Goal: Task Accomplishment & Management: Complete application form

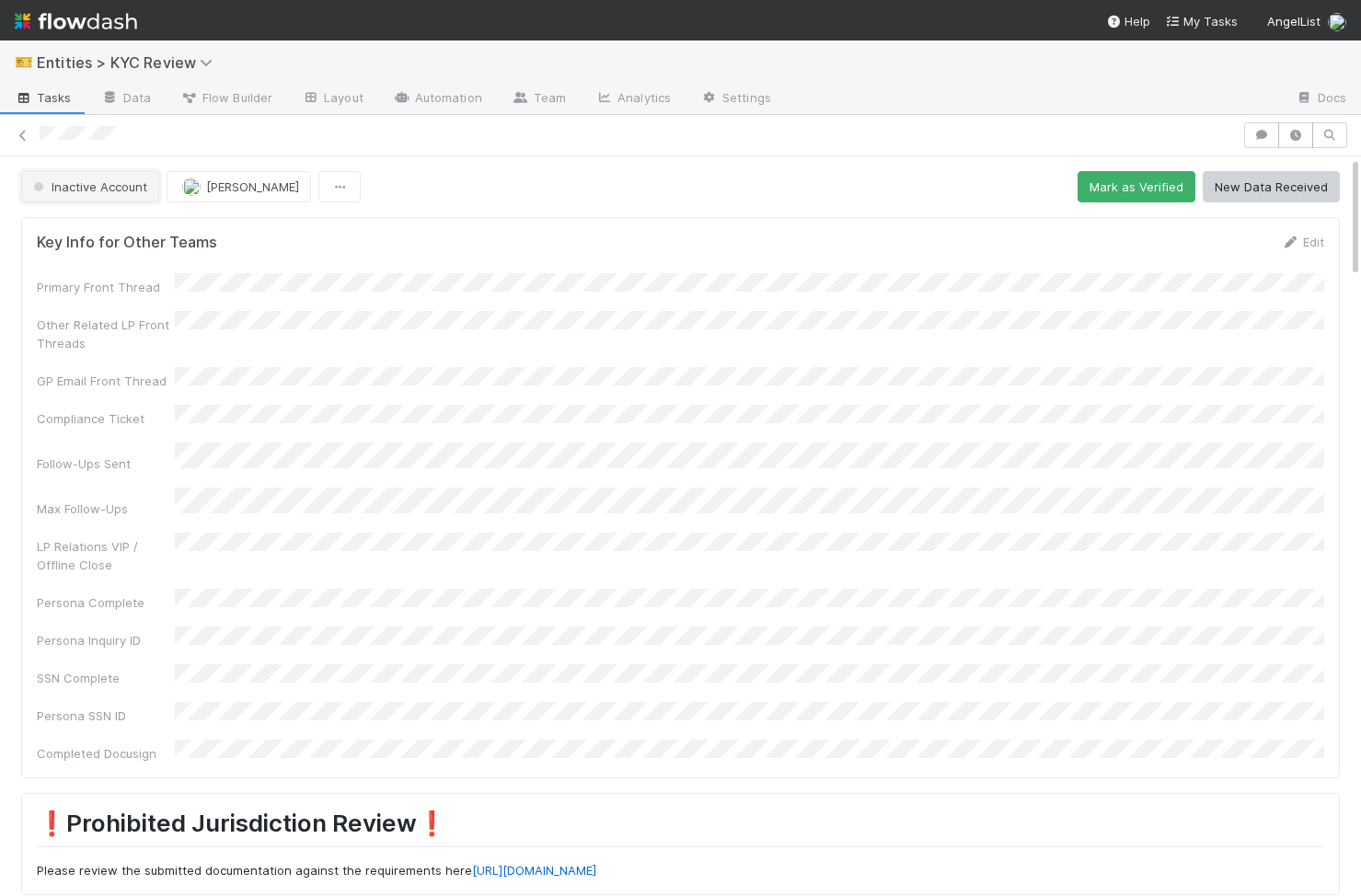
click at [92, 196] on button "Inactive Account" at bounding box center [90, 187] width 138 height 31
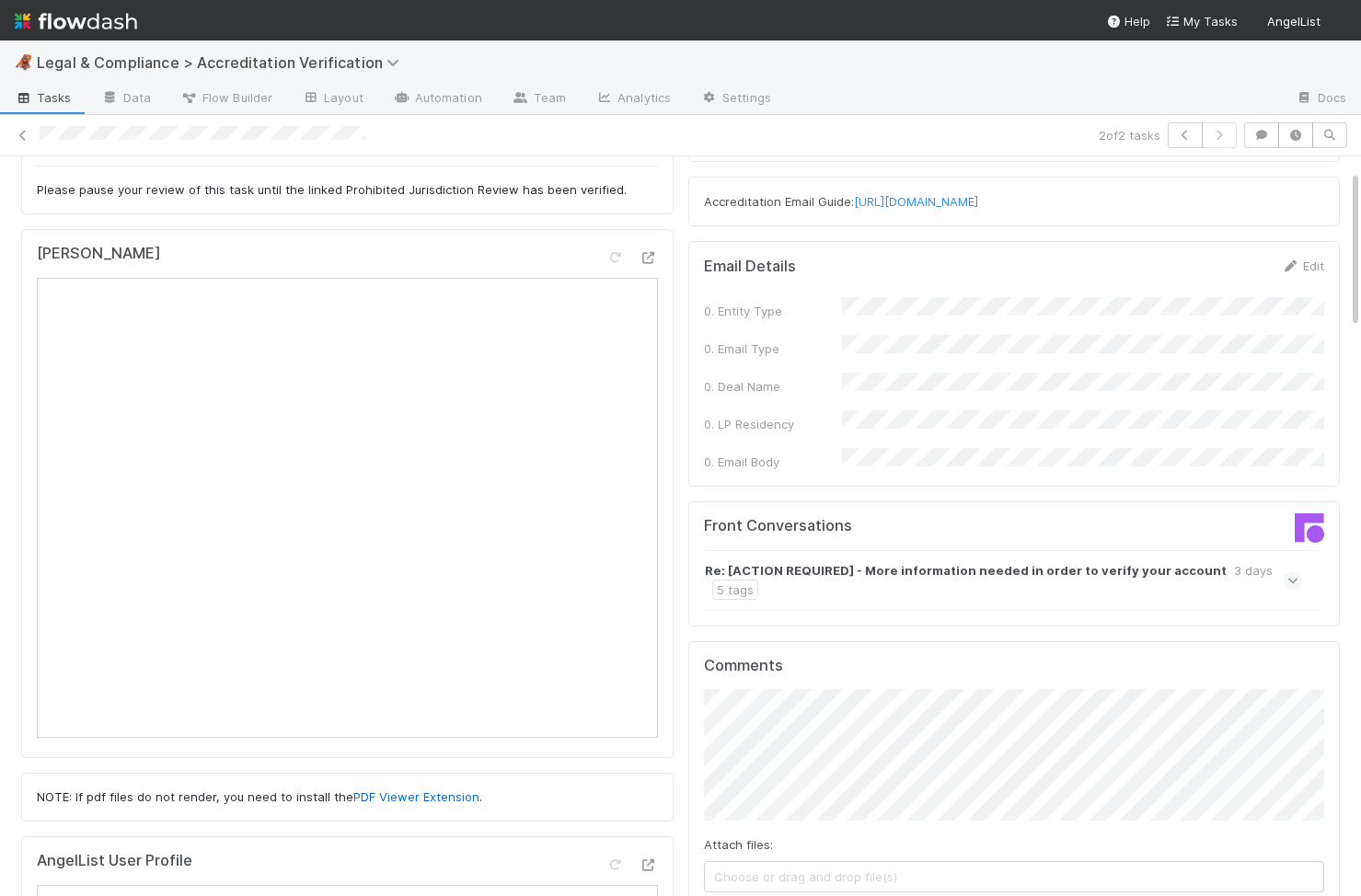
scroll to position [187, 0]
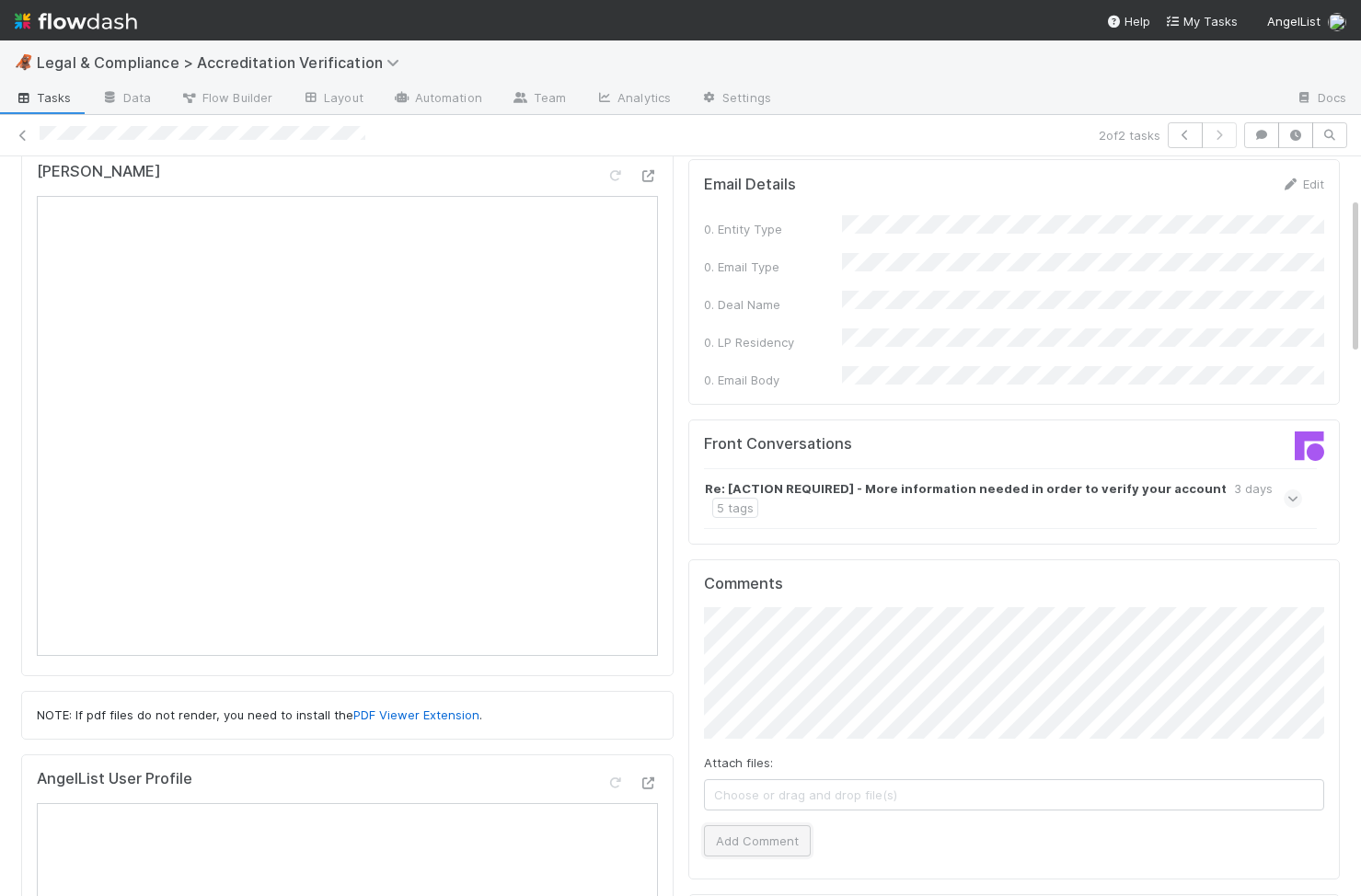
click at [773, 826] on button "Add Comment" at bounding box center [757, 841] width 107 height 31
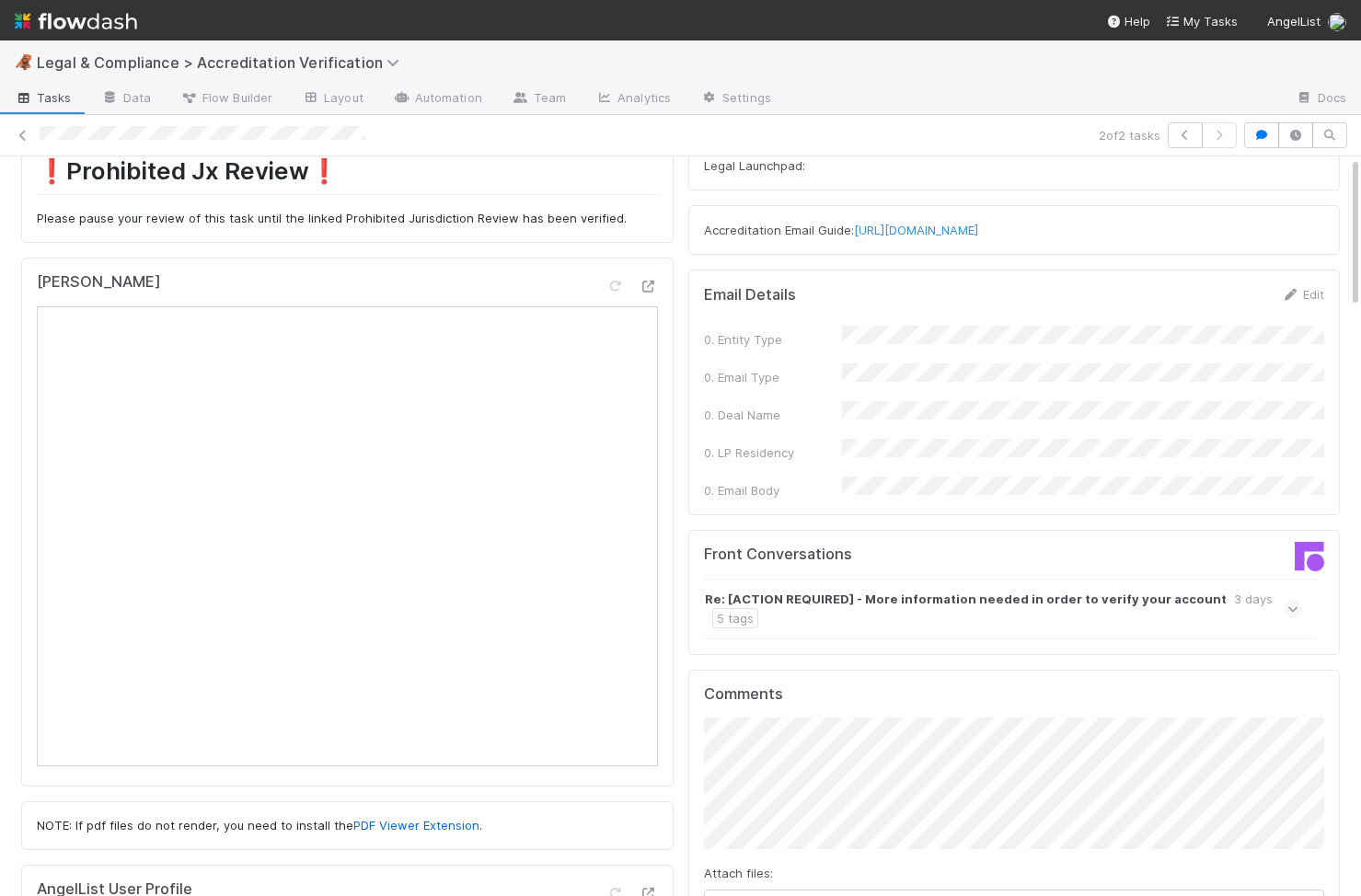
scroll to position [0, 0]
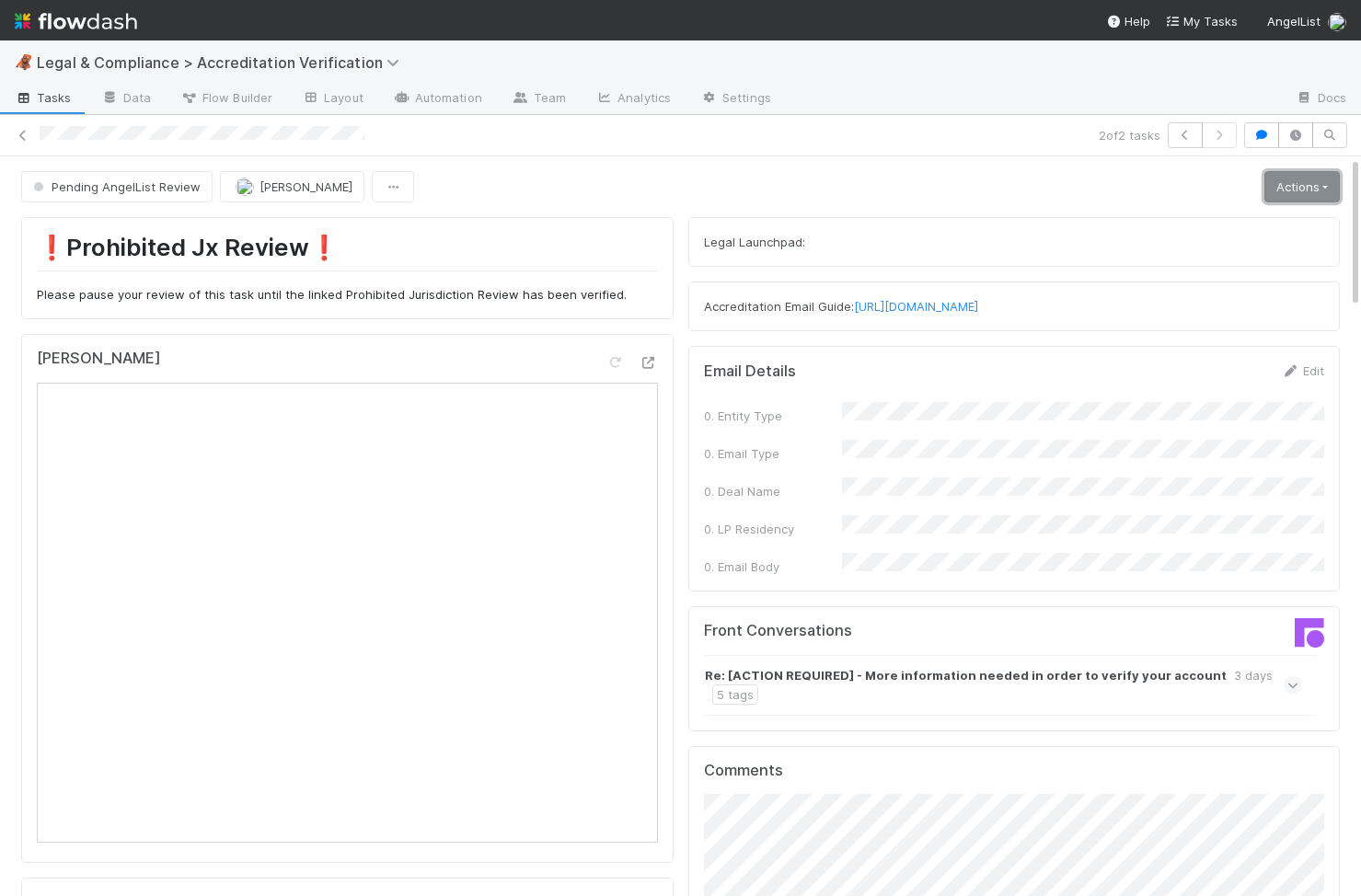
click at [1273, 198] on link "Actions" at bounding box center [1302, 187] width 75 height 31
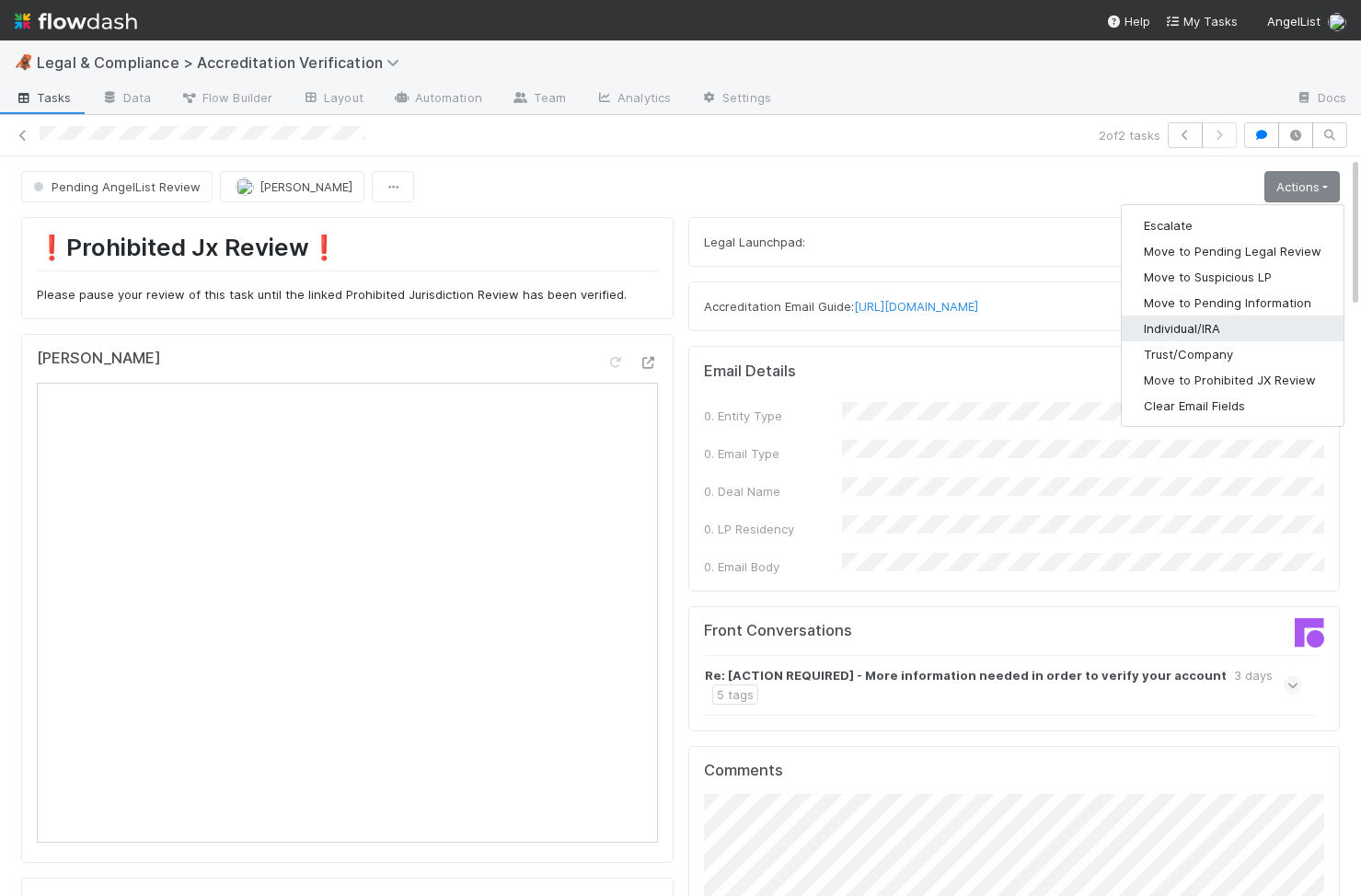
click at [1258, 325] on button "Individual/IRA" at bounding box center [1233, 329] width 222 height 25
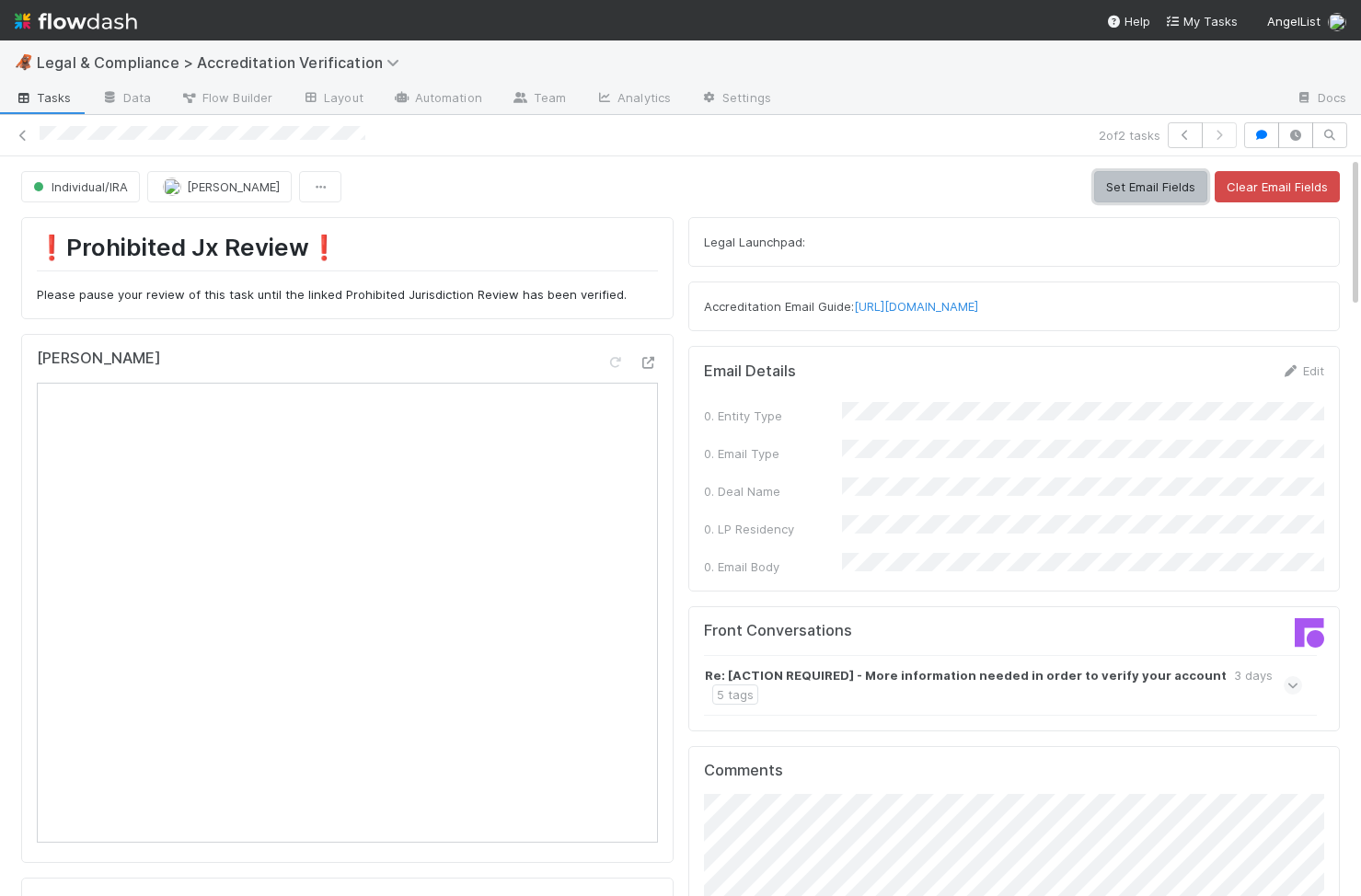
click at [1112, 194] on button "Set Email Fields" at bounding box center [1152, 187] width 113 height 31
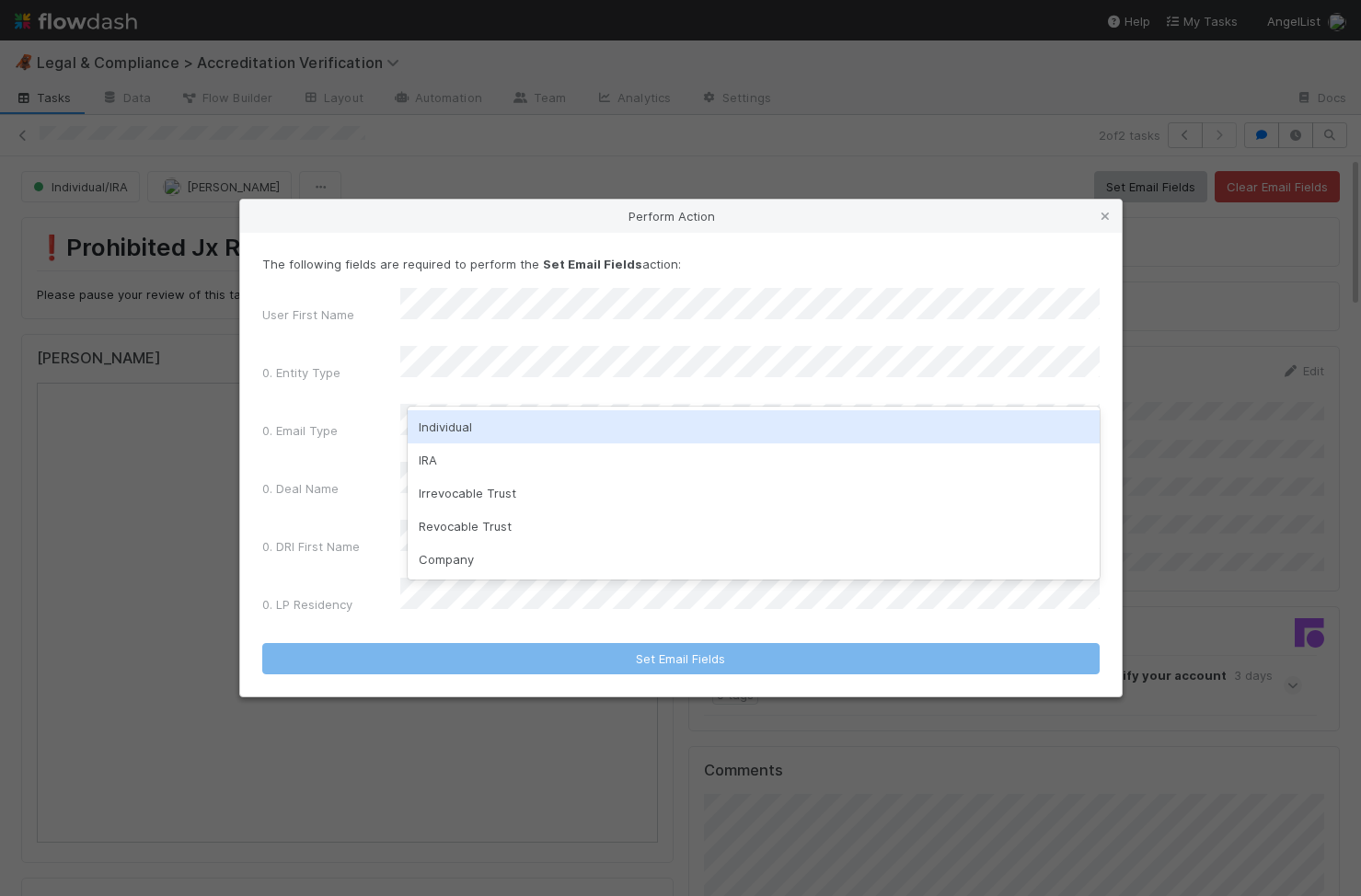
click at [641, 428] on div "Individual" at bounding box center [753, 427] width 692 height 33
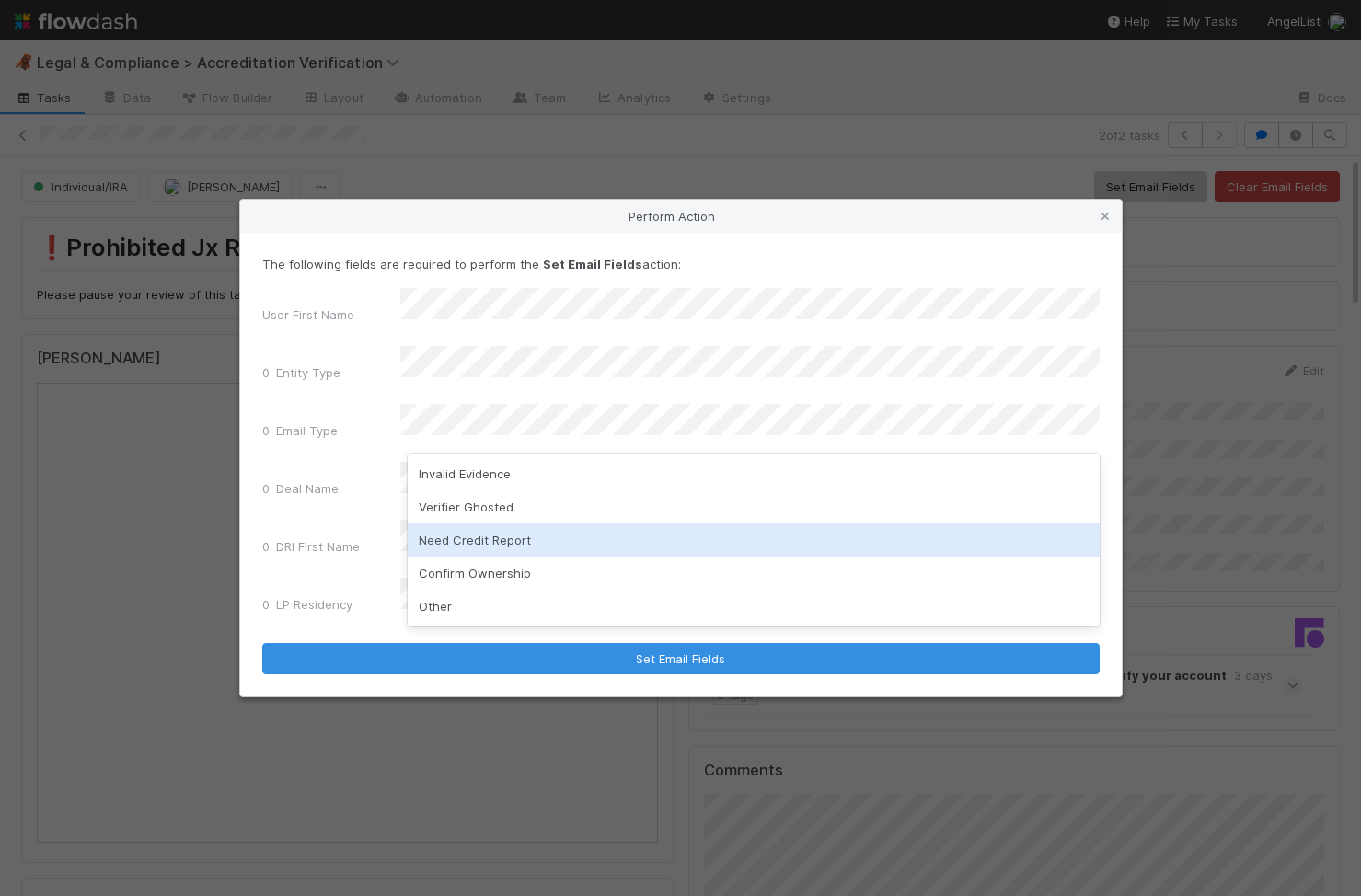
click at [569, 536] on div "Need Credit Report" at bounding box center [753, 540] width 692 height 33
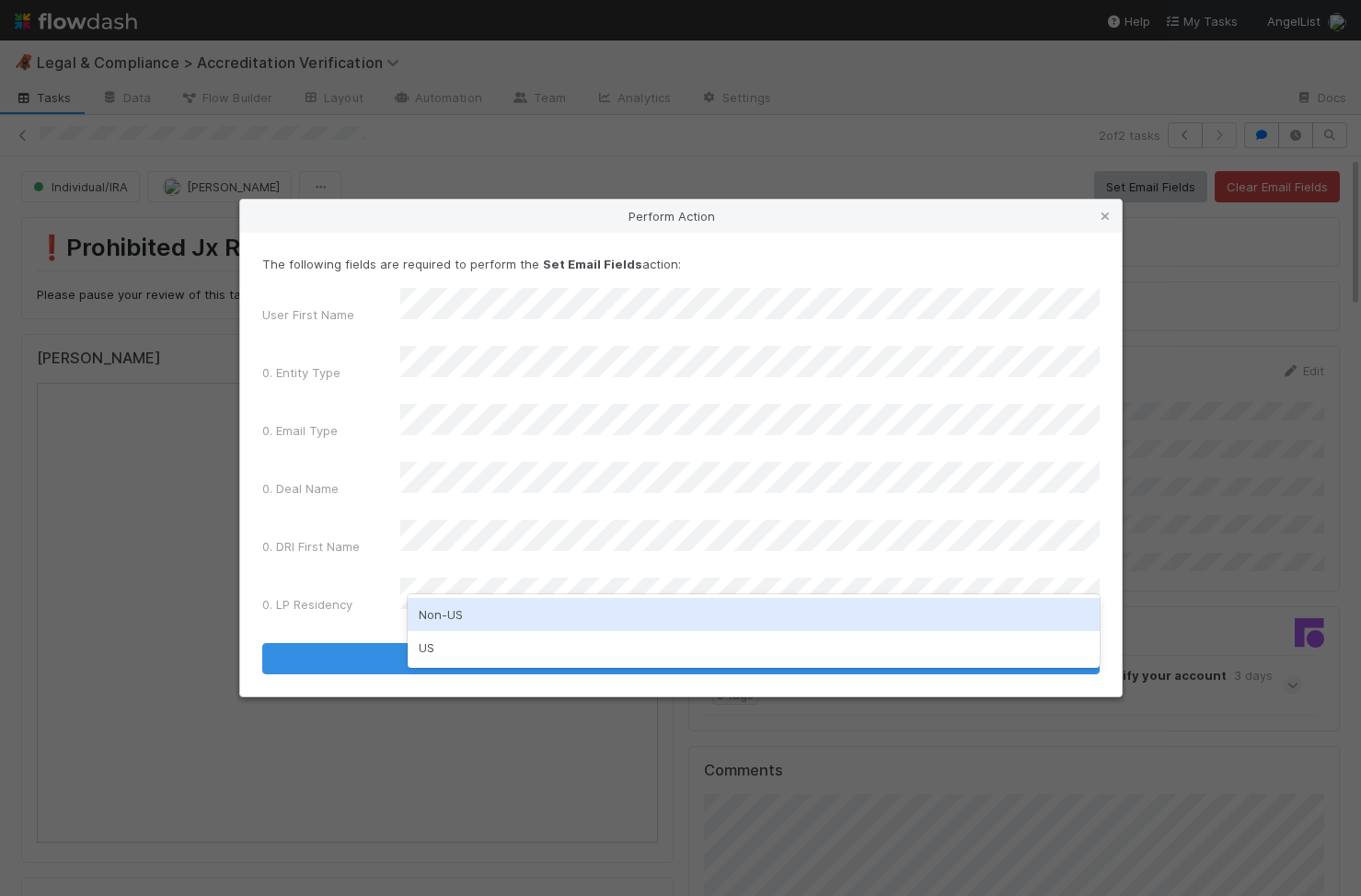
click at [458, 622] on div "Non-US" at bounding box center [753, 615] width 692 height 33
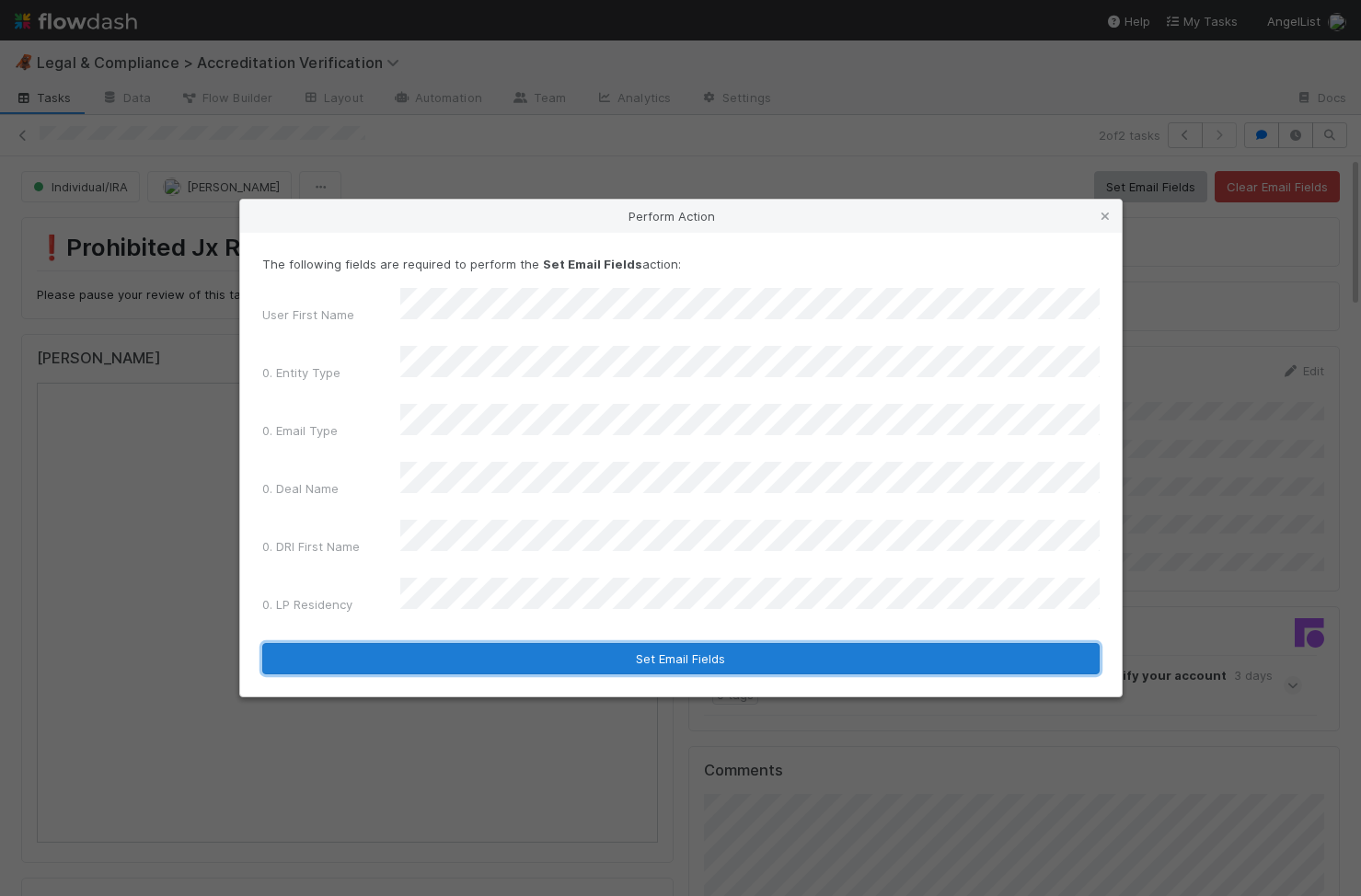
click at [475, 644] on button "Set Email Fields" at bounding box center [681, 659] width 838 height 31
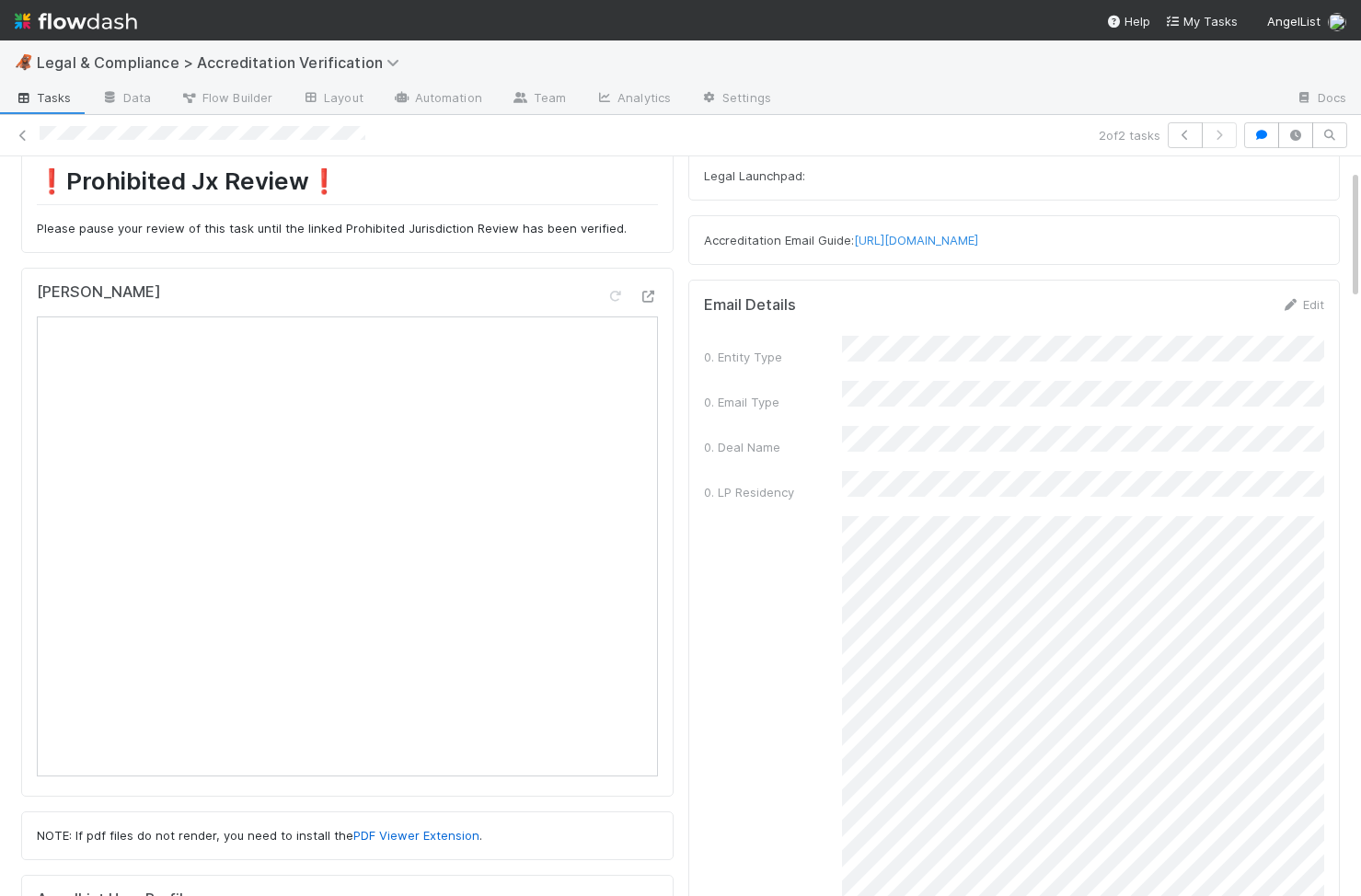
scroll to position [150, 0]
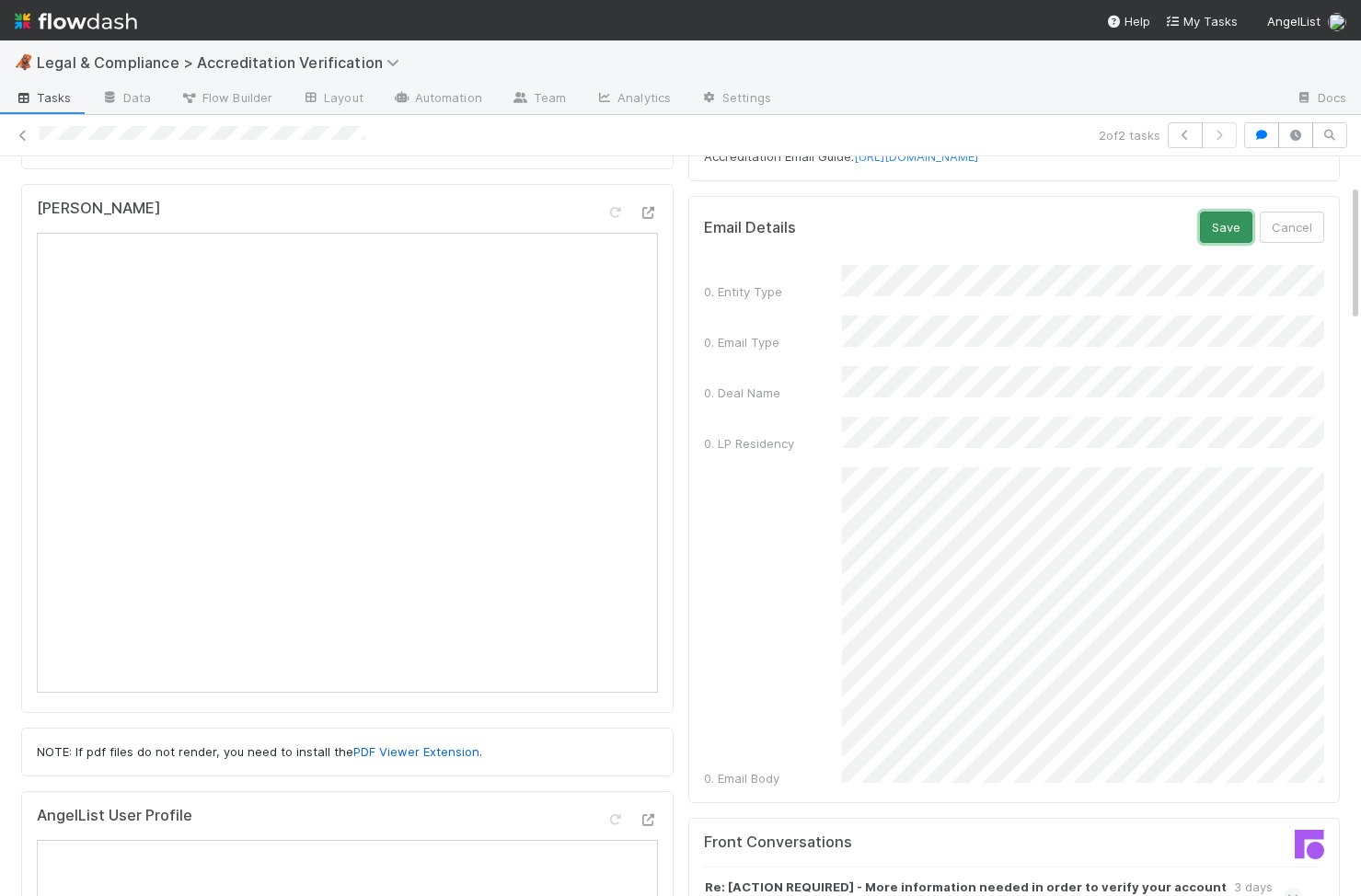
click at [1233, 217] on button "Save" at bounding box center [1227, 227] width 53 height 31
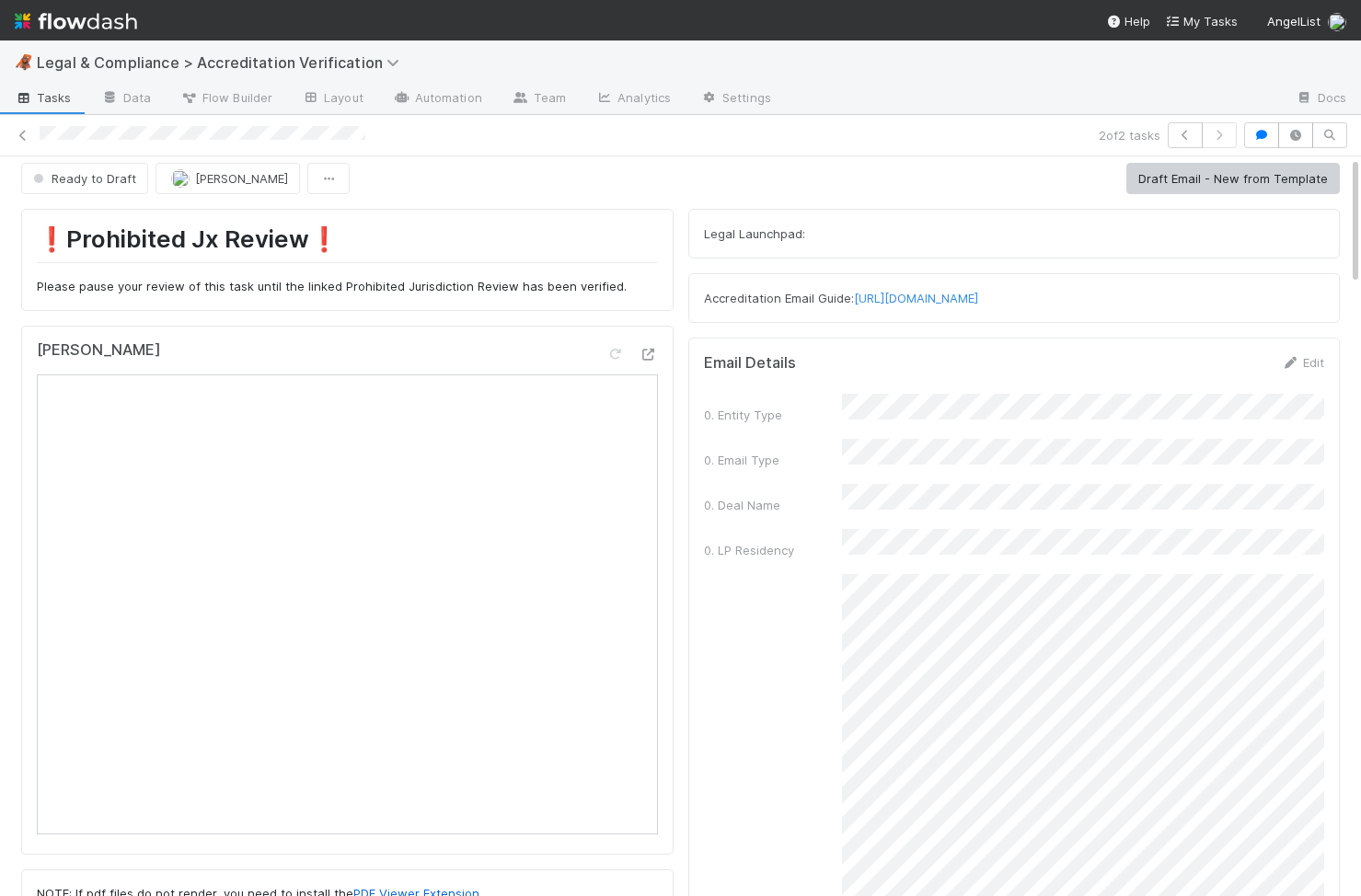
scroll to position [0, 0]
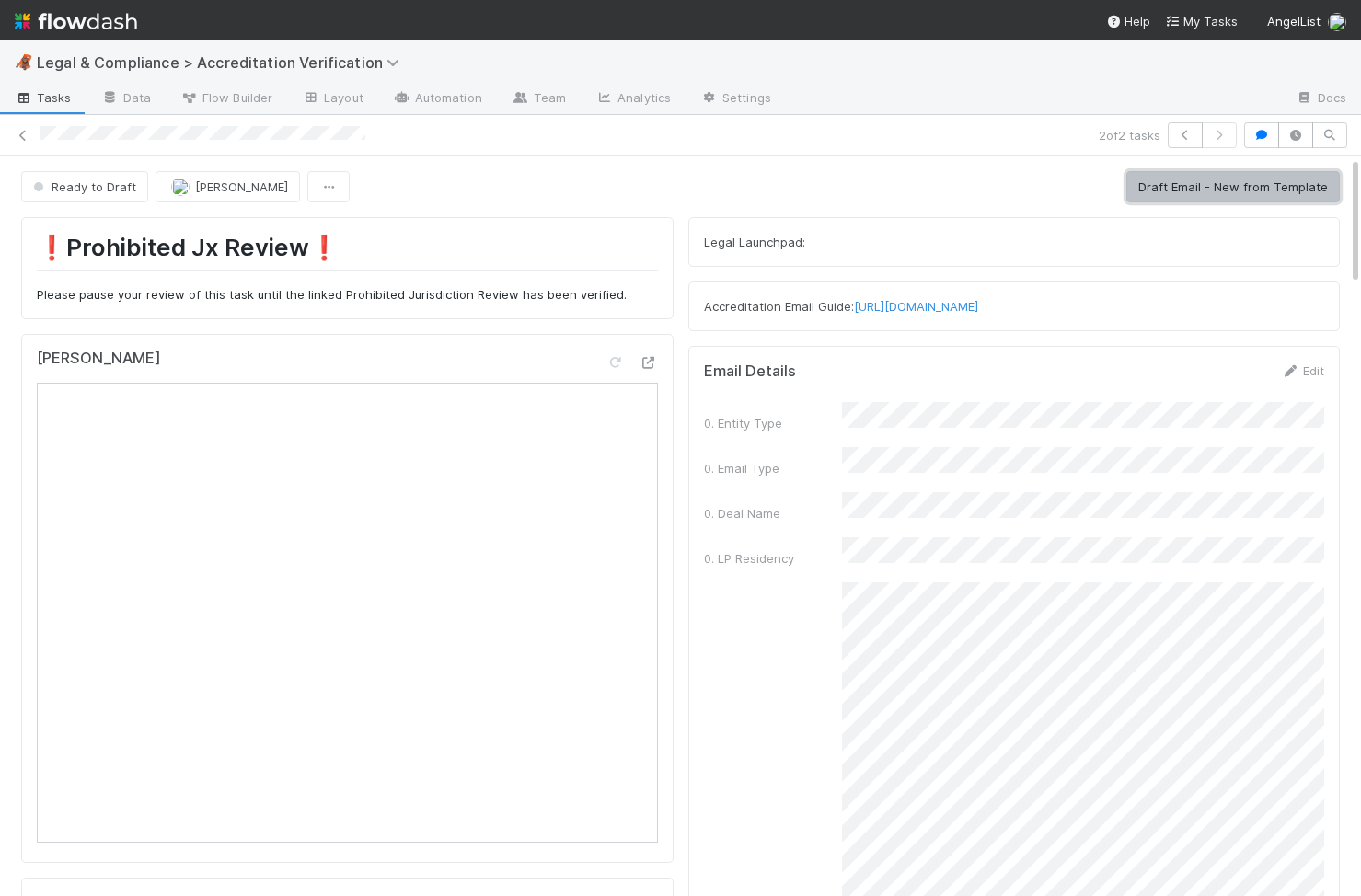
click at [1177, 202] on button "Draft Email - New from Template" at bounding box center [1234, 187] width 213 height 31
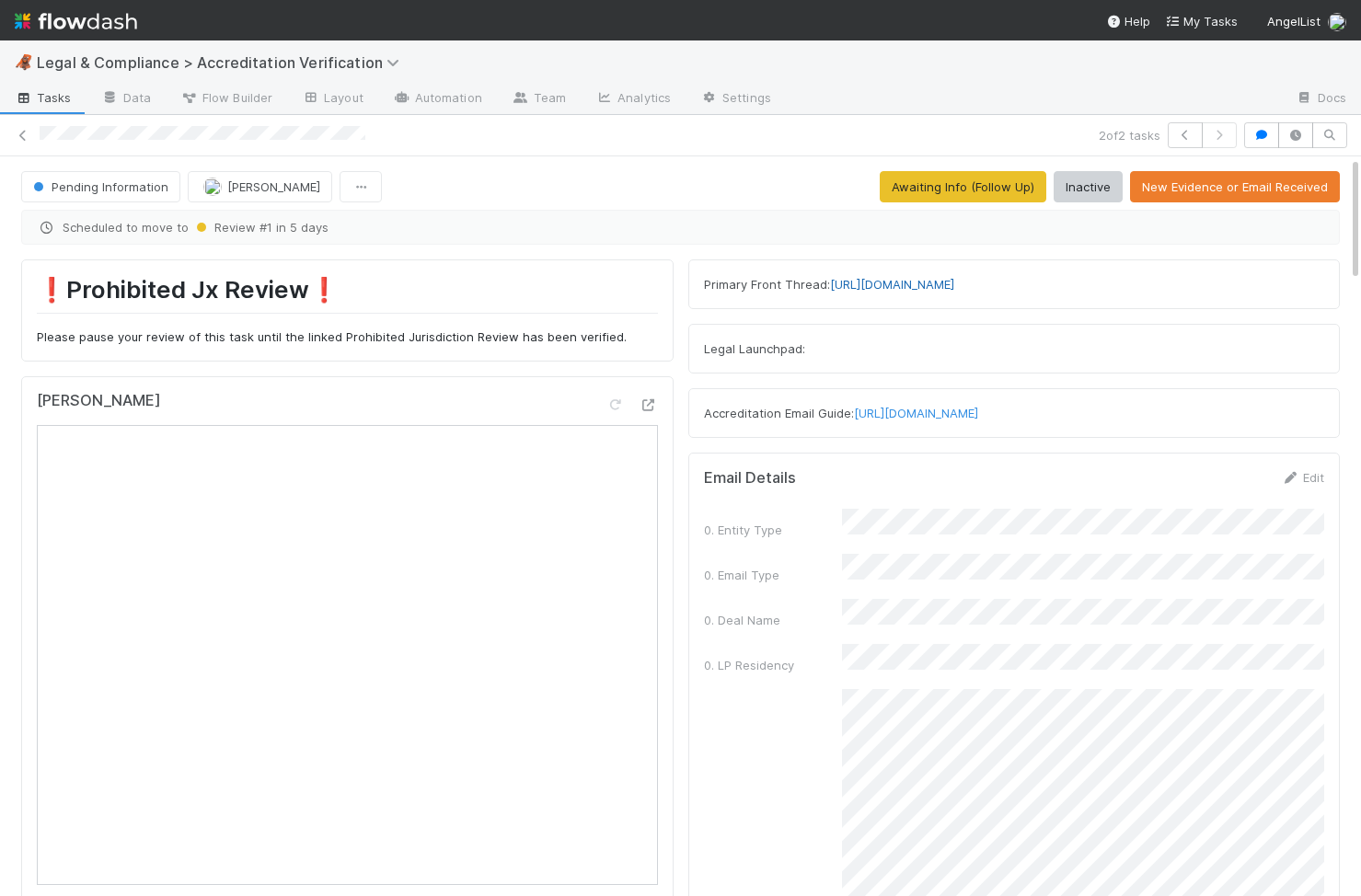
click at [924, 290] on link "[URL][DOMAIN_NAME]" at bounding box center [892, 284] width 124 height 15
click at [23, 140] on icon at bounding box center [23, 136] width 19 height 12
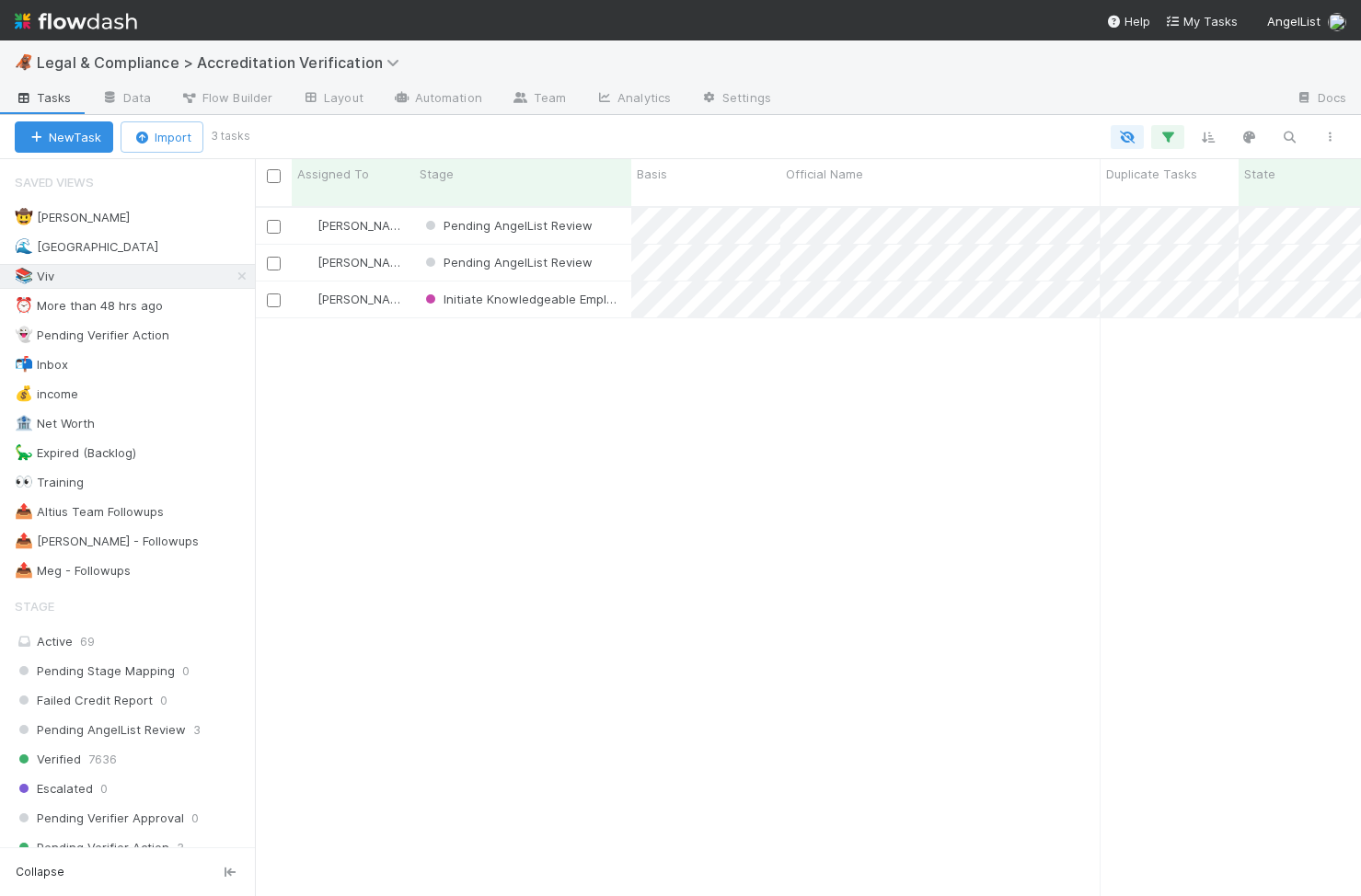
scroll to position [0, 1]
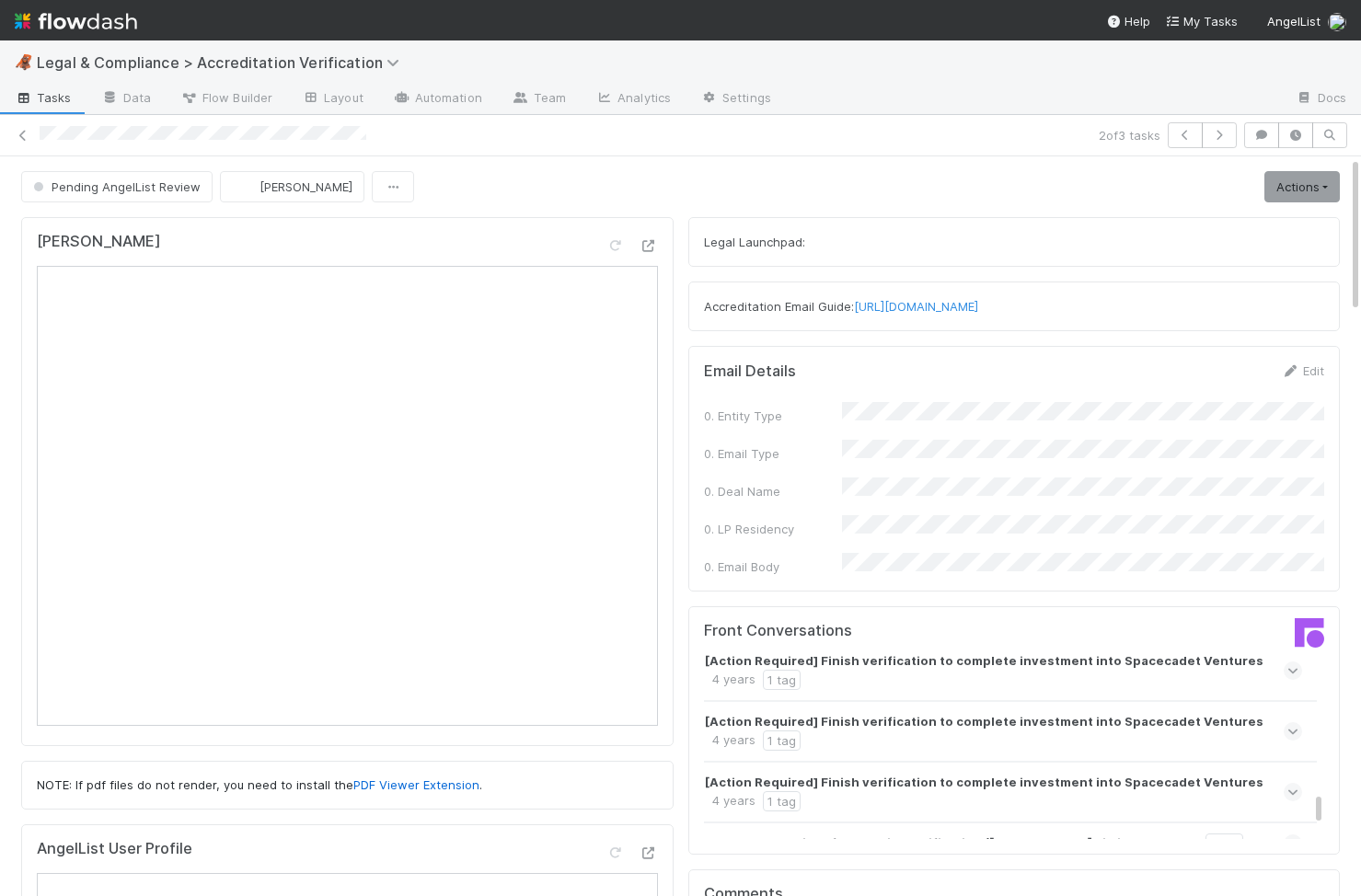
scroll to position [870, 0]
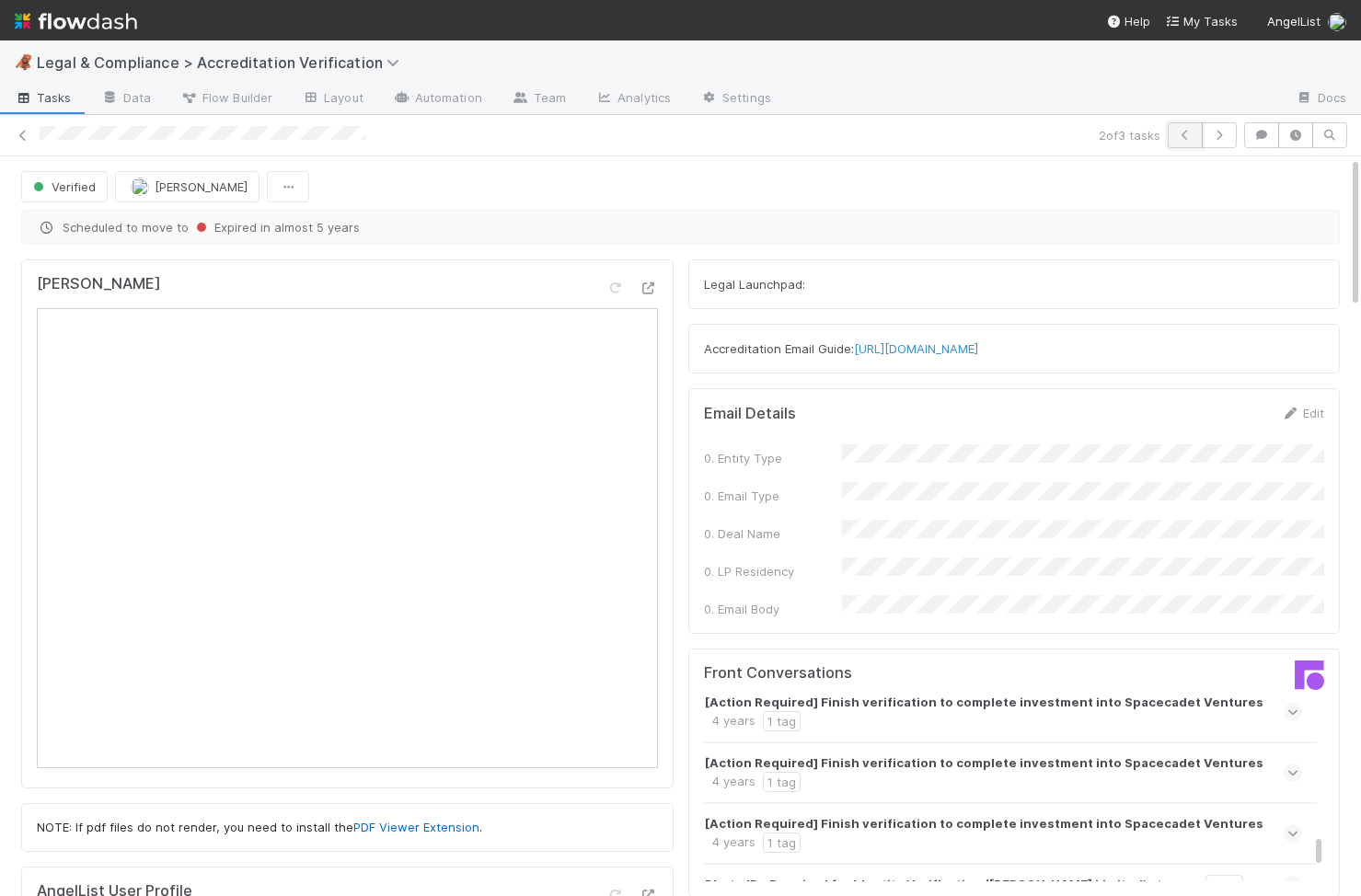
click at [1189, 128] on button "button" at bounding box center [1186, 135] width 35 height 25
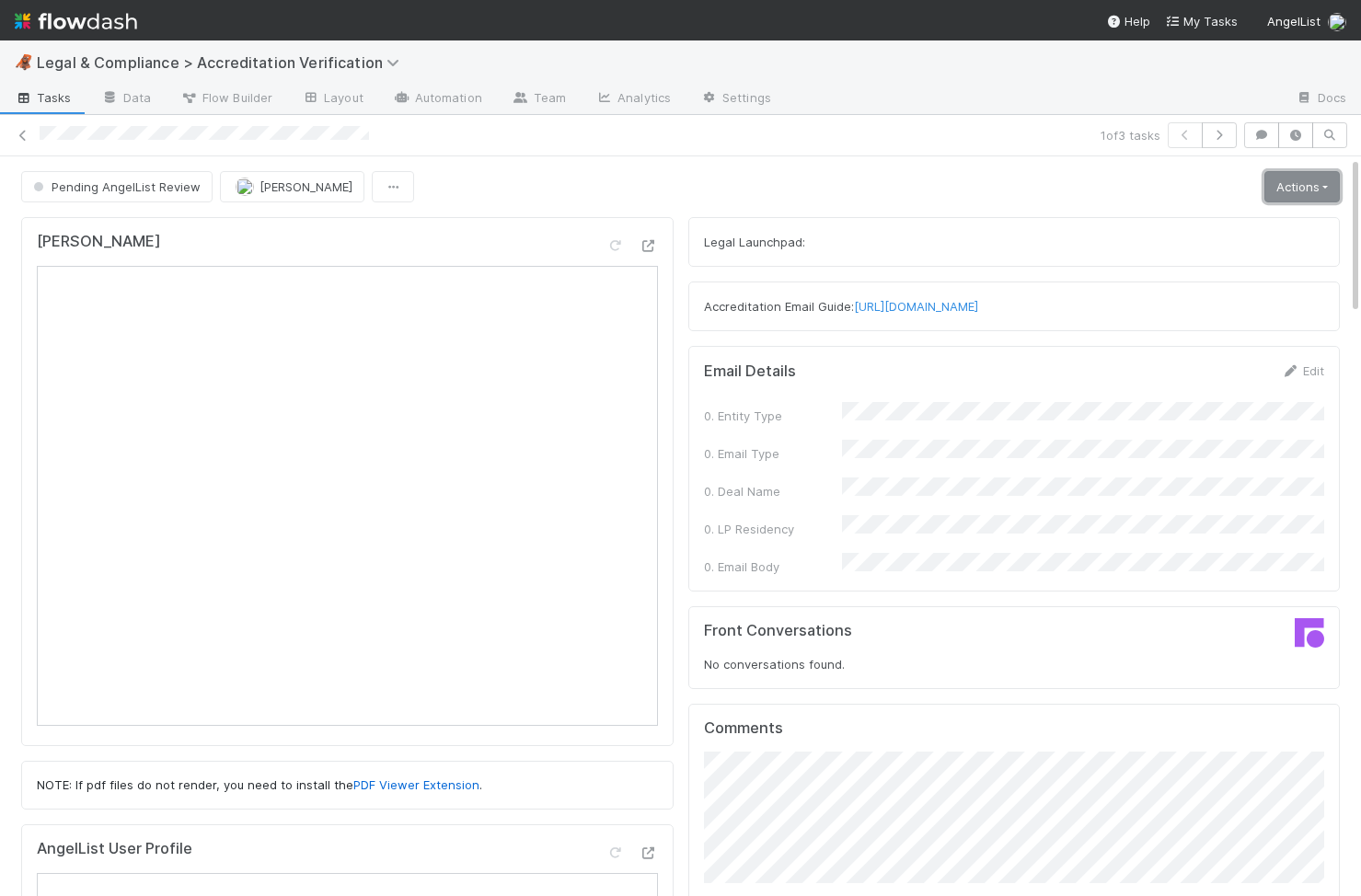
click at [1323, 184] on link "Actions" at bounding box center [1302, 187] width 75 height 31
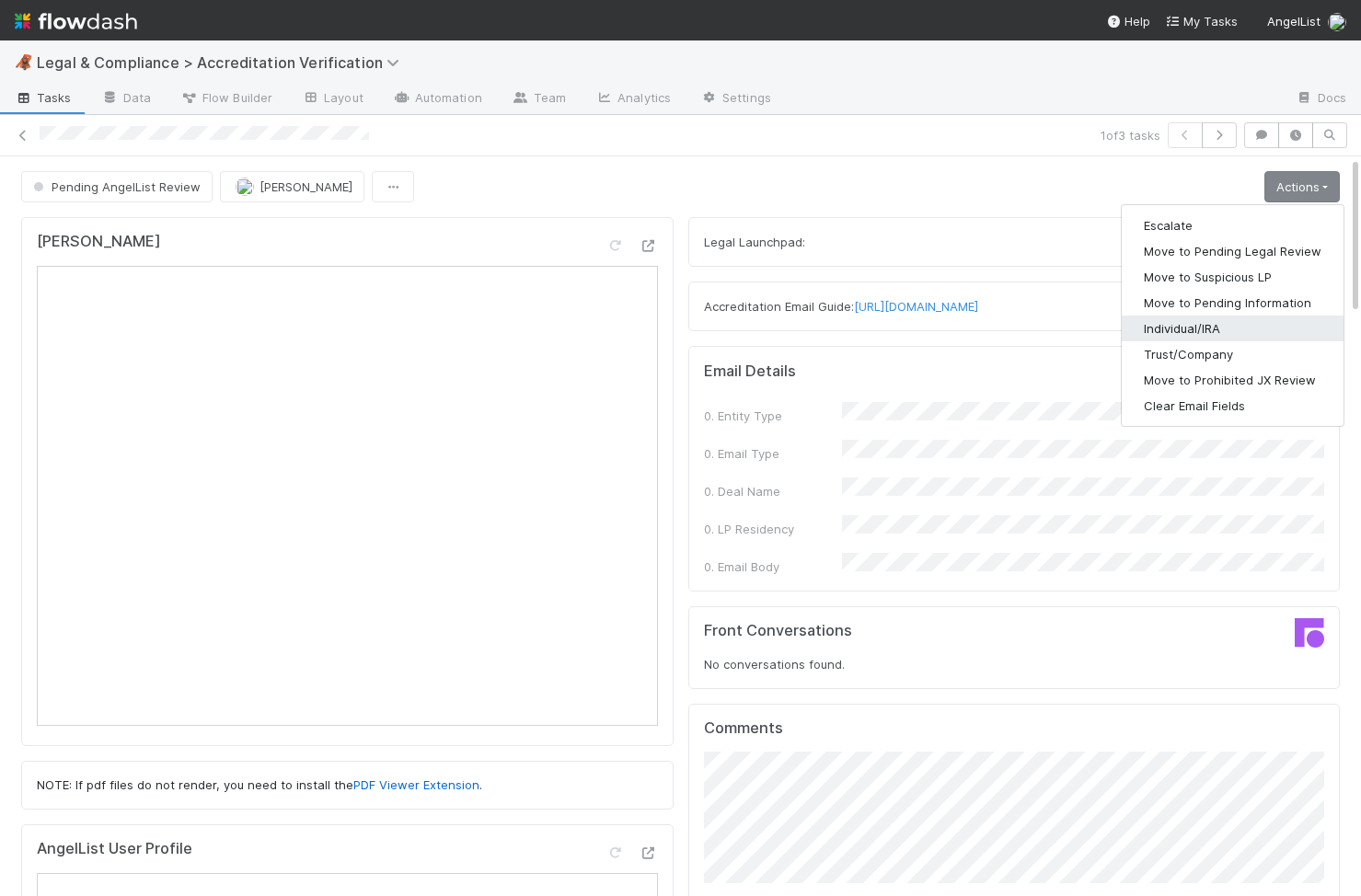
click at [1250, 330] on button "Individual/IRA" at bounding box center [1233, 329] width 222 height 25
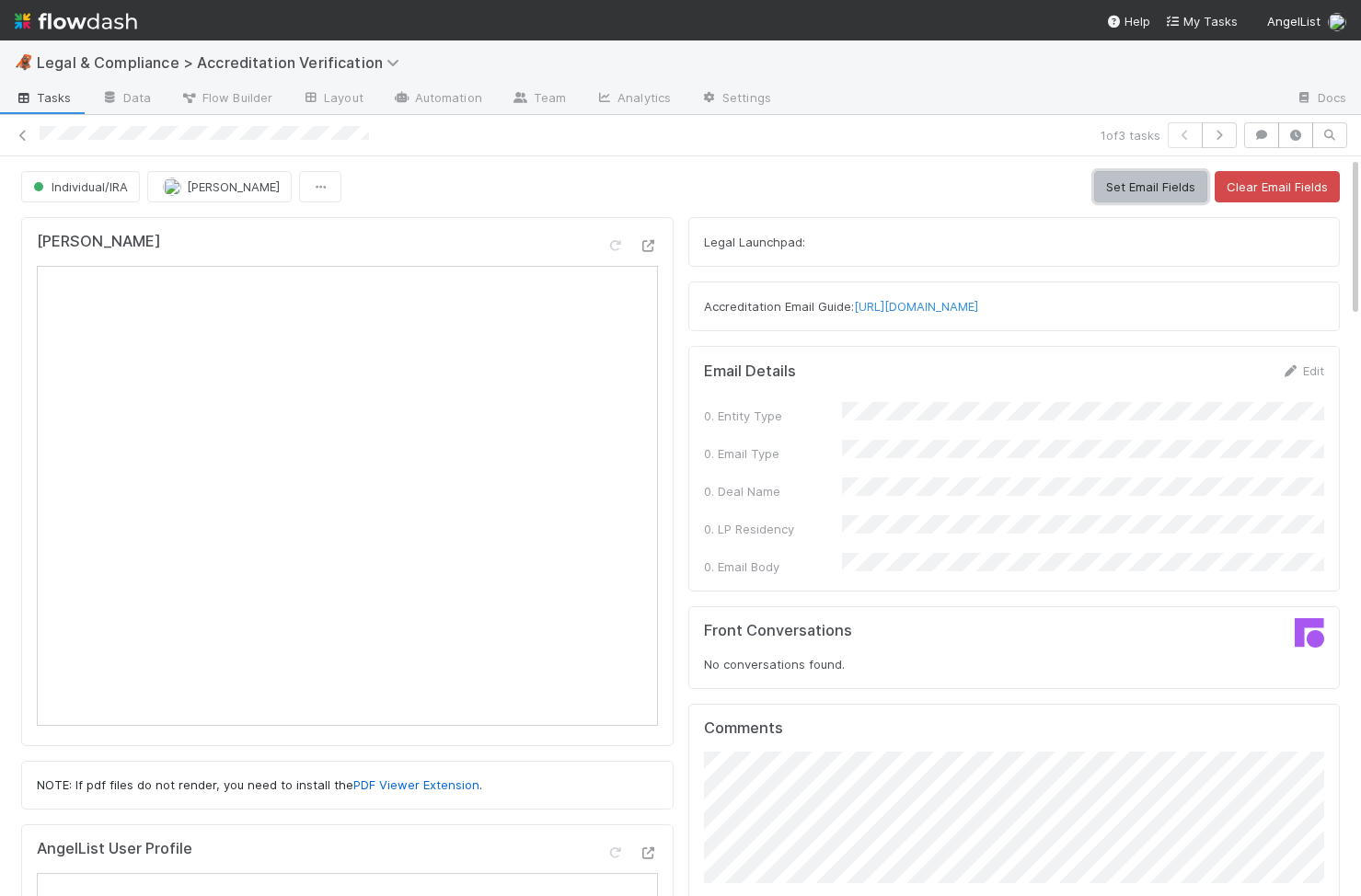
click at [1160, 189] on button "Set Email Fields" at bounding box center [1152, 187] width 113 height 31
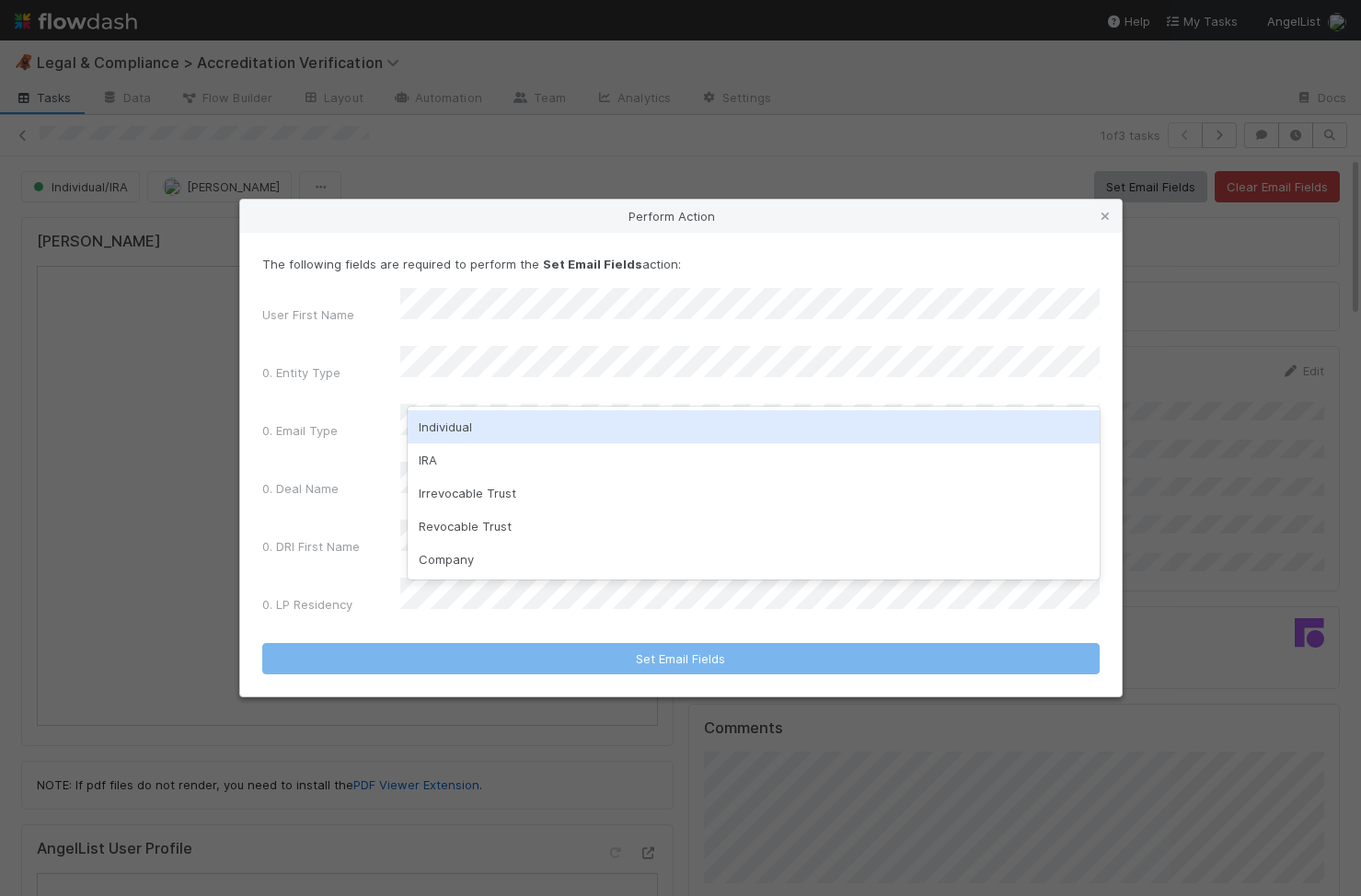
click at [800, 430] on div "Individual" at bounding box center [753, 427] width 692 height 33
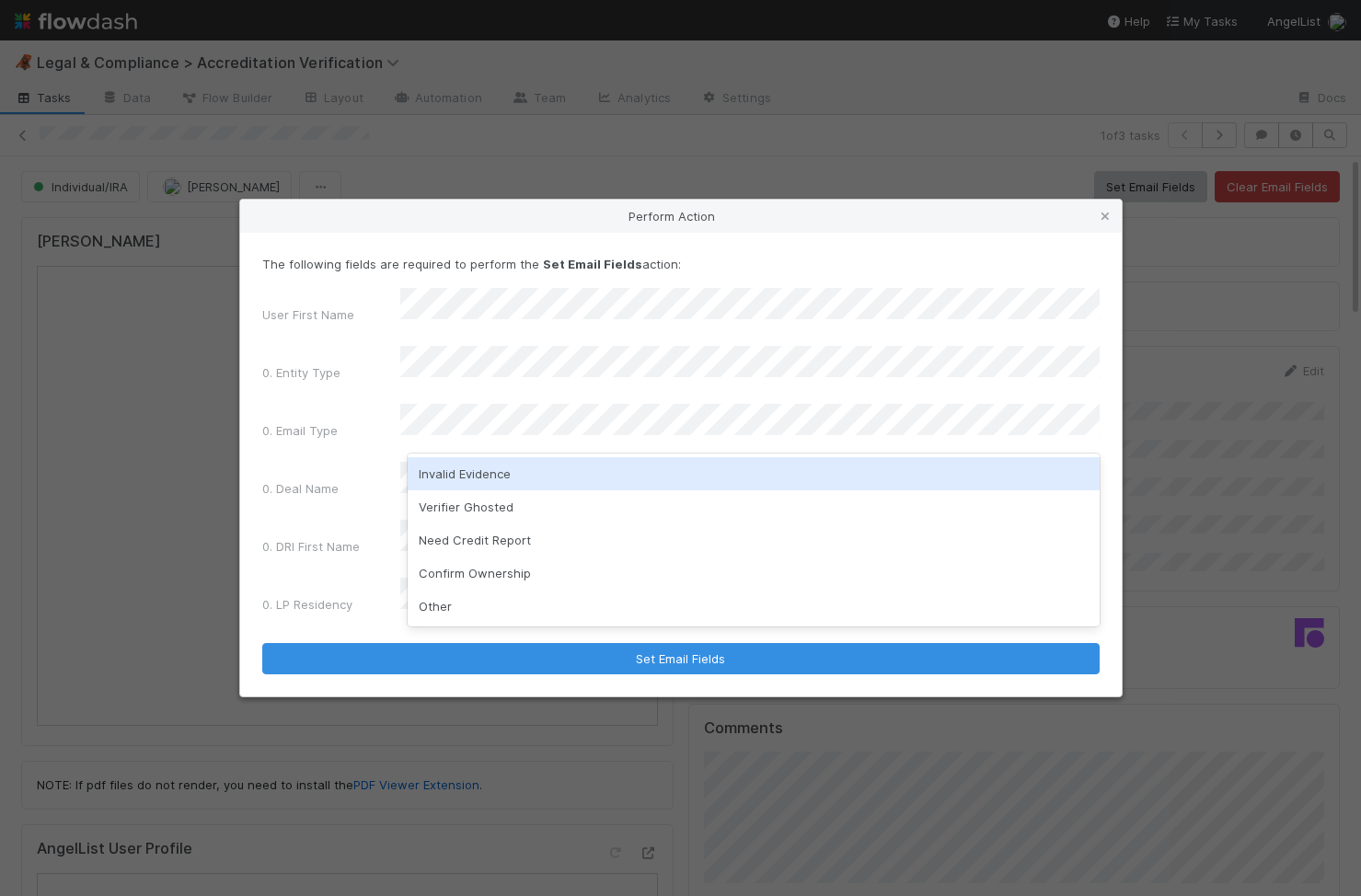
click at [656, 478] on div "Invalid Evidence" at bounding box center [753, 474] width 692 height 33
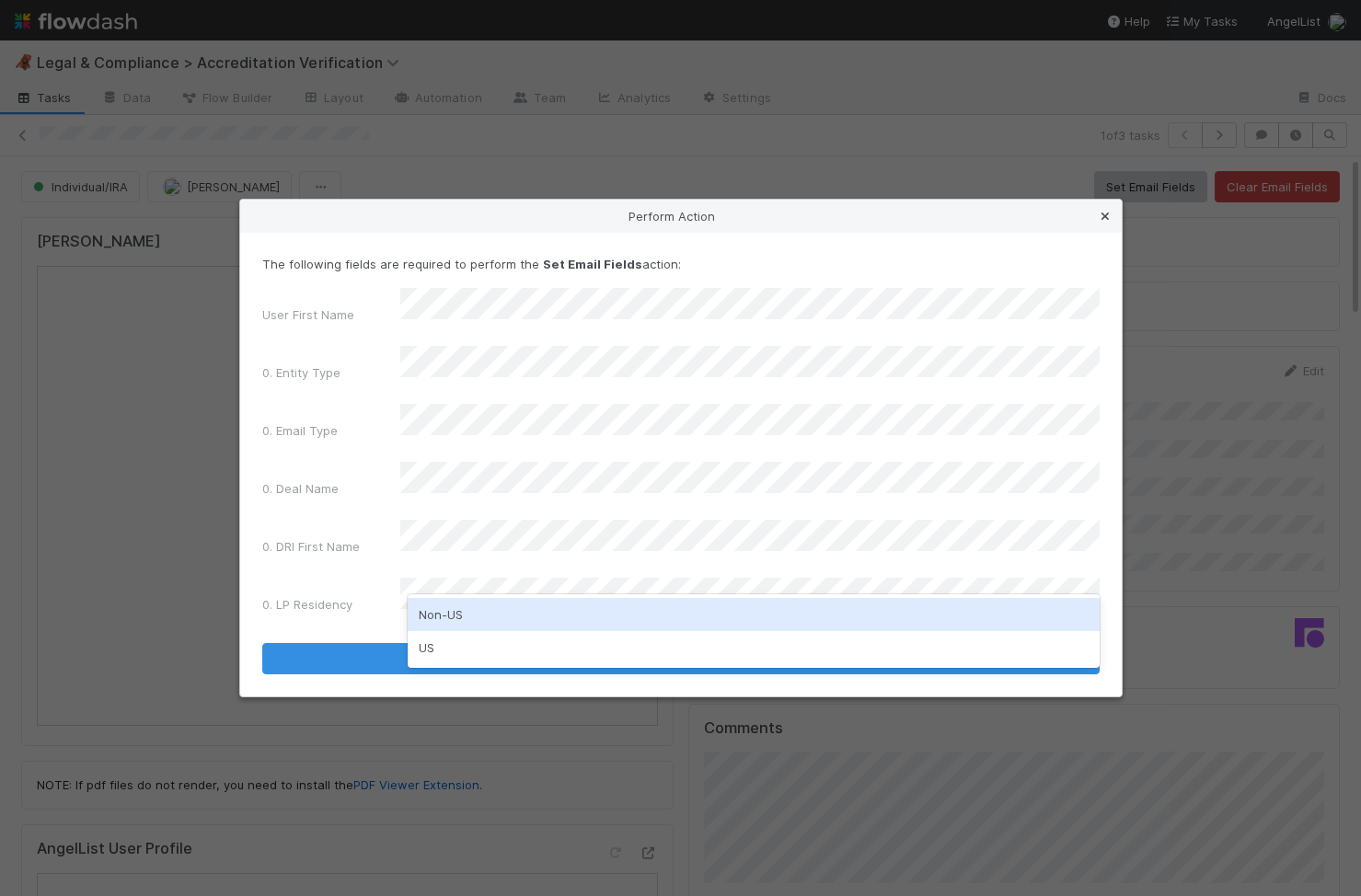
click at [1108, 225] on link at bounding box center [1105, 216] width 19 height 19
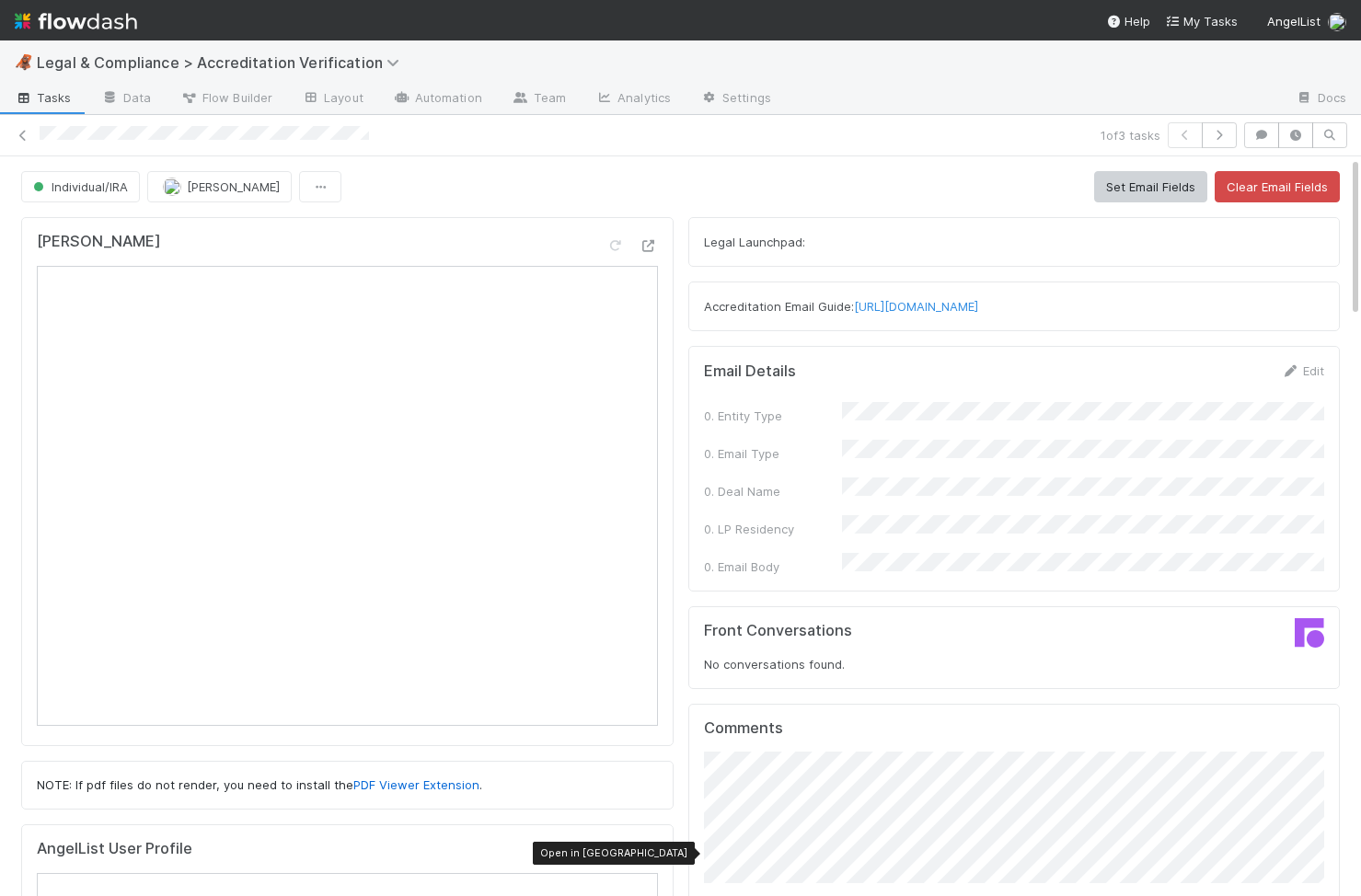
click at [646, 847] on icon at bounding box center [649, 853] width 19 height 12
click at [1169, 193] on button "Set Email Fields" at bounding box center [1152, 187] width 113 height 31
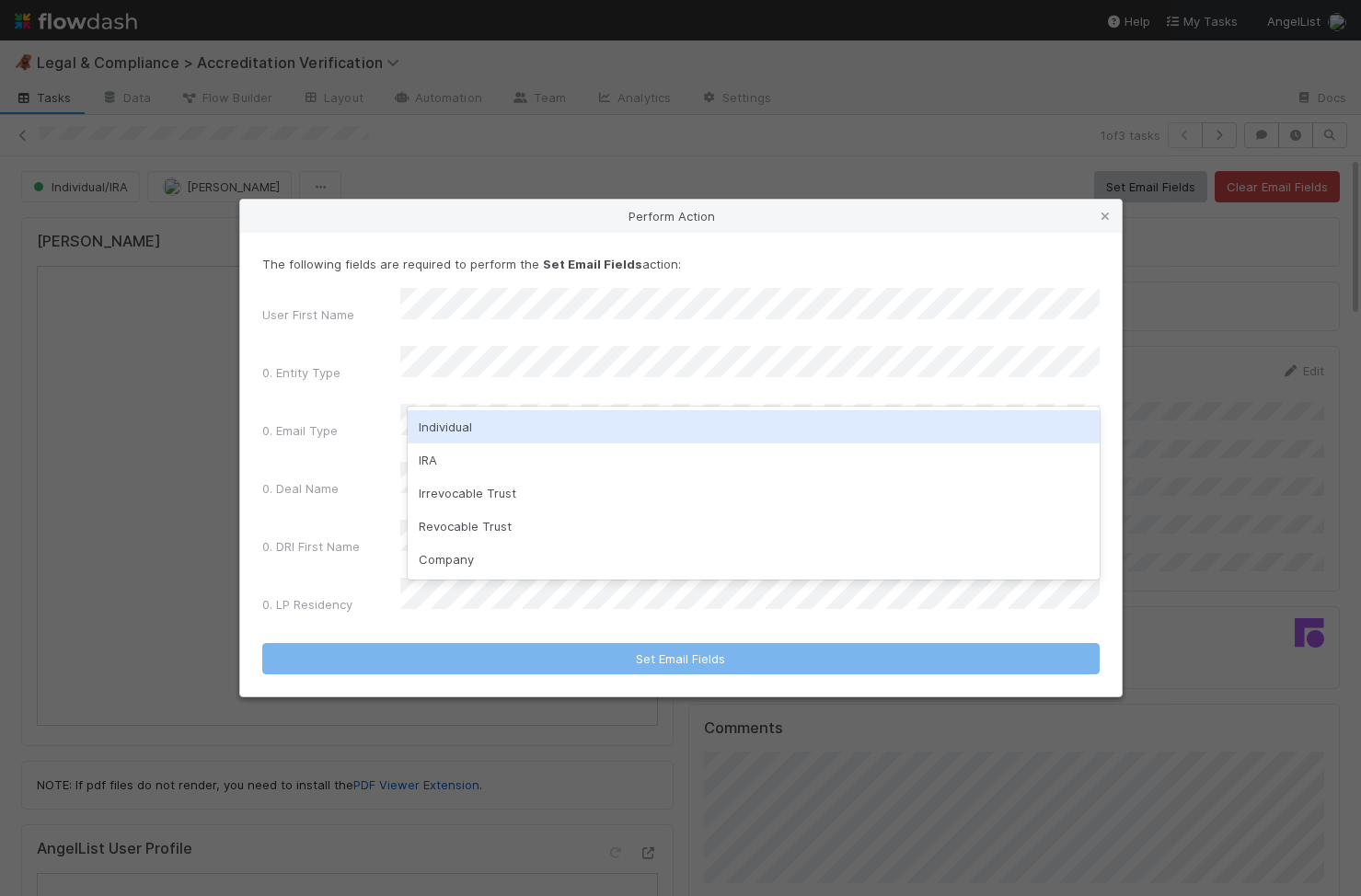
click at [572, 421] on div "Individual" at bounding box center [753, 427] width 692 height 33
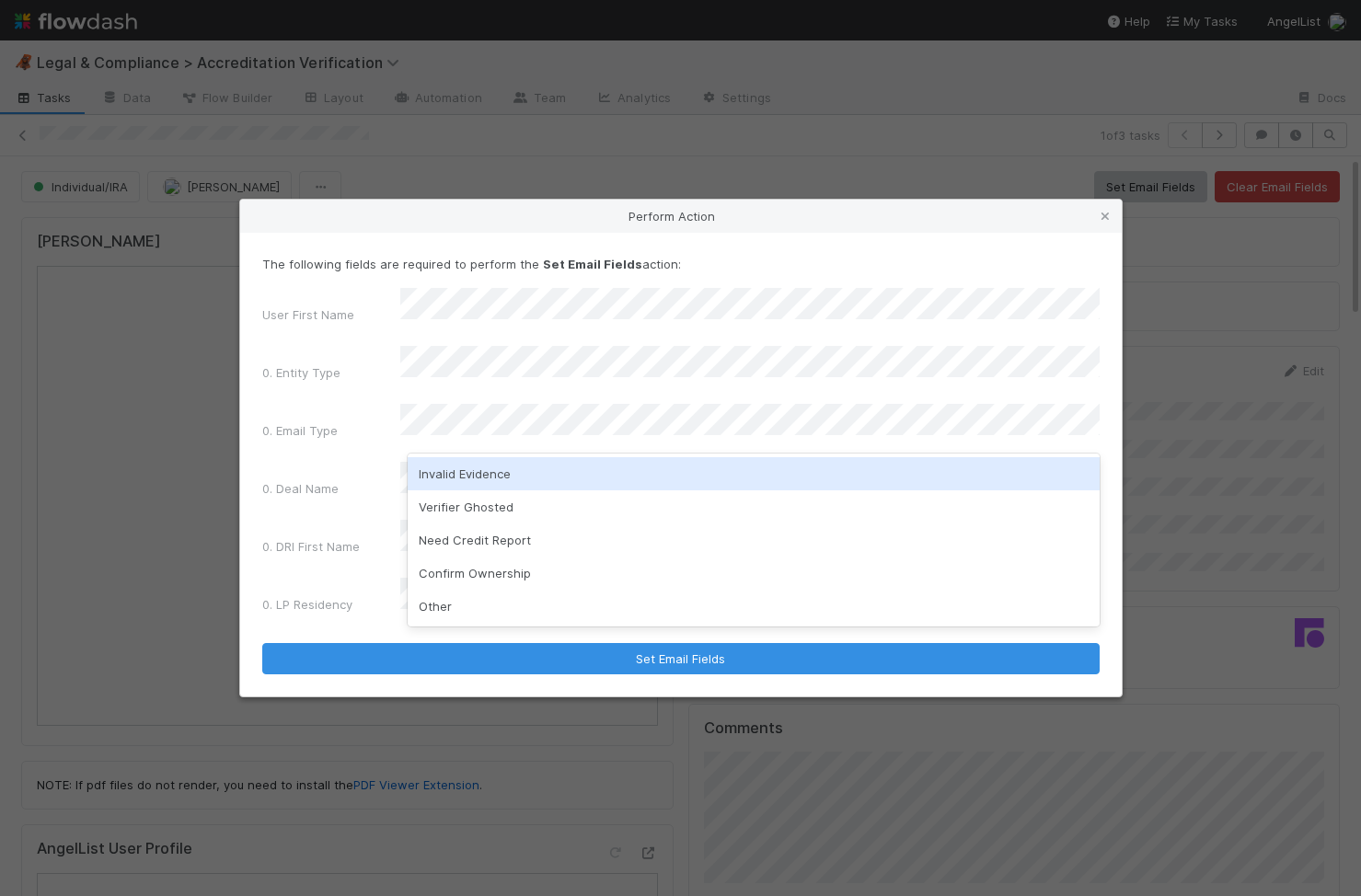
click at [560, 472] on div "Invalid Evidence" at bounding box center [753, 474] width 692 height 33
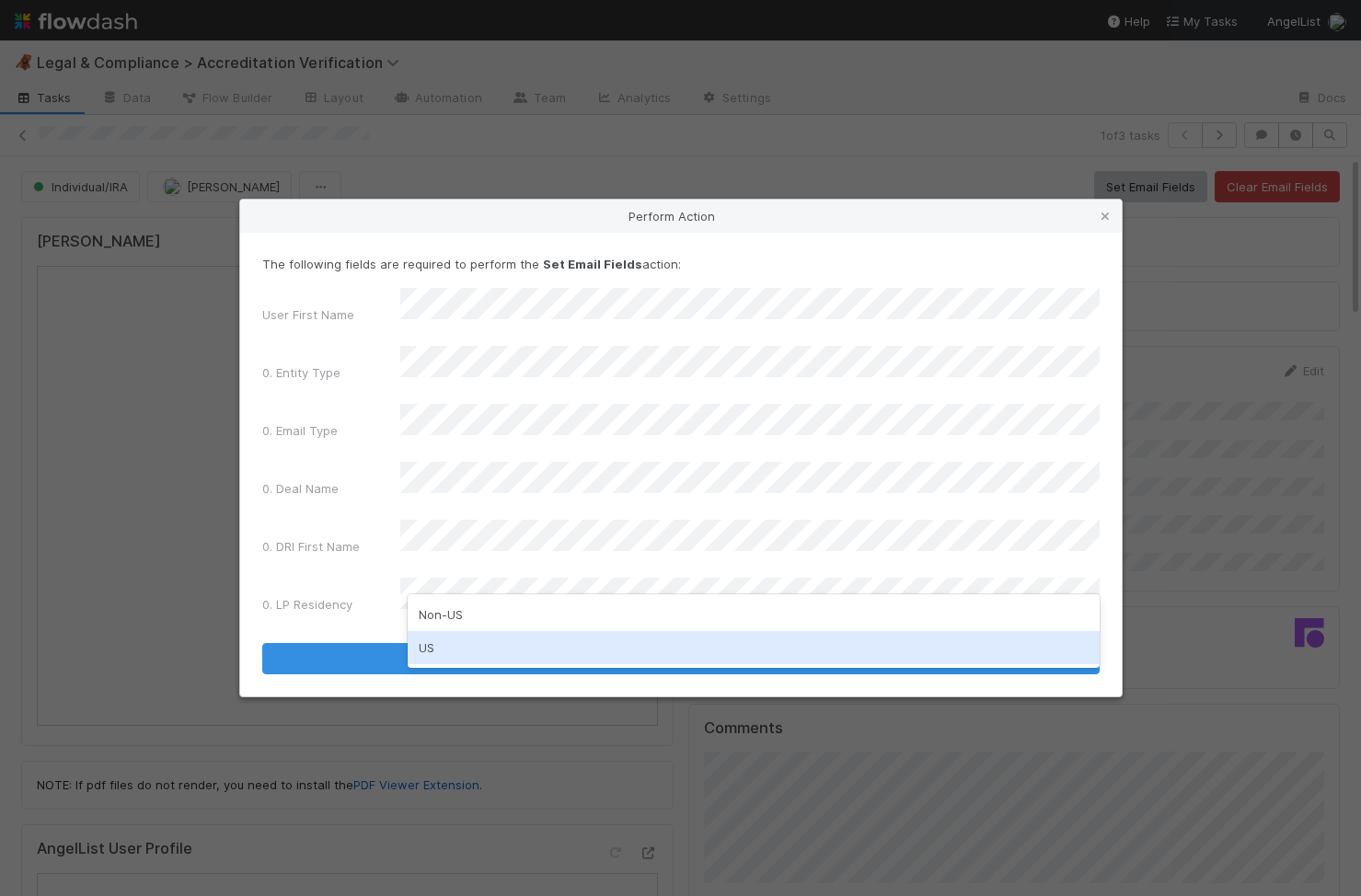
click at [521, 643] on div "US" at bounding box center [753, 648] width 692 height 33
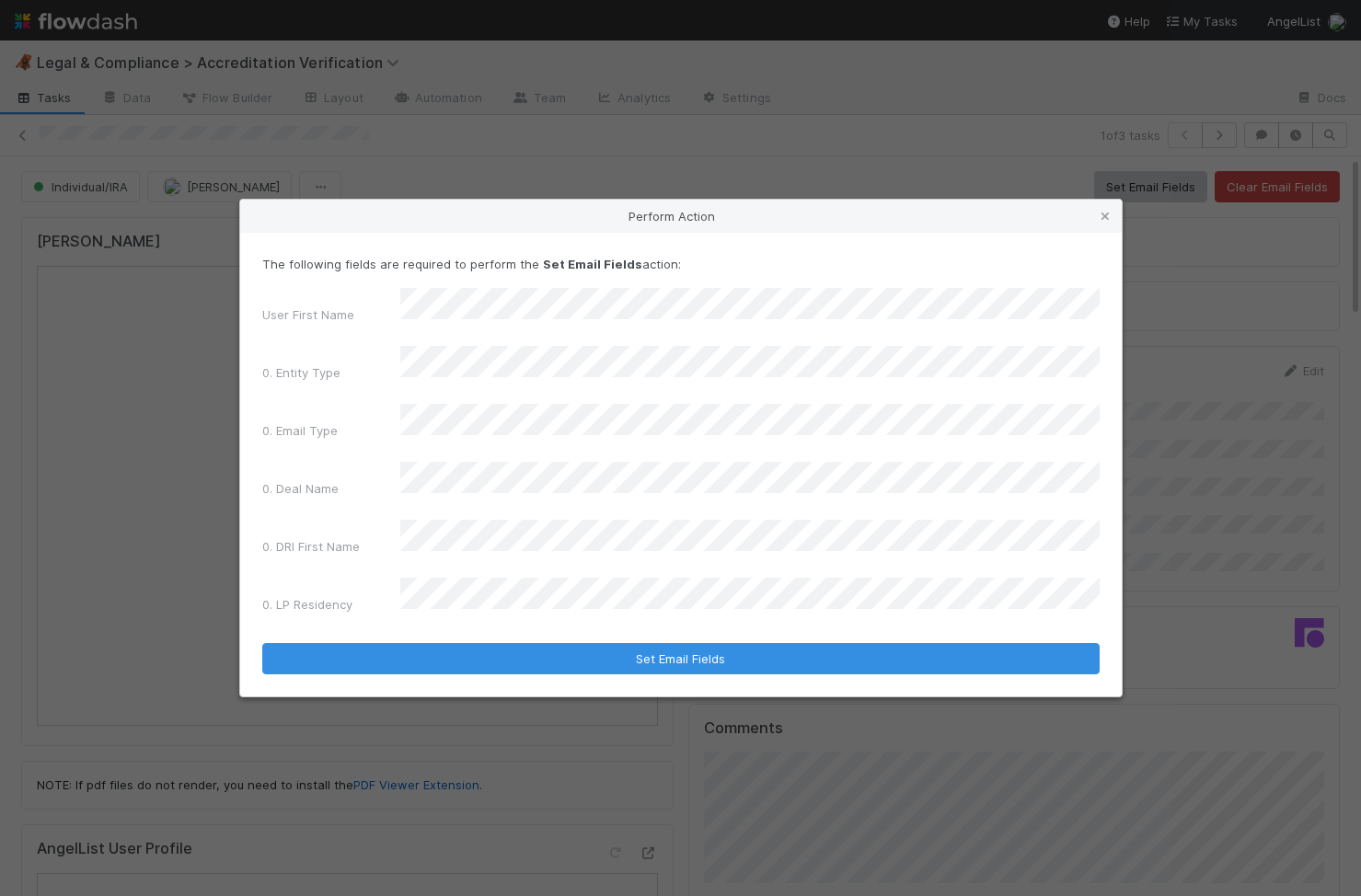
click at [599, 605] on form "The following fields are required to perform the Set Email Fields action: User …" at bounding box center [681, 465] width 838 height 420
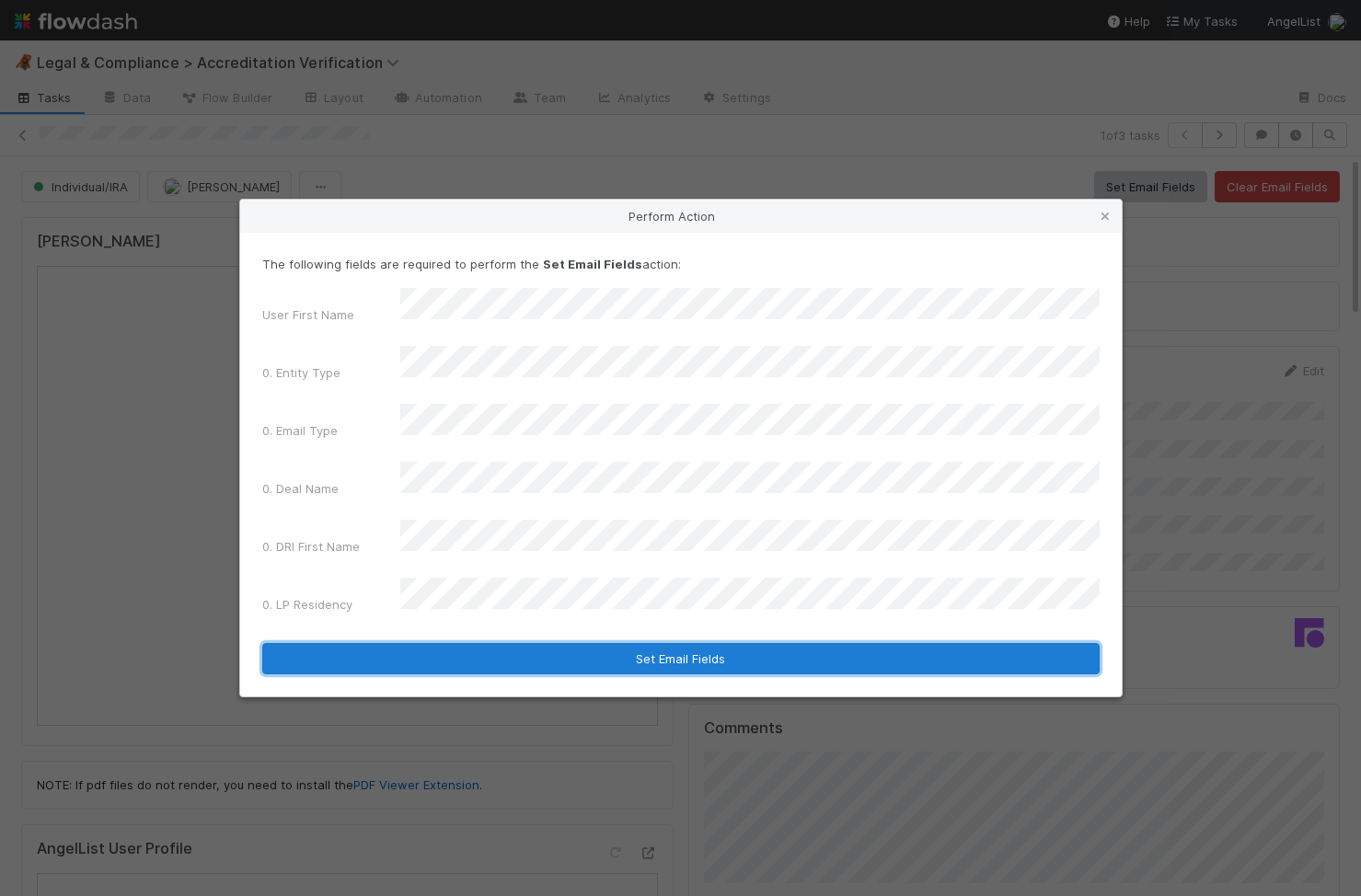
click at [603, 644] on button "Set Email Fields" at bounding box center [681, 659] width 838 height 31
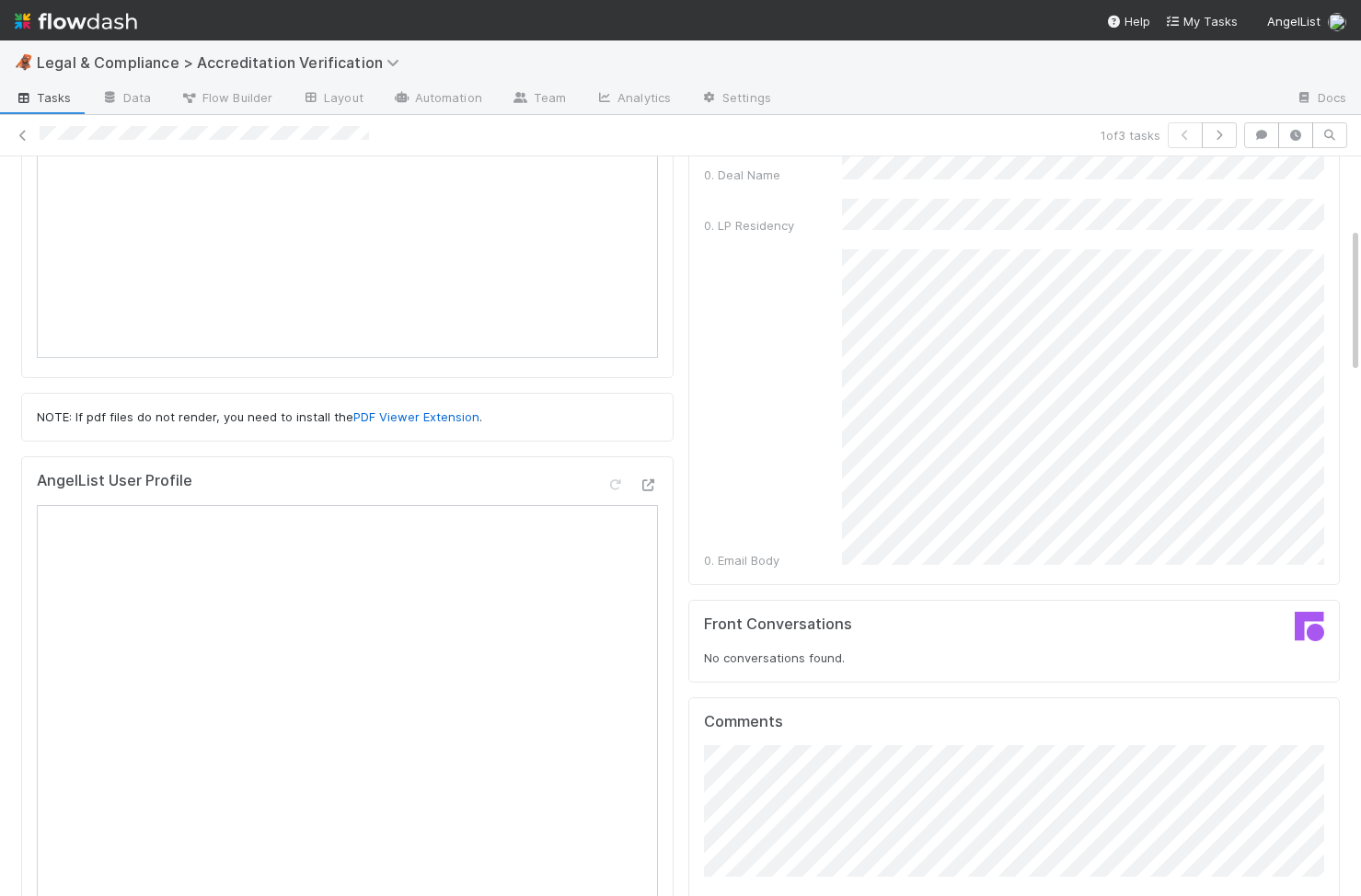
scroll to position [369, 0]
click at [821, 527] on div "0. Email Body" at bounding box center [1015, 408] width 621 height 320
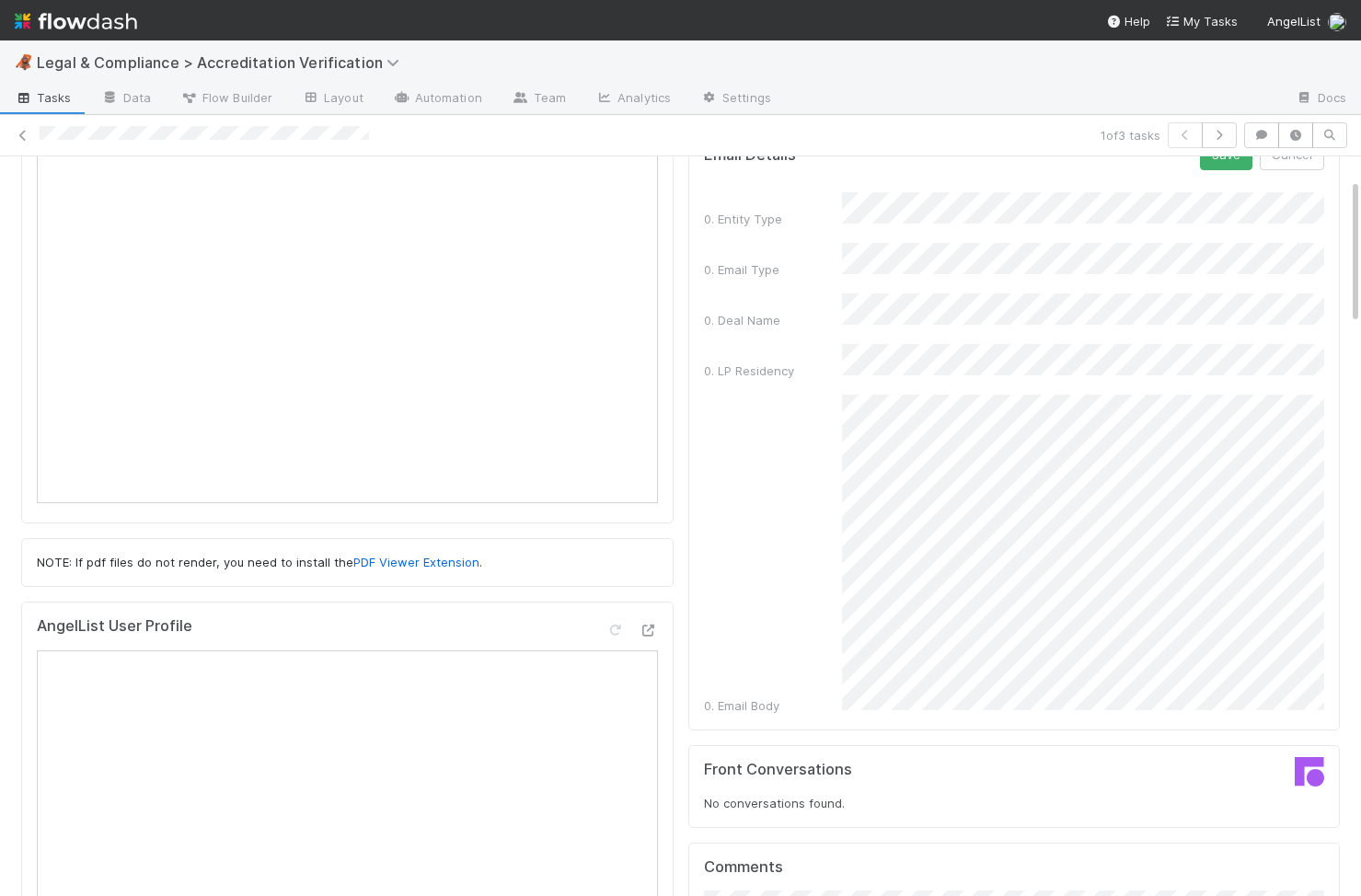
scroll to position [0, 0]
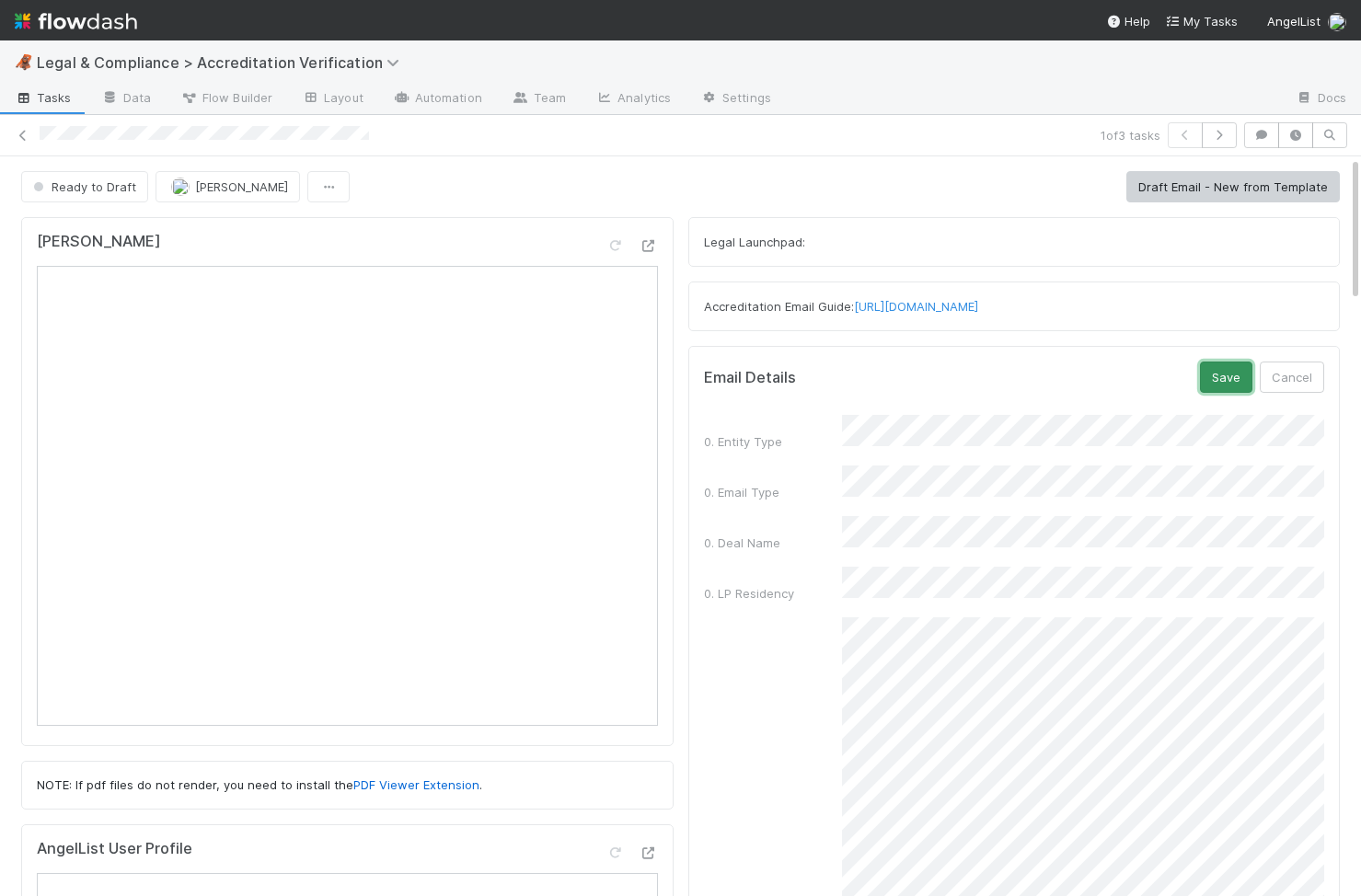
click at [1213, 374] on button "Save" at bounding box center [1227, 378] width 53 height 31
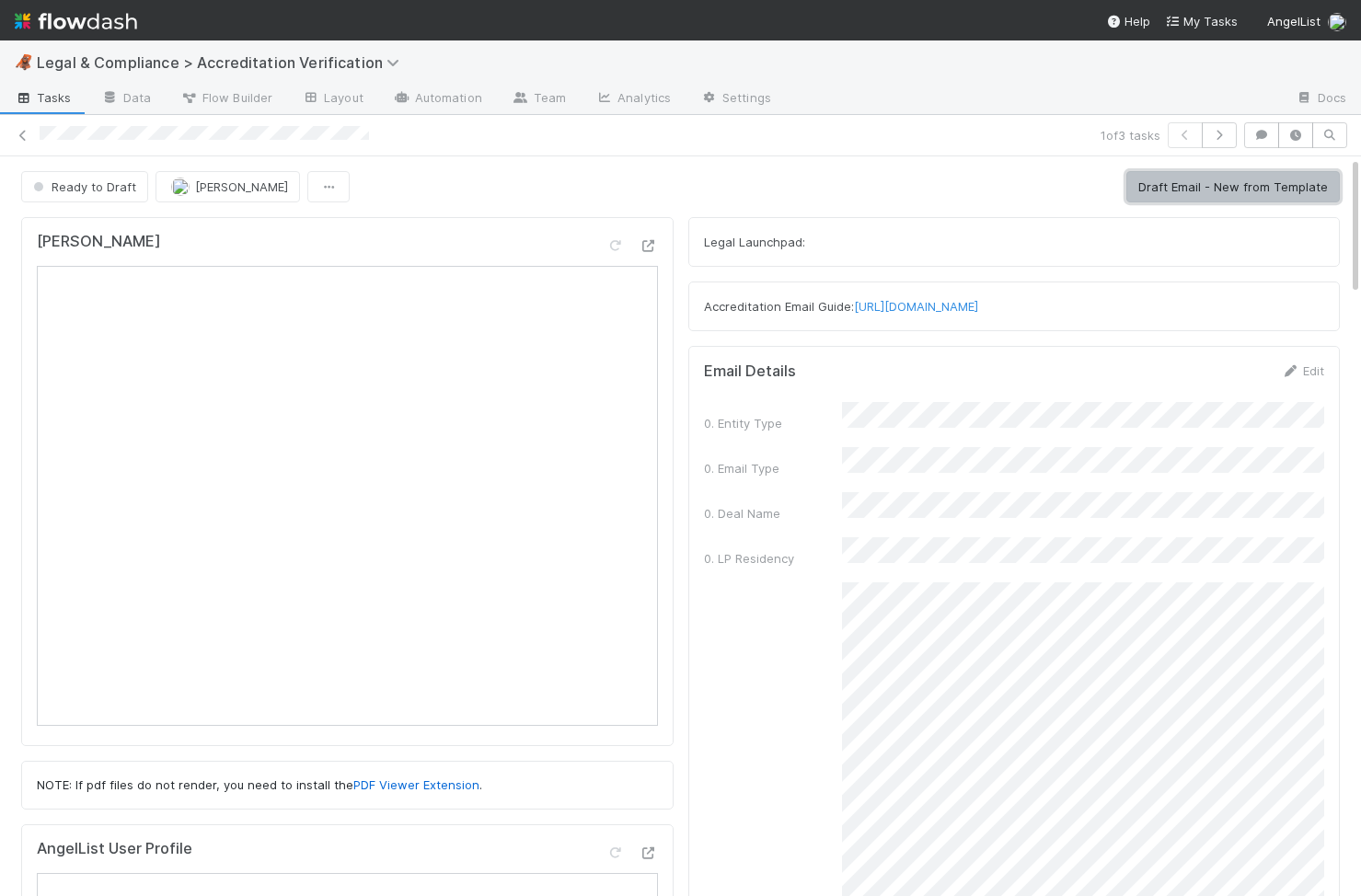
click at [1272, 193] on button "Draft Email - New from Template" at bounding box center [1234, 187] width 213 height 31
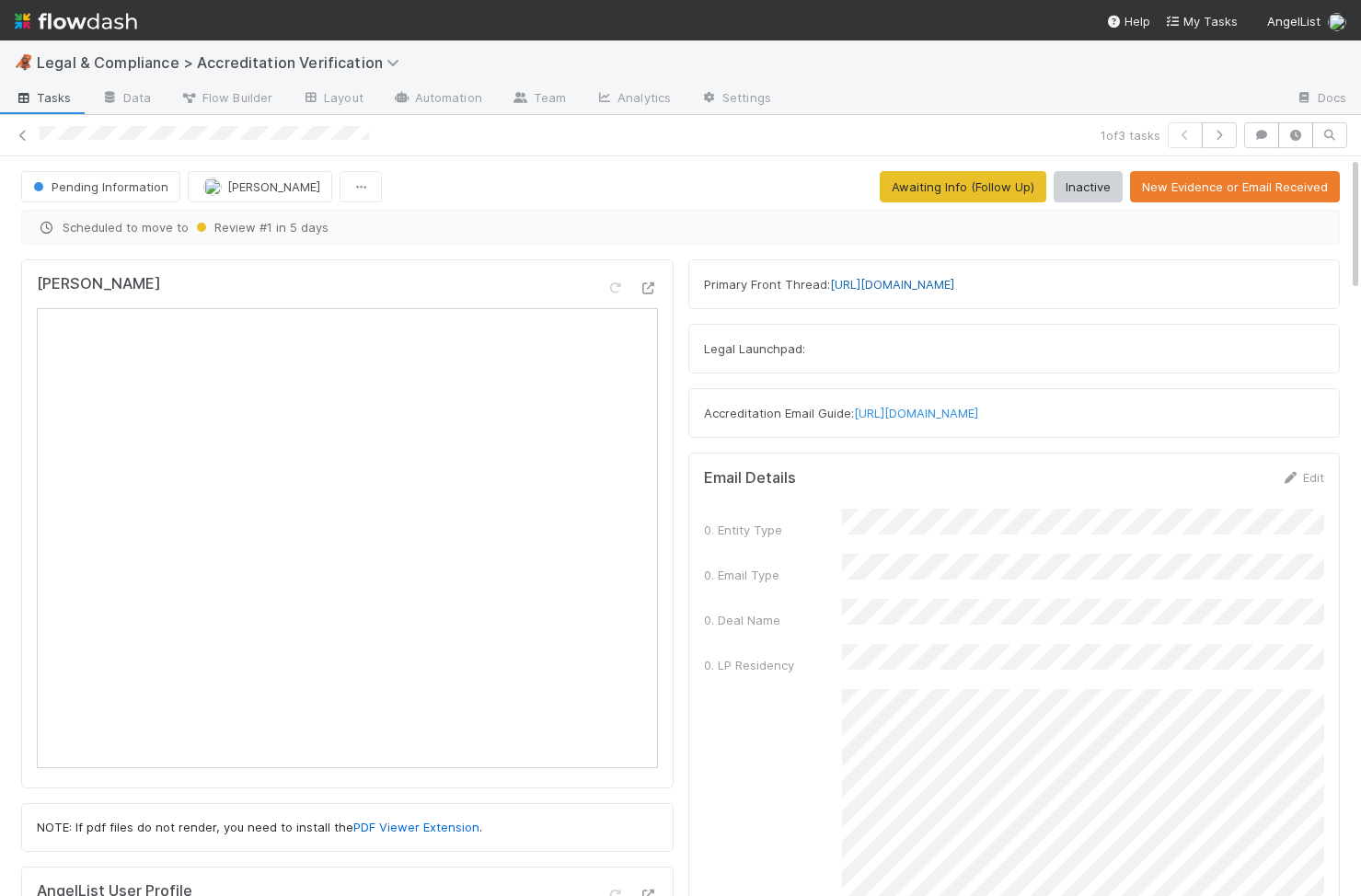
click at [955, 288] on link "https://app.frontapp.com/open/cnv_qrnqxaf" at bounding box center [892, 284] width 124 height 15
click at [23, 135] on icon at bounding box center [23, 136] width 19 height 12
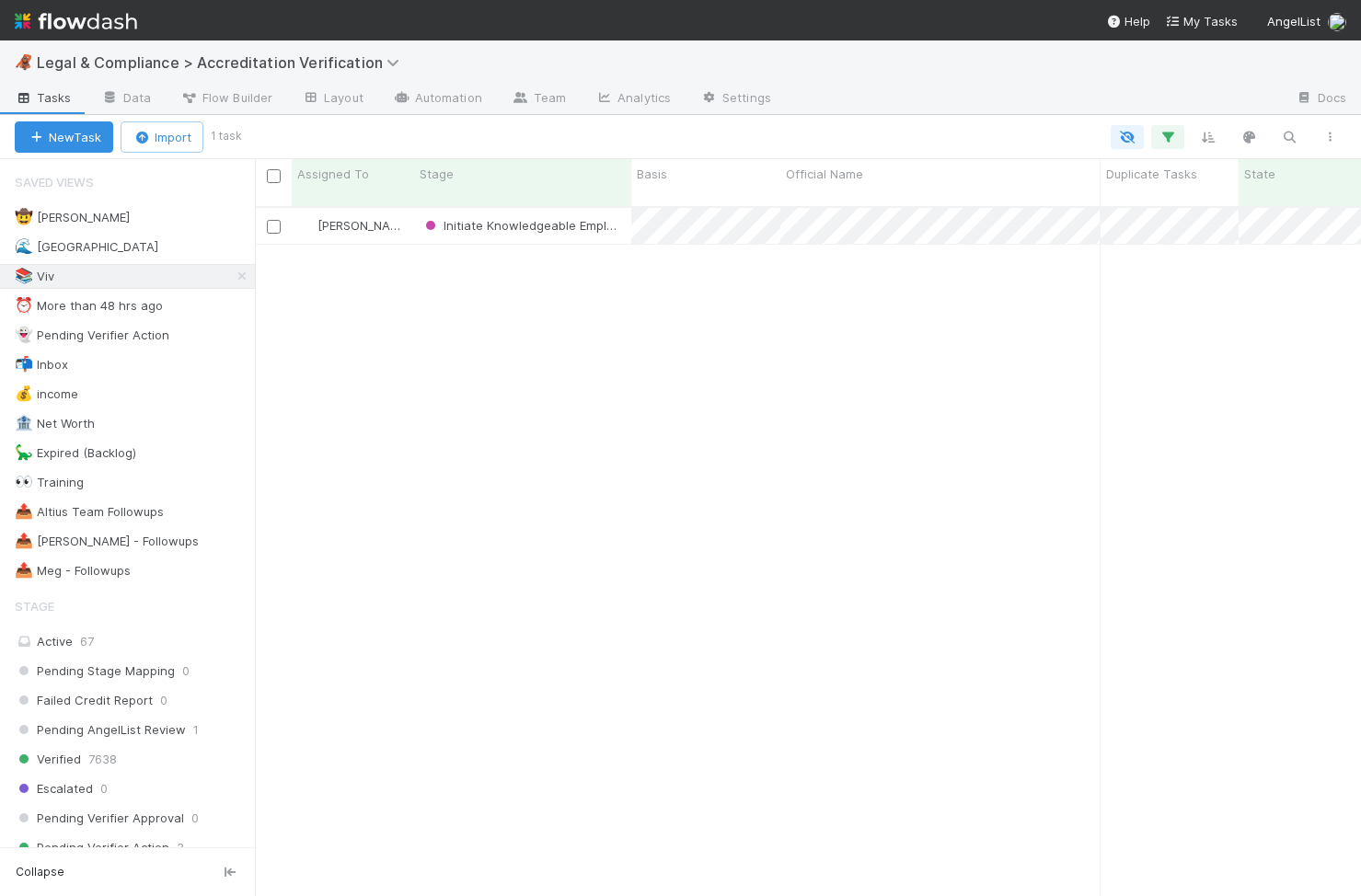
scroll to position [704, 1107]
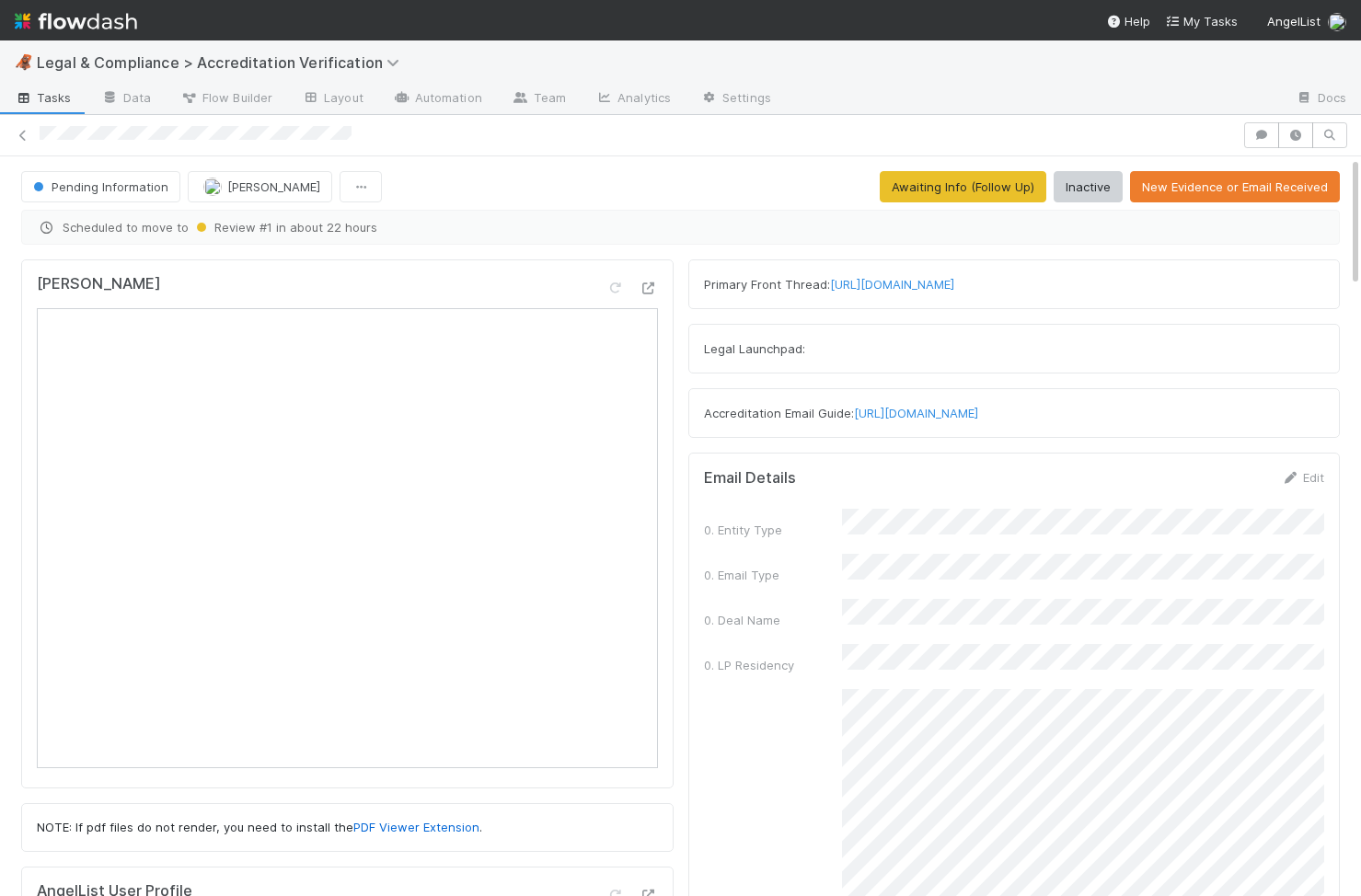
click at [665, 503] on div "Noto" at bounding box center [347, 523] width 653 height 529
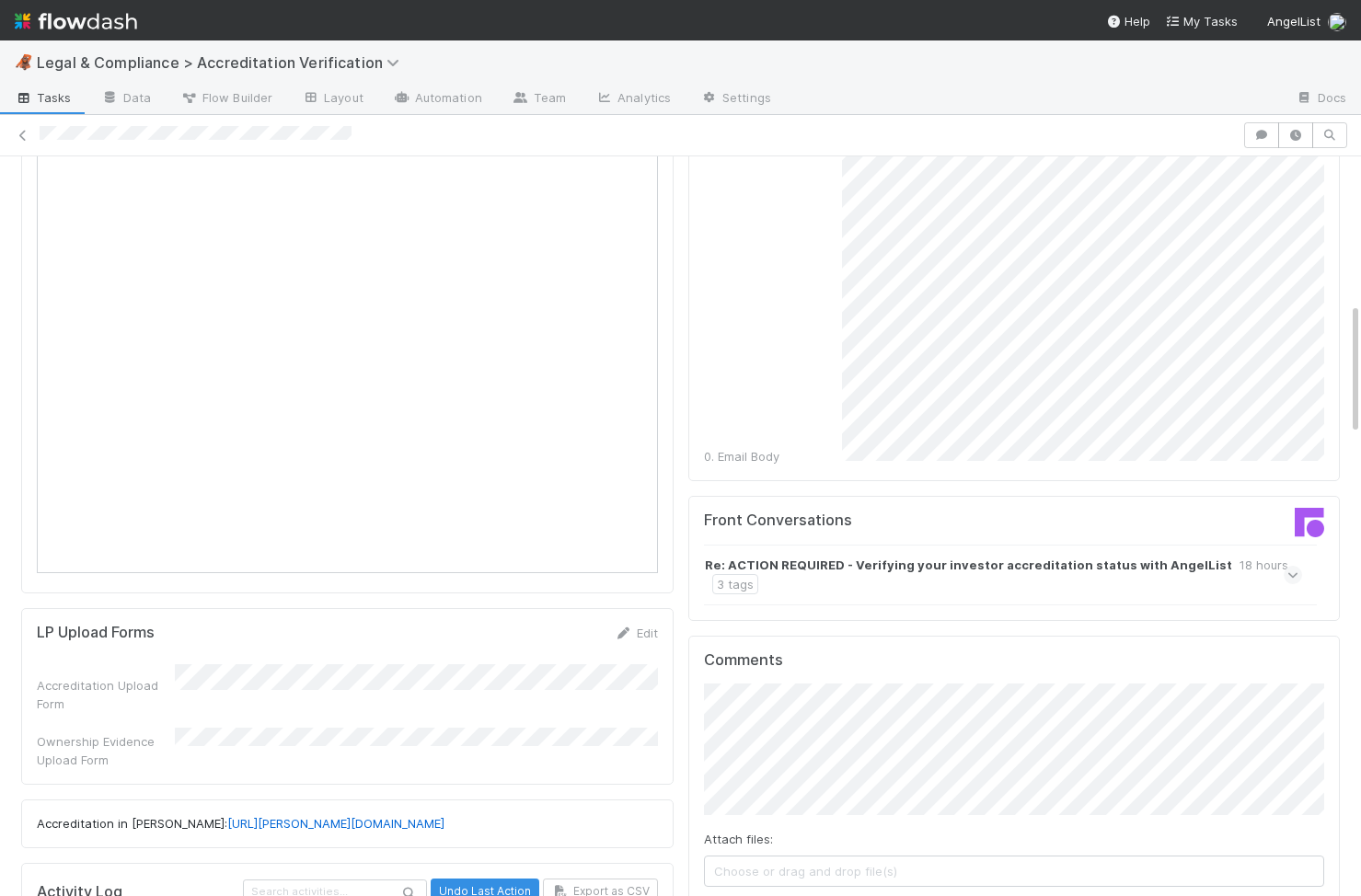
scroll to position [815, 0]
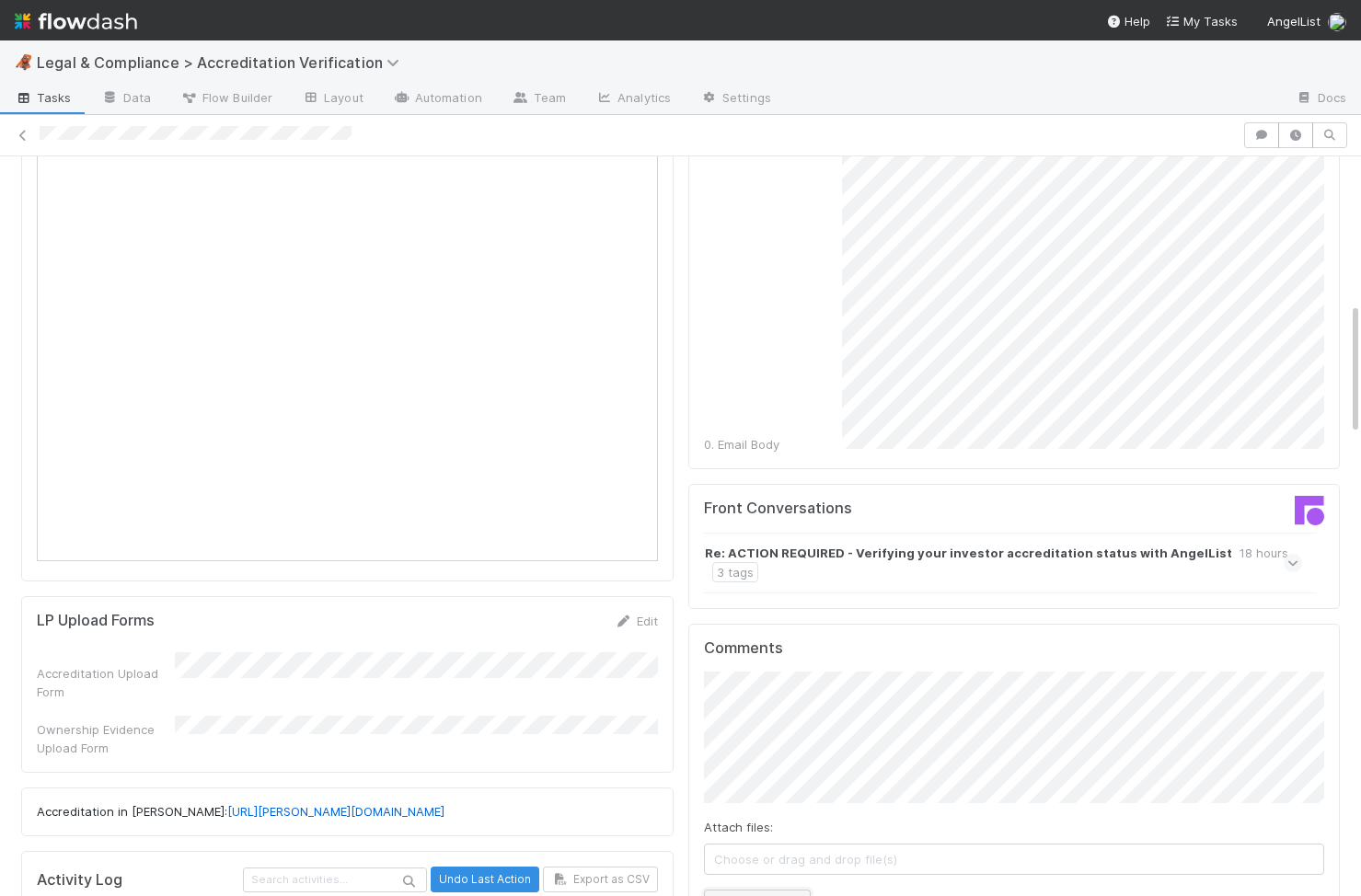
click at [784, 890] on button "Add Comment" at bounding box center [757, 906] width 107 height 31
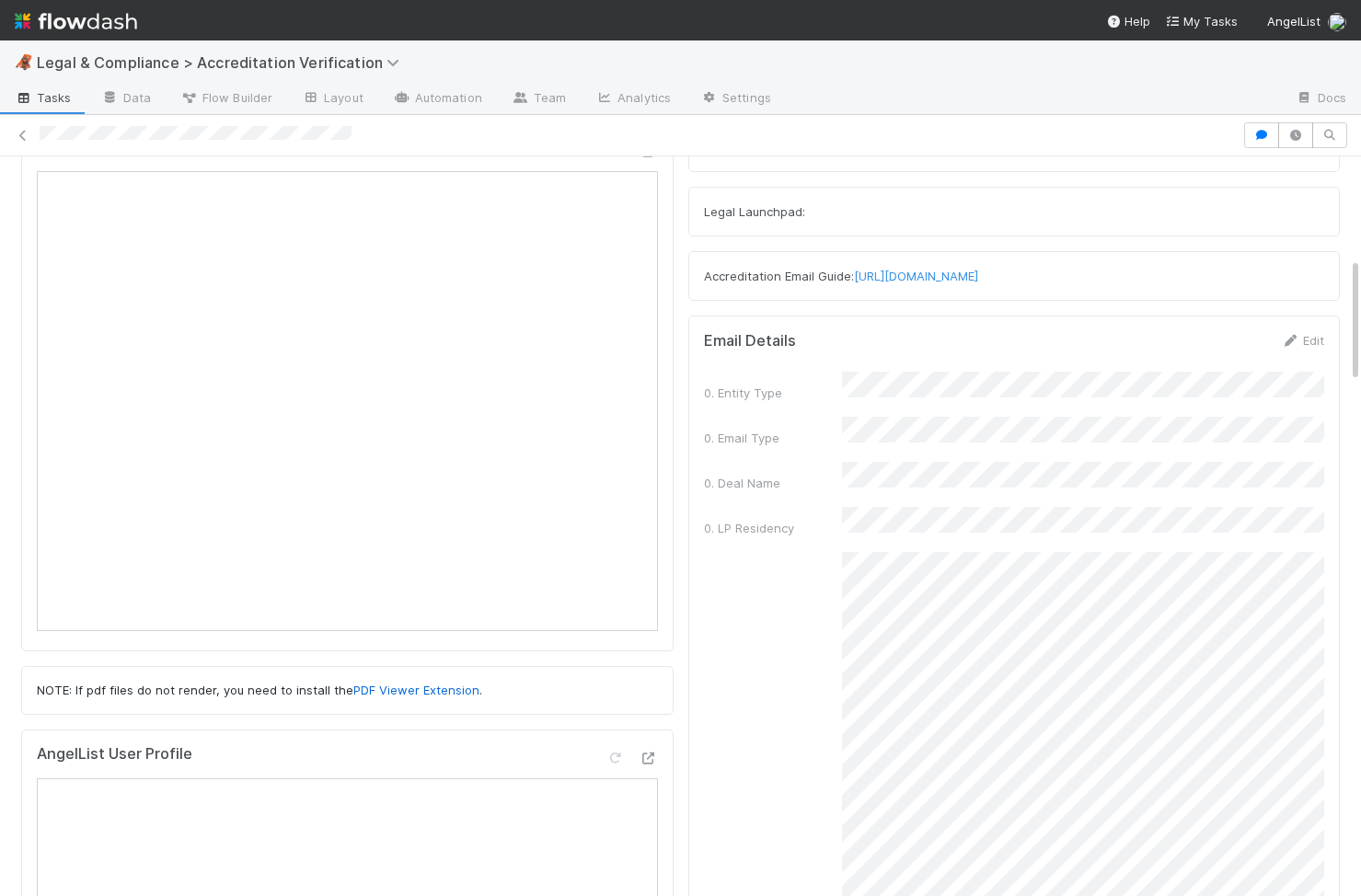
scroll to position [0, 0]
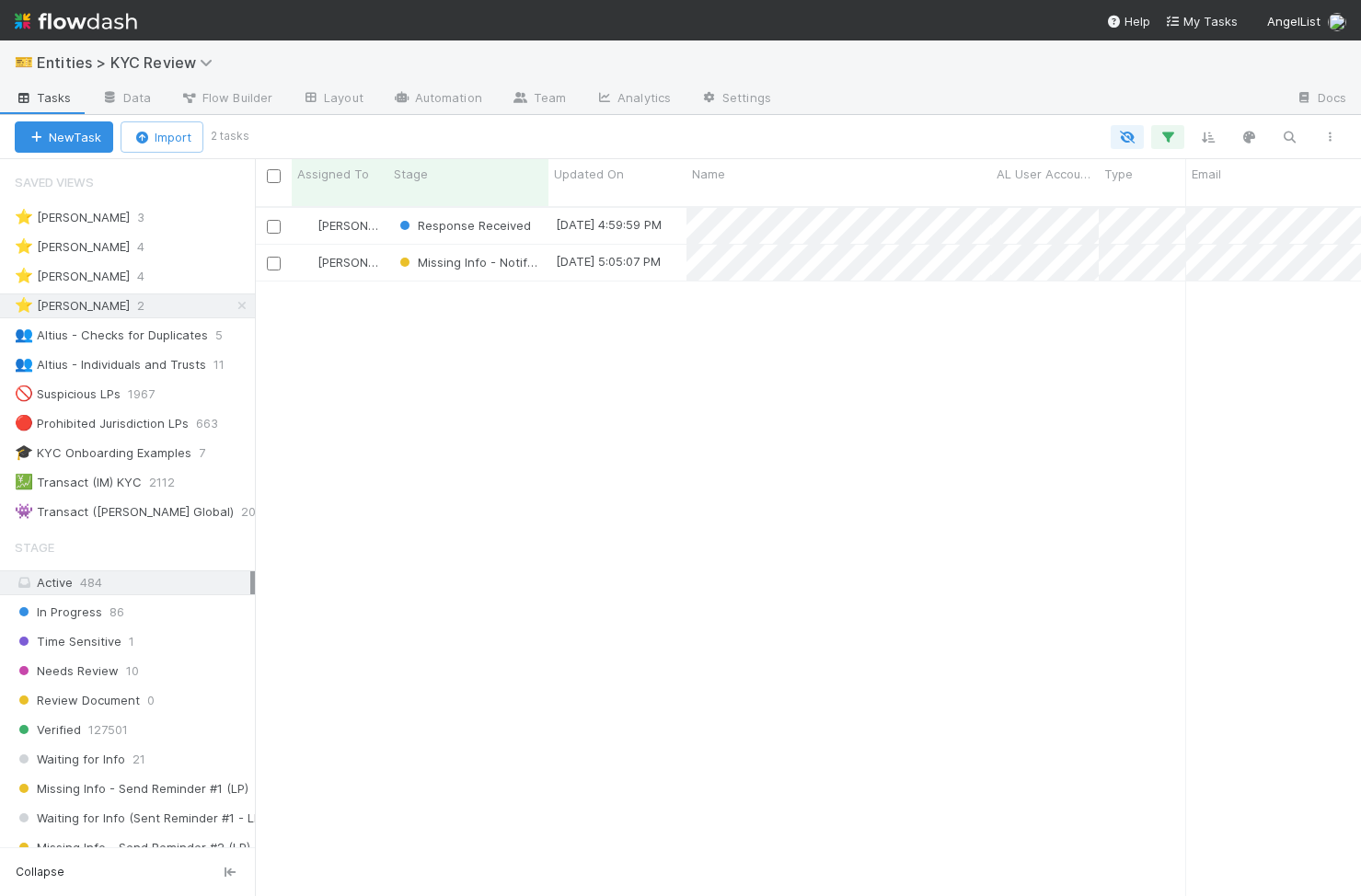
scroll to position [704, 1107]
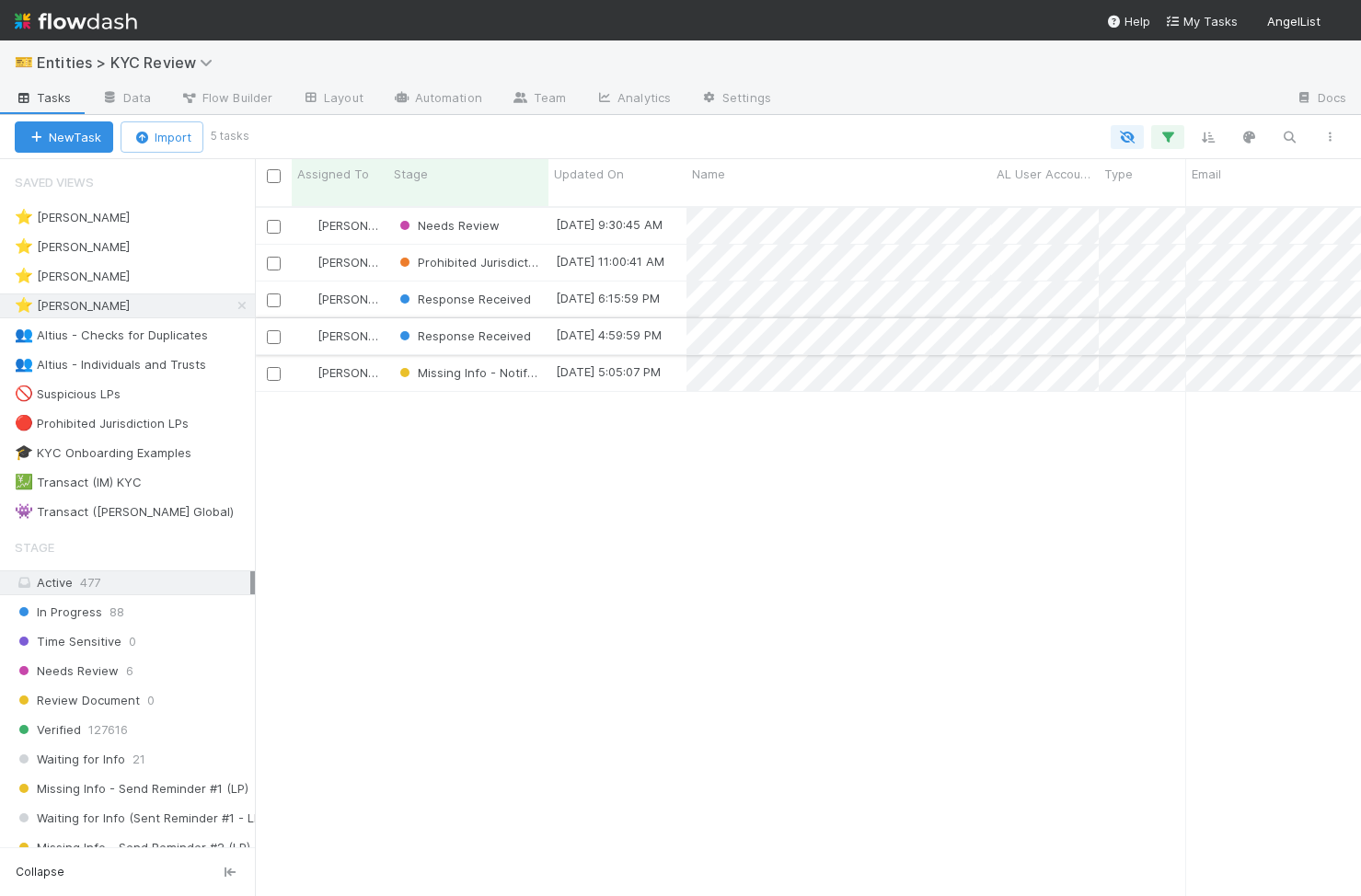
scroll to position [704, 1107]
click at [521, 329] on span "Response Received" at bounding box center [464, 336] width 135 height 15
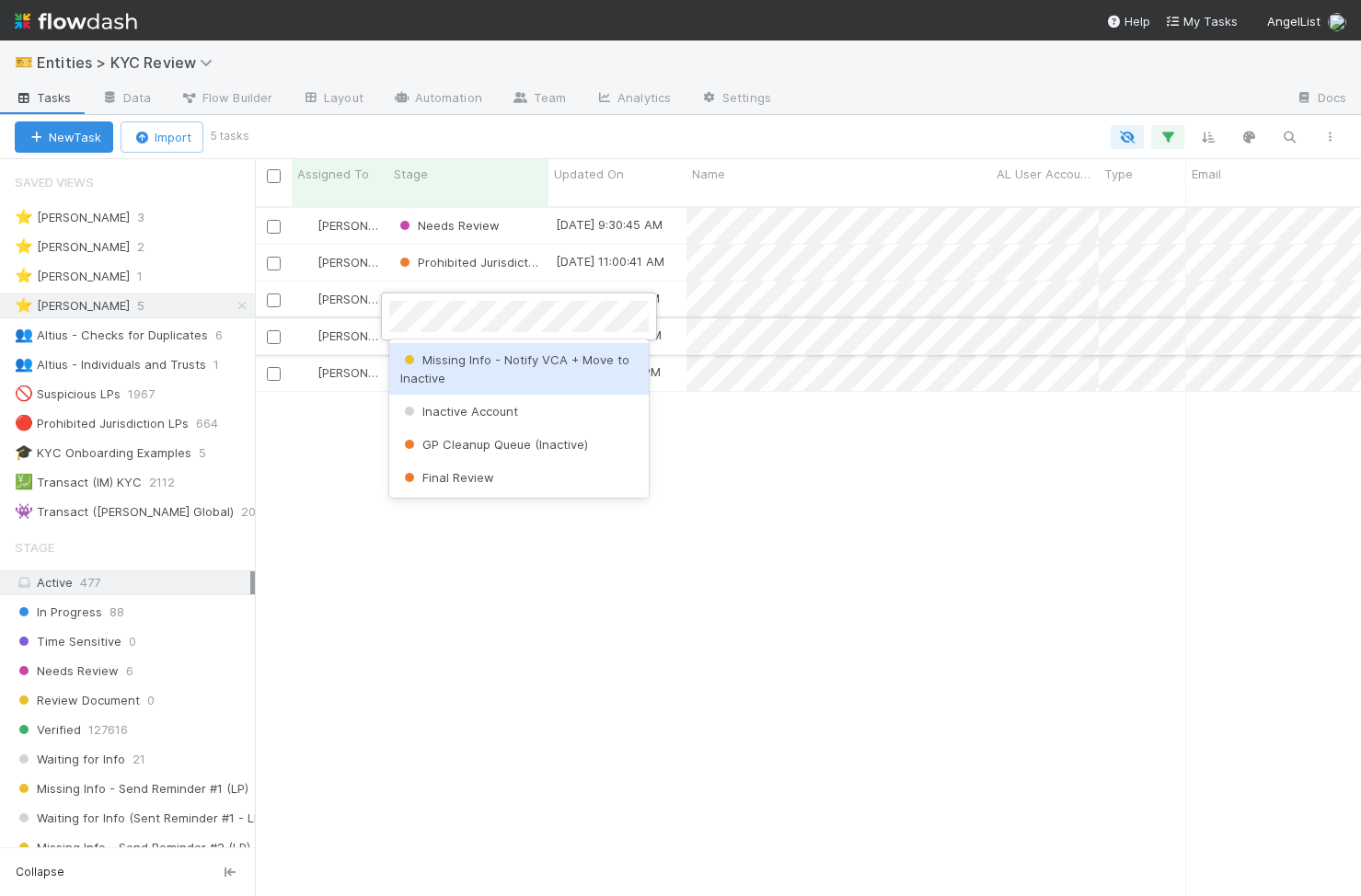
scroll to position [0, 0]
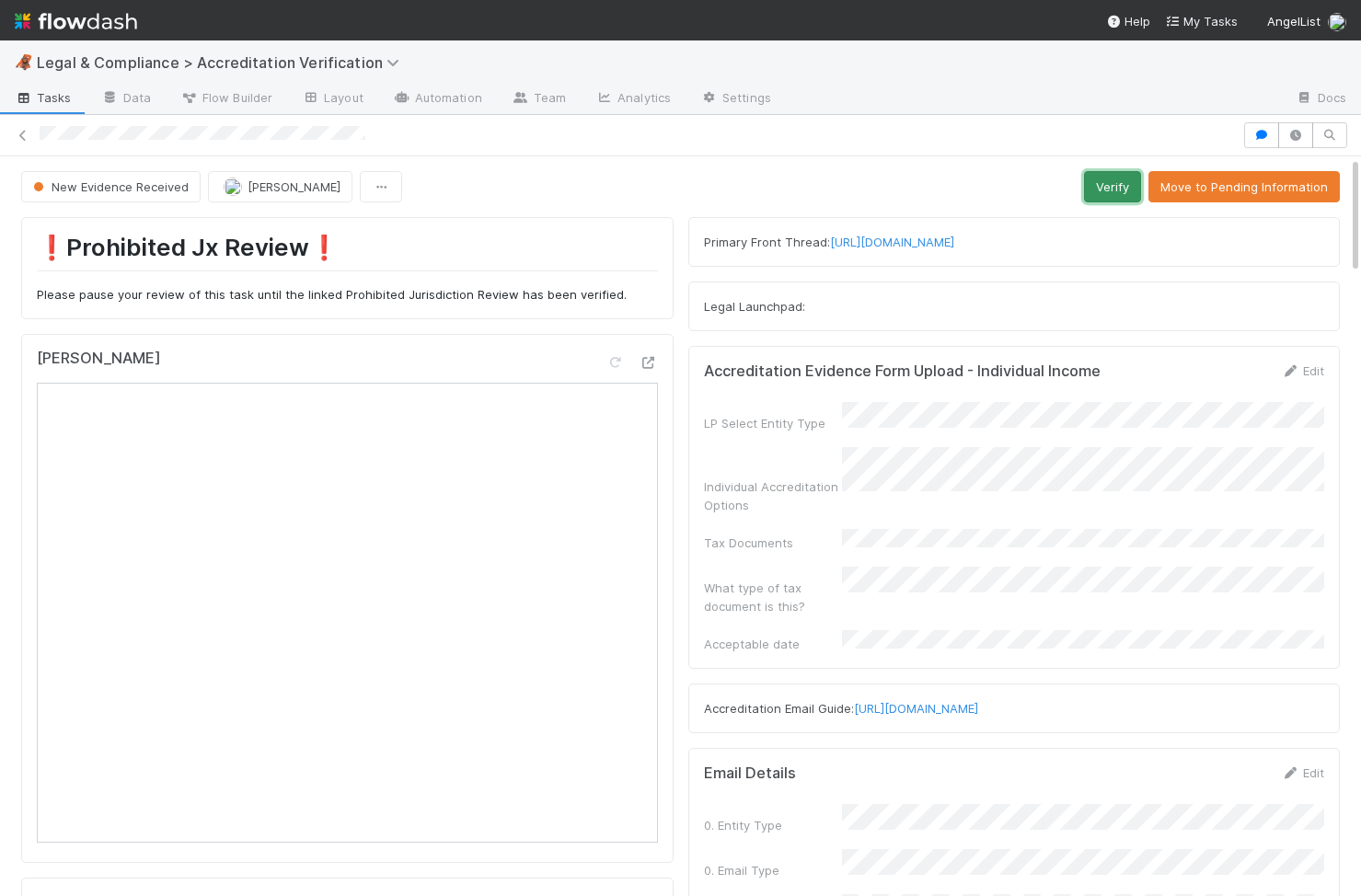
click at [1111, 194] on button "Verify" at bounding box center [1112, 187] width 57 height 31
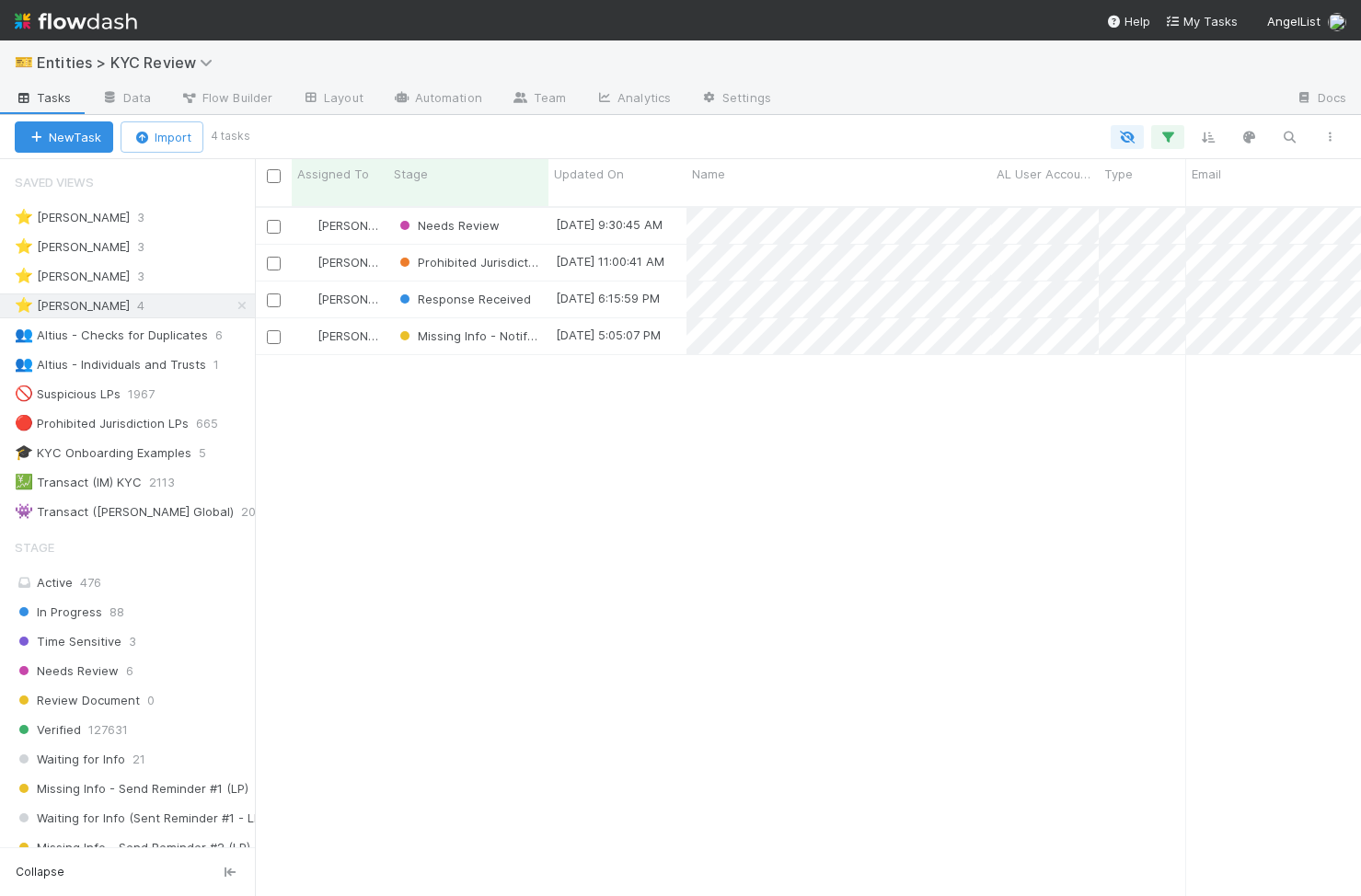
scroll to position [704, 1107]
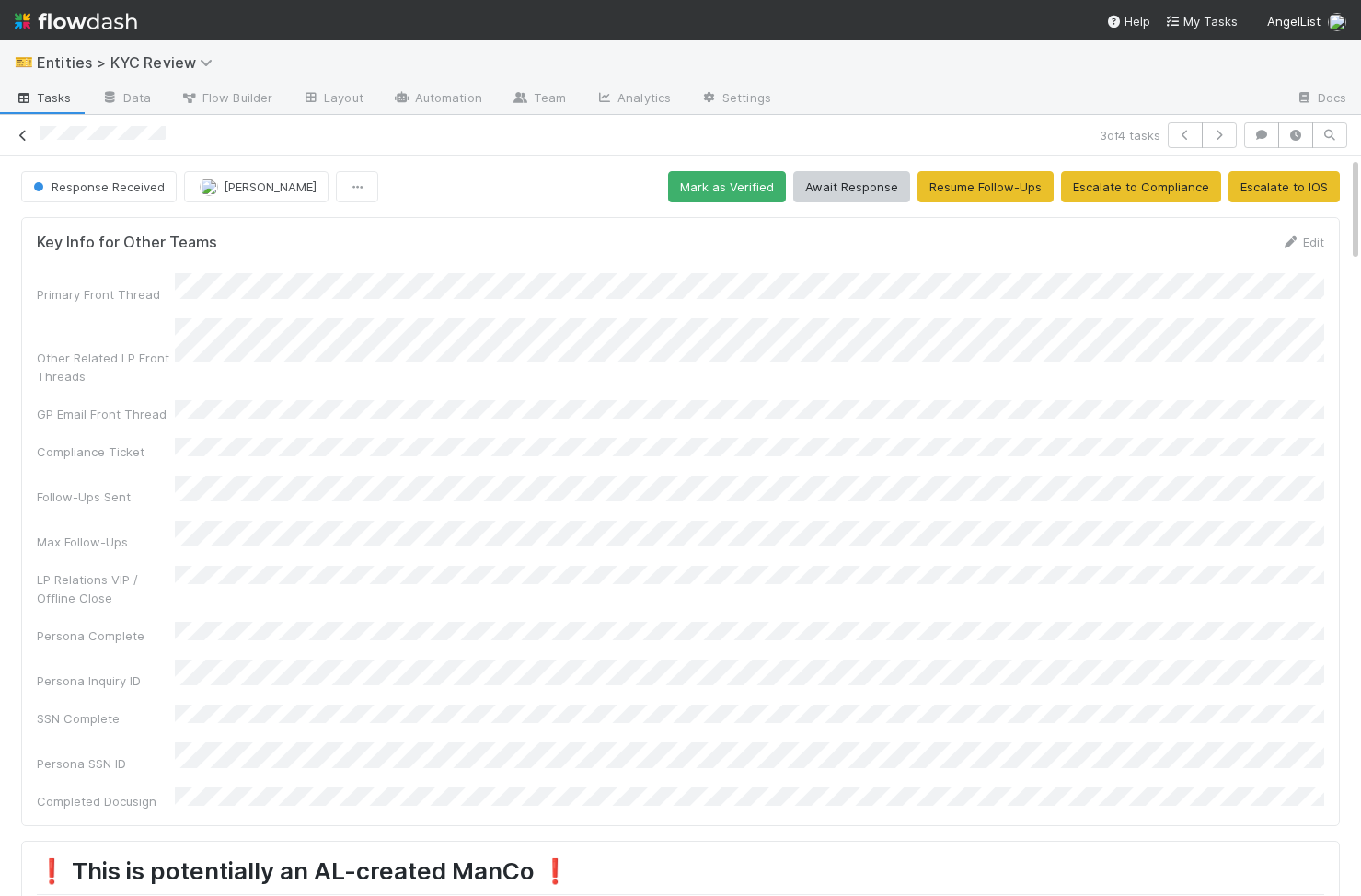
click at [28, 142] on link at bounding box center [23, 135] width 19 height 19
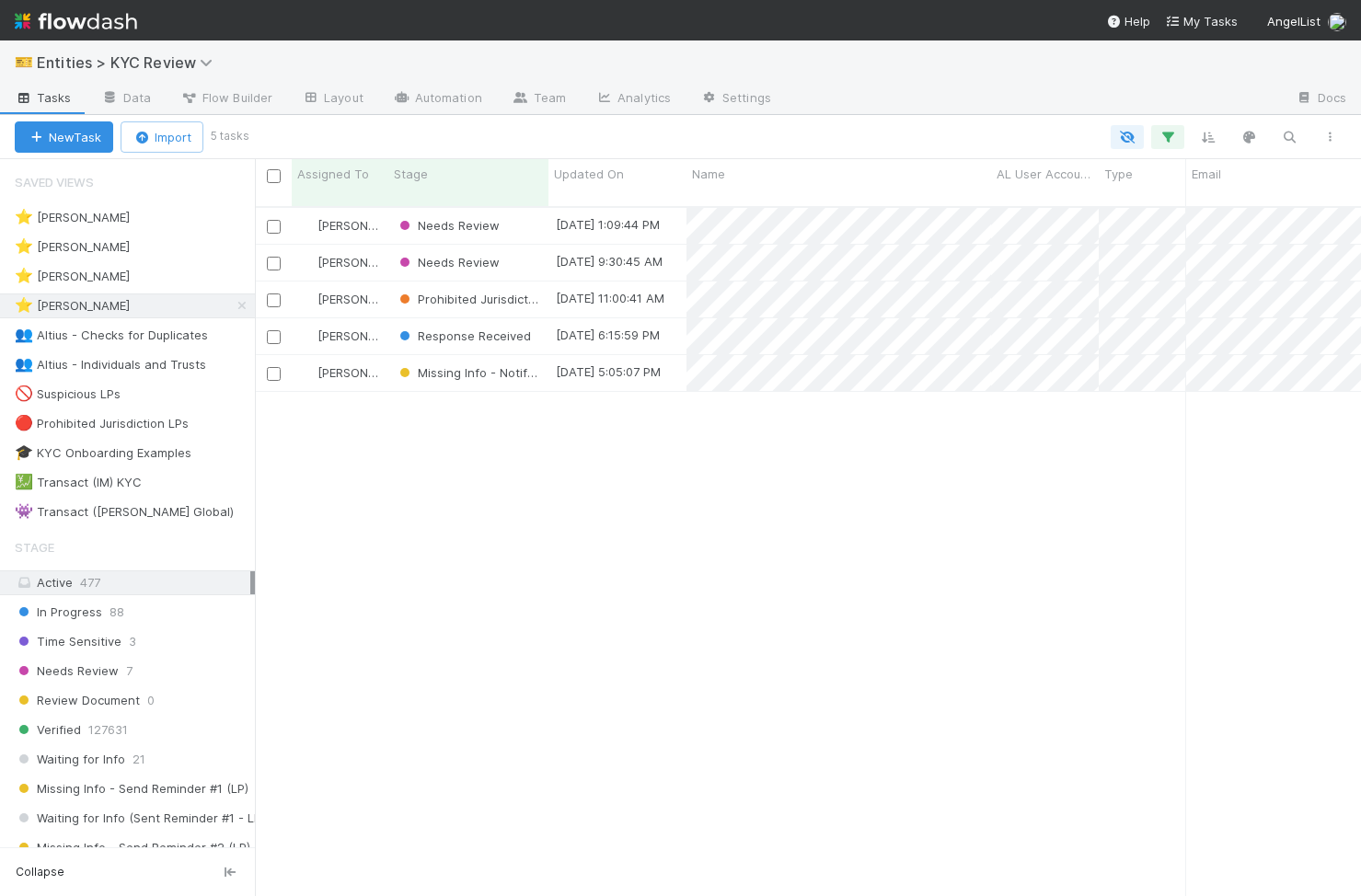
scroll to position [704, 1107]
click at [539, 255] on div "Needs Review" at bounding box center [469, 262] width 160 height 36
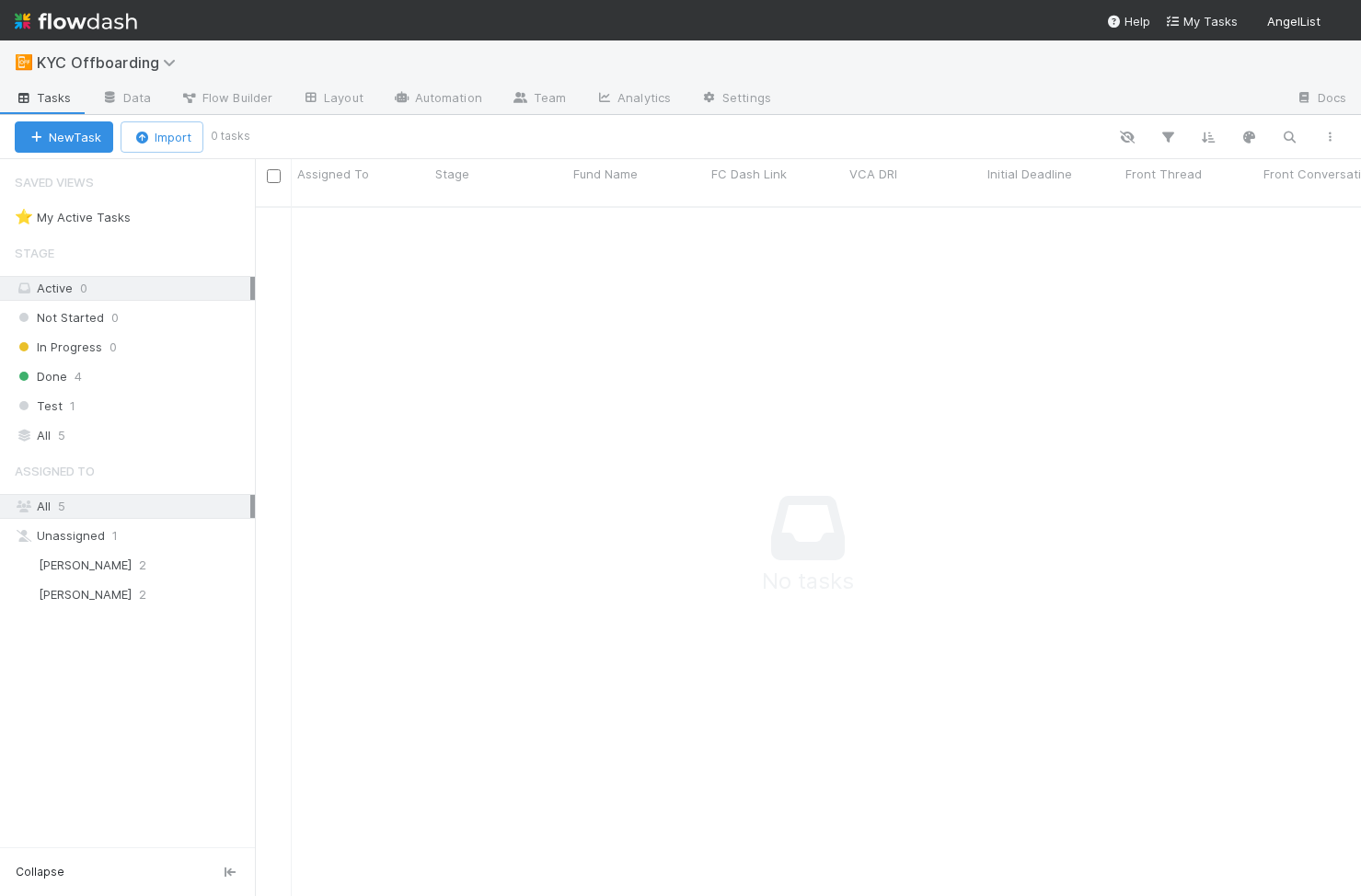
scroll to position [704, 1107]
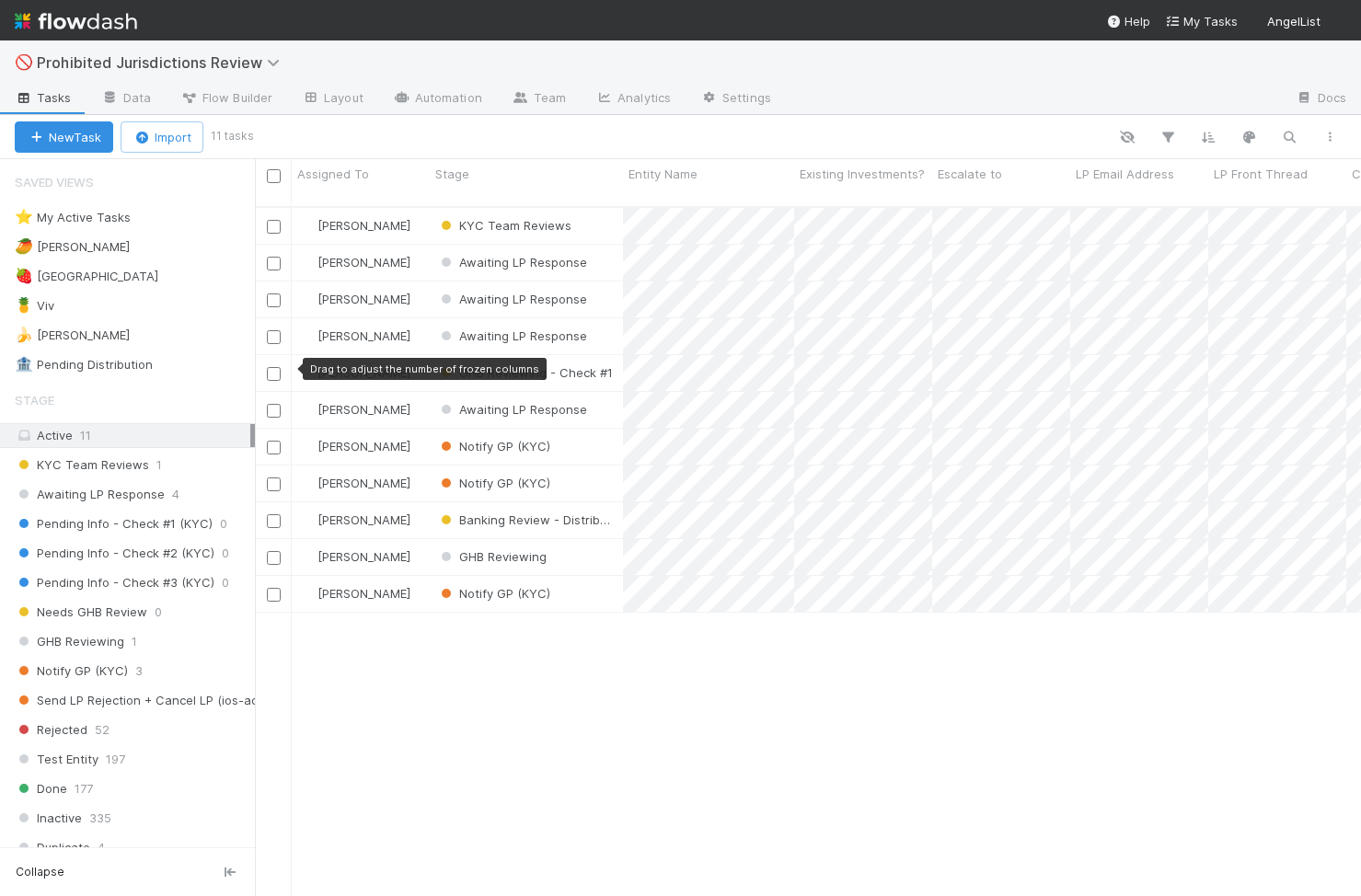
scroll to position [704, 1107]
click at [176, 314] on div "🍍 Viv 1" at bounding box center [135, 306] width 241 height 23
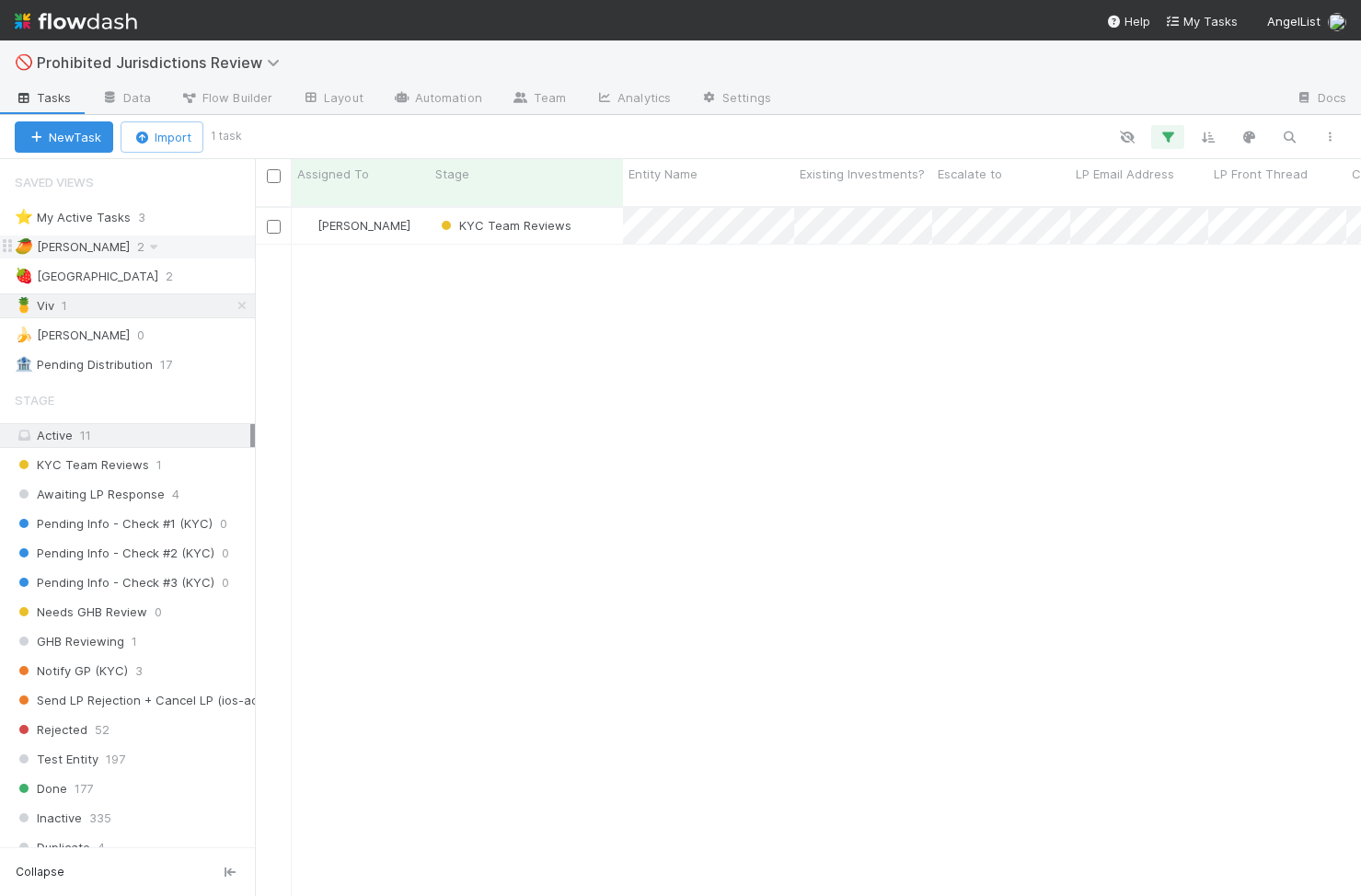
scroll to position [704, 1107]
click at [190, 246] on div "🥭 Haley 2" at bounding box center [135, 247] width 241 height 23
click at [200, 299] on div "🍍 Viv 1" at bounding box center [135, 306] width 241 height 23
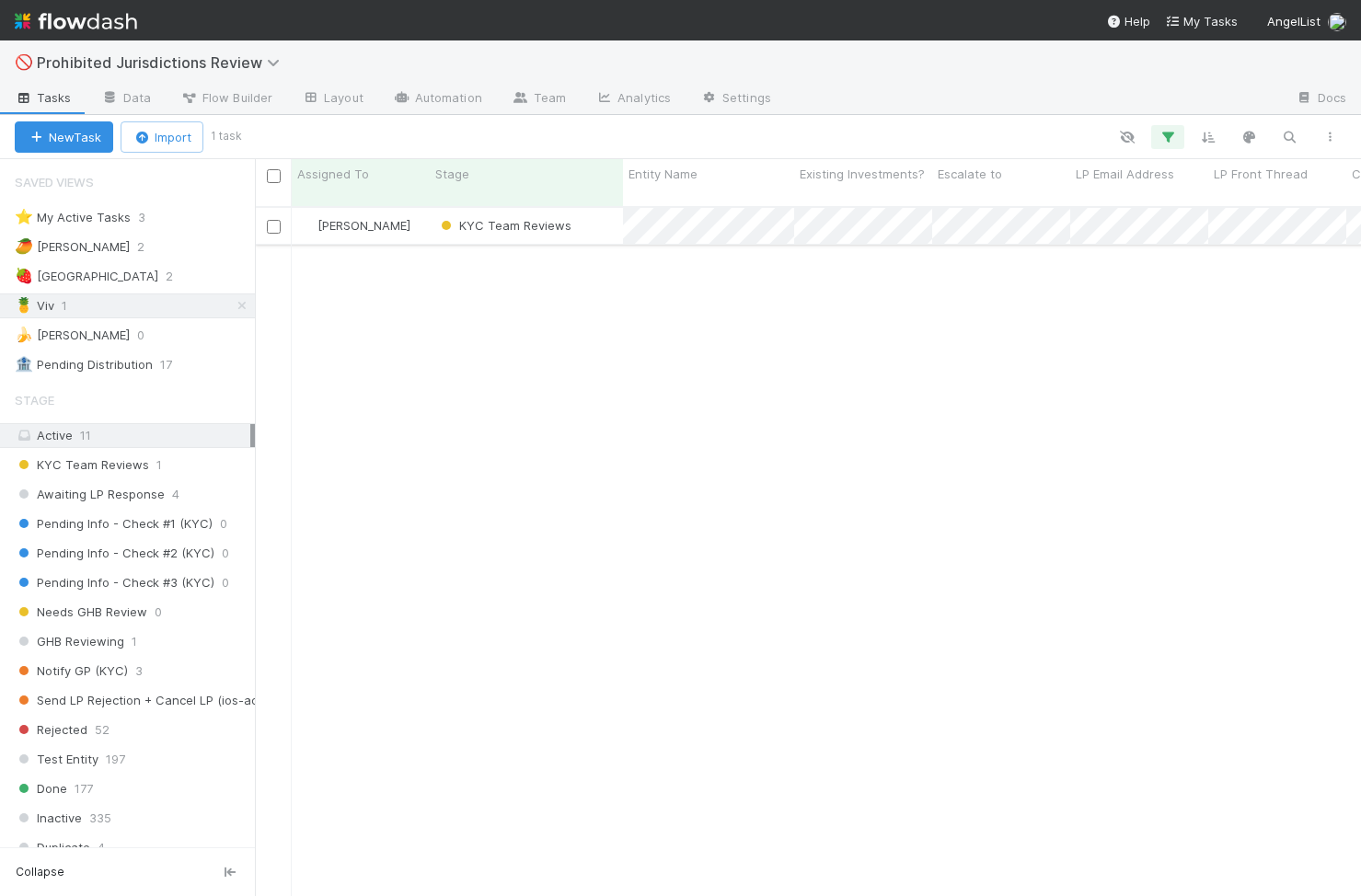
click at [606, 221] on div "KYC Team Reviews" at bounding box center [526, 226] width 194 height 36
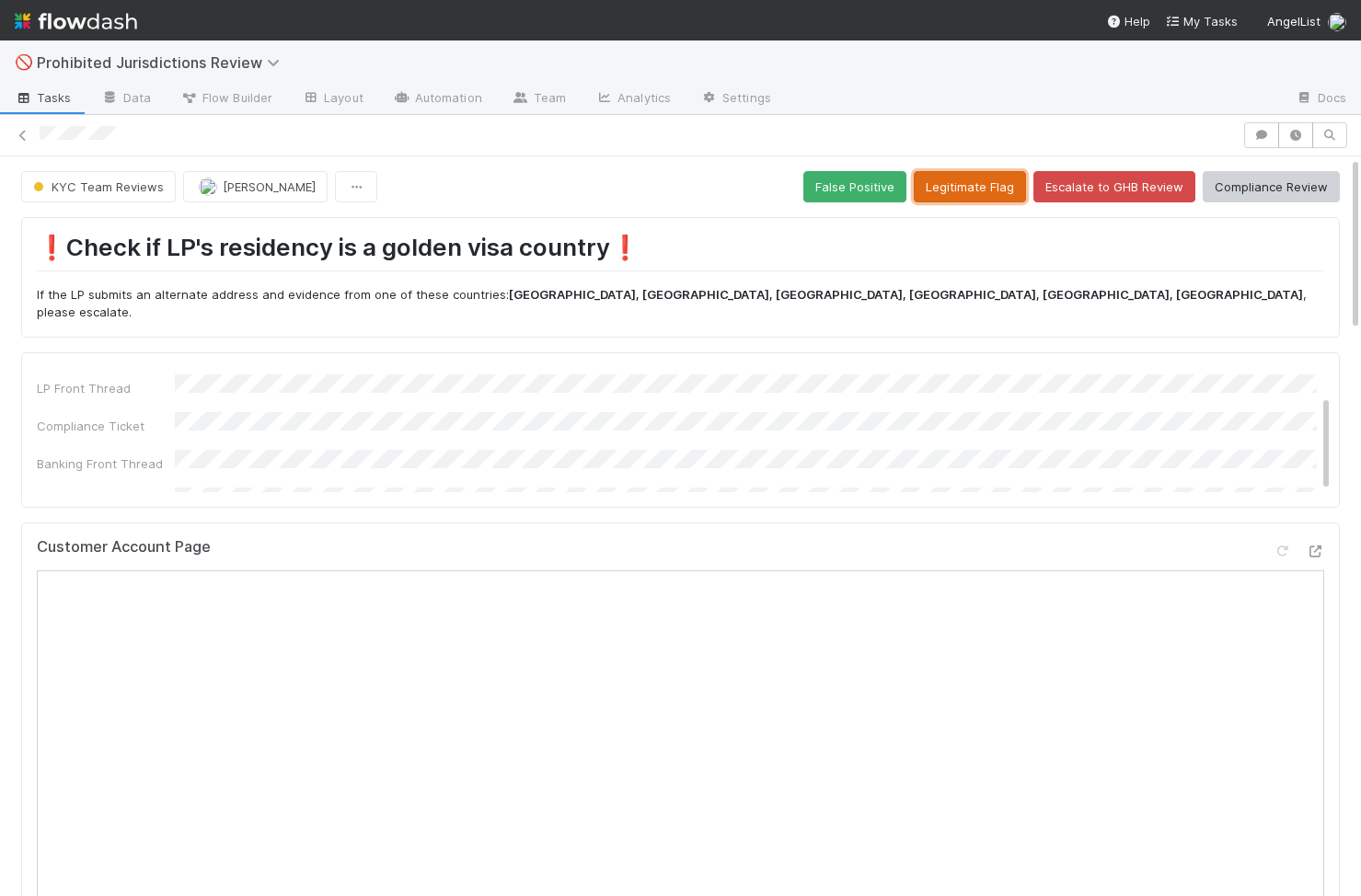
click at [980, 178] on button "Legitimate Flag" at bounding box center [970, 187] width 113 height 31
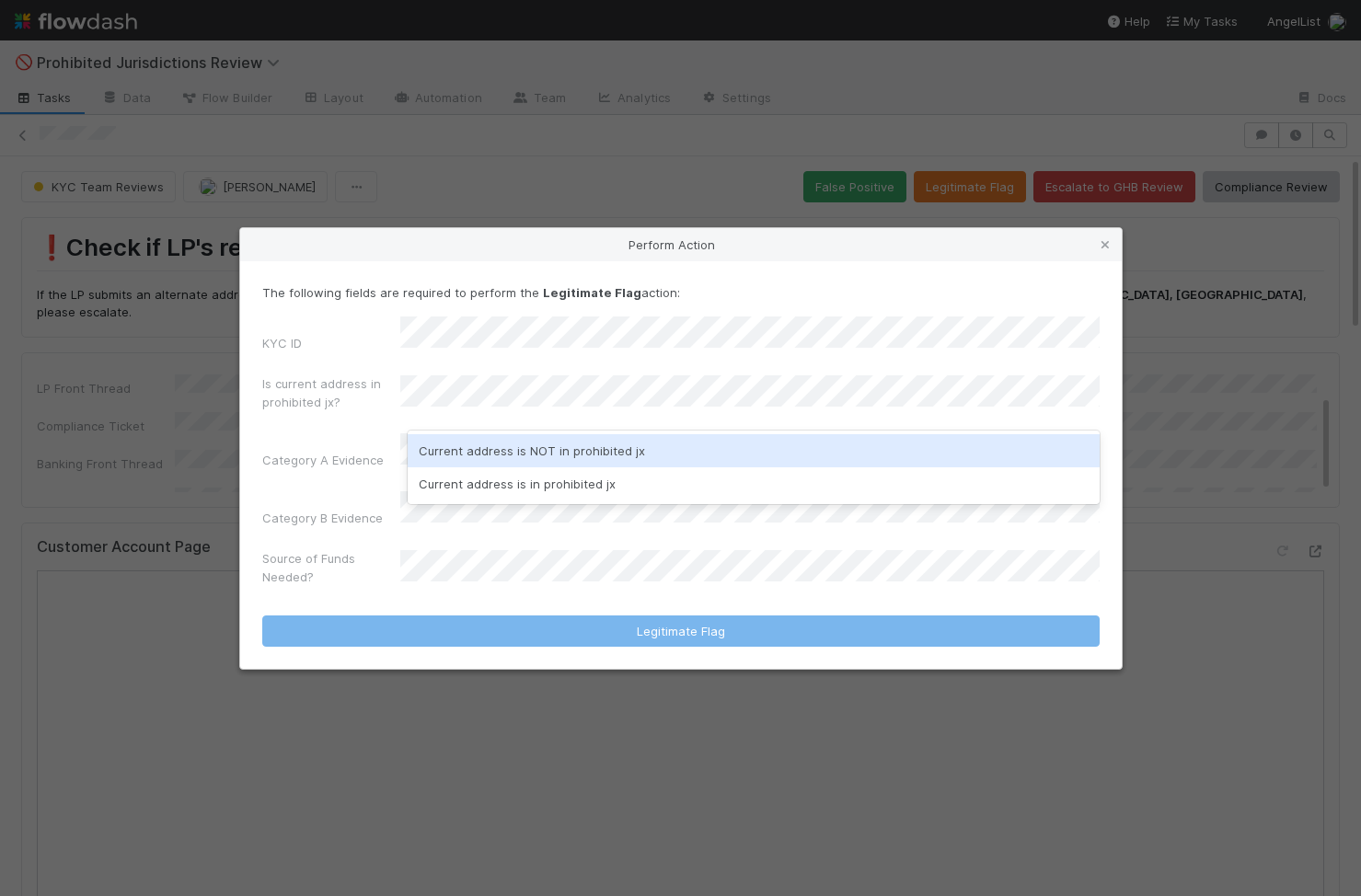
click at [628, 446] on div "Current address is NOT in prohibited jx" at bounding box center [753, 451] width 692 height 33
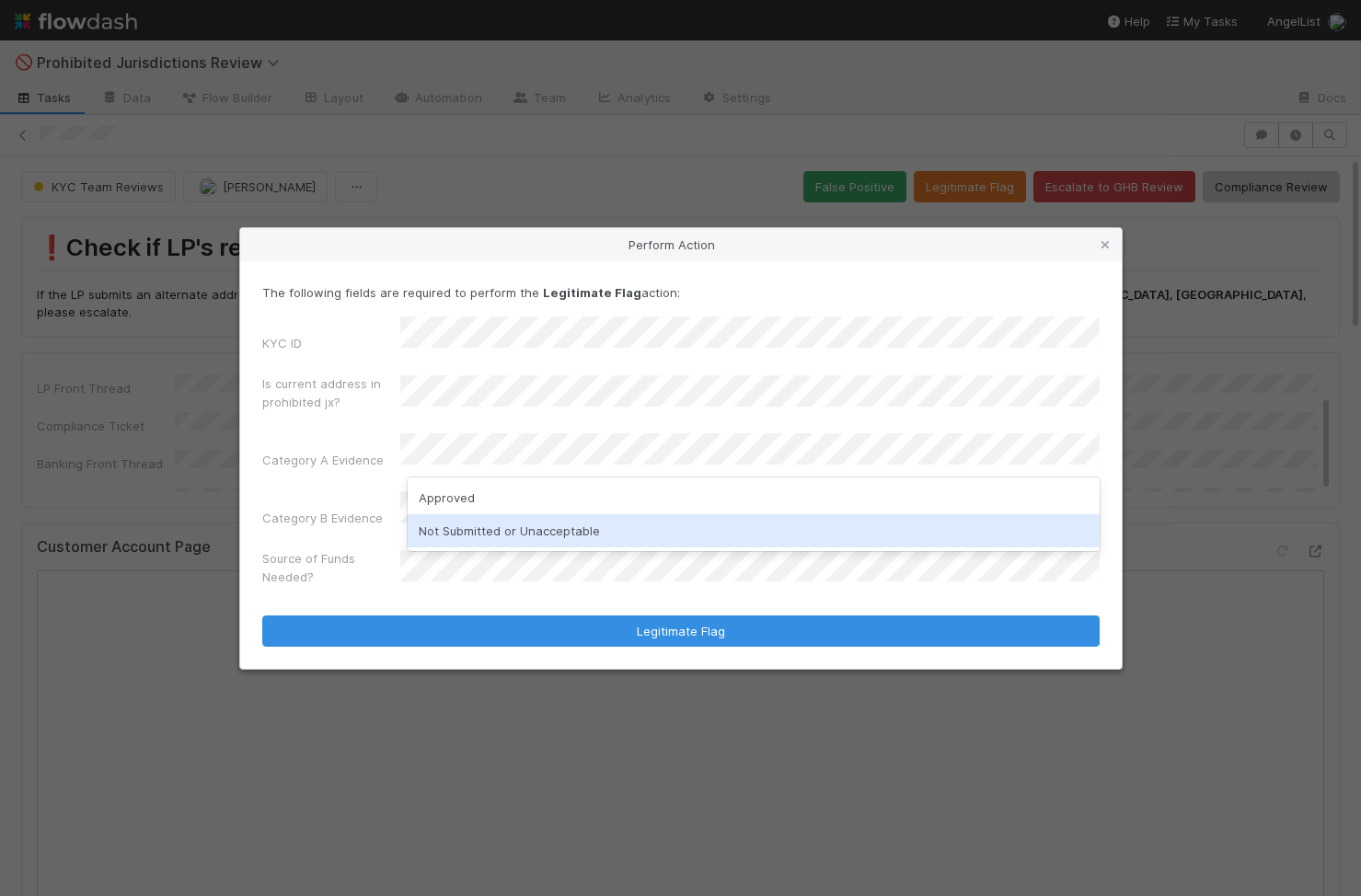
click at [551, 537] on div "Not Submitted or Unacceptable" at bounding box center [753, 531] width 692 height 33
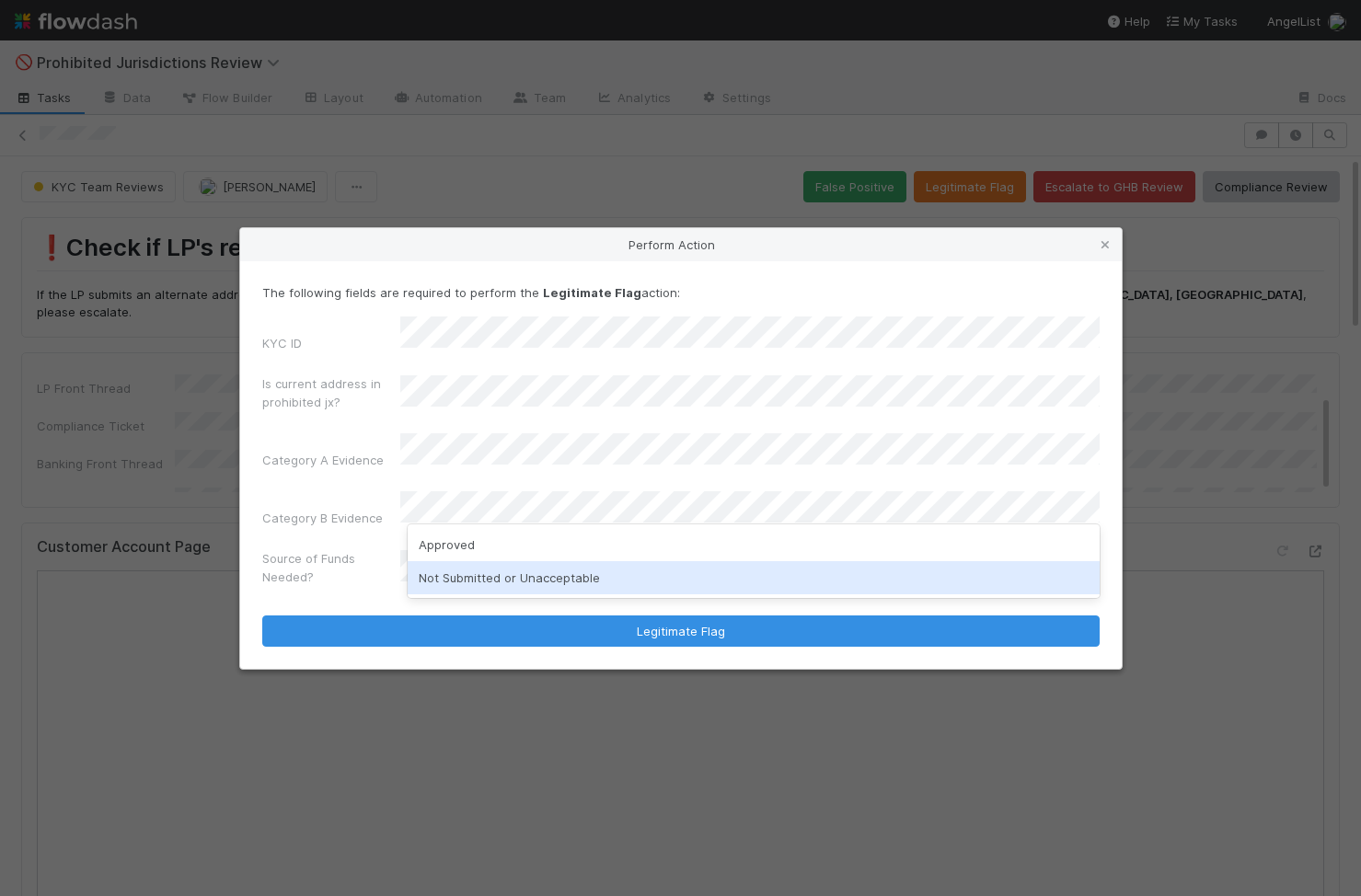
click at [525, 580] on div "Not Submitted or Unacceptable" at bounding box center [753, 578] width 692 height 33
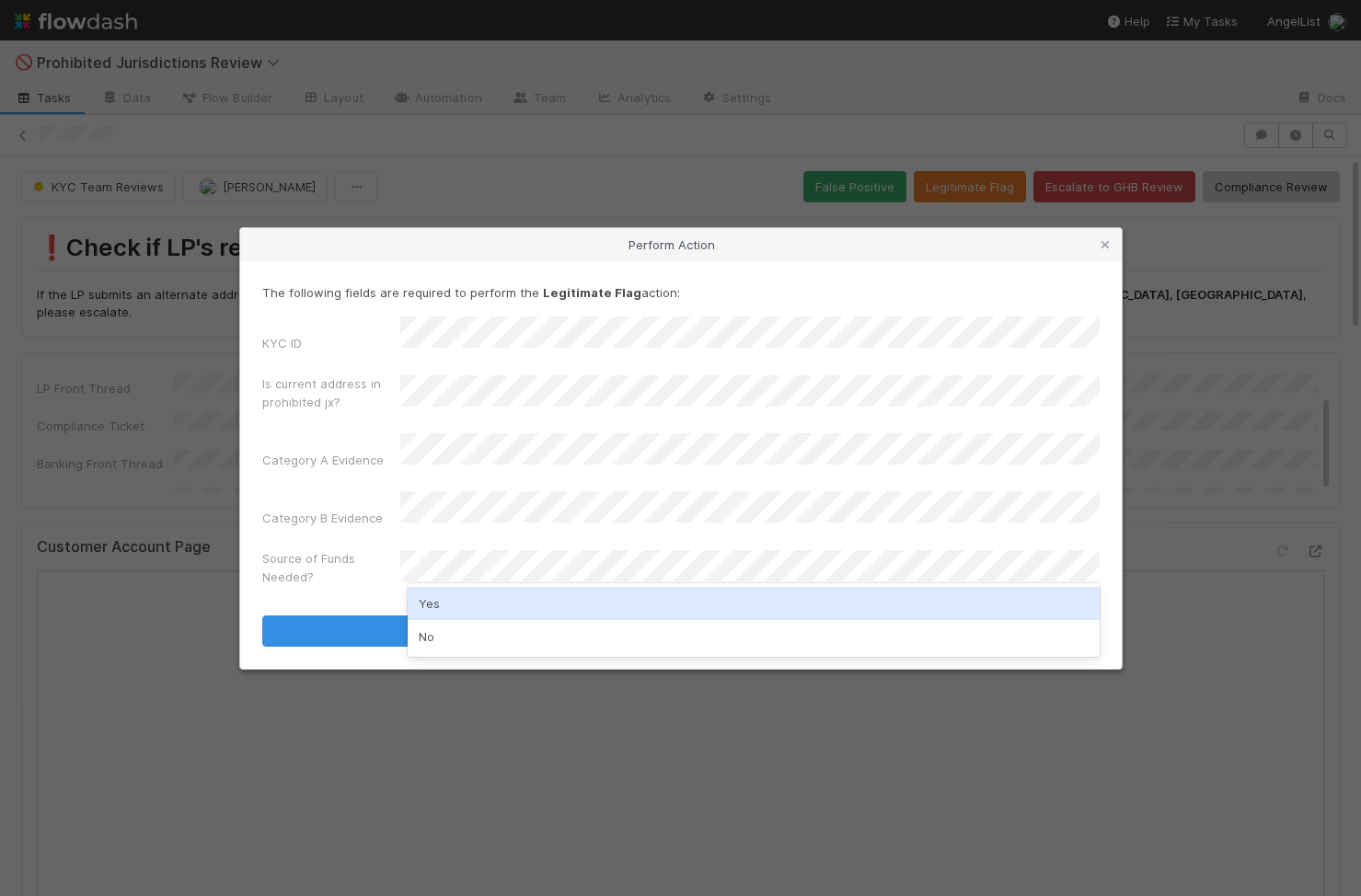
click at [504, 597] on div "Yes" at bounding box center [753, 604] width 692 height 33
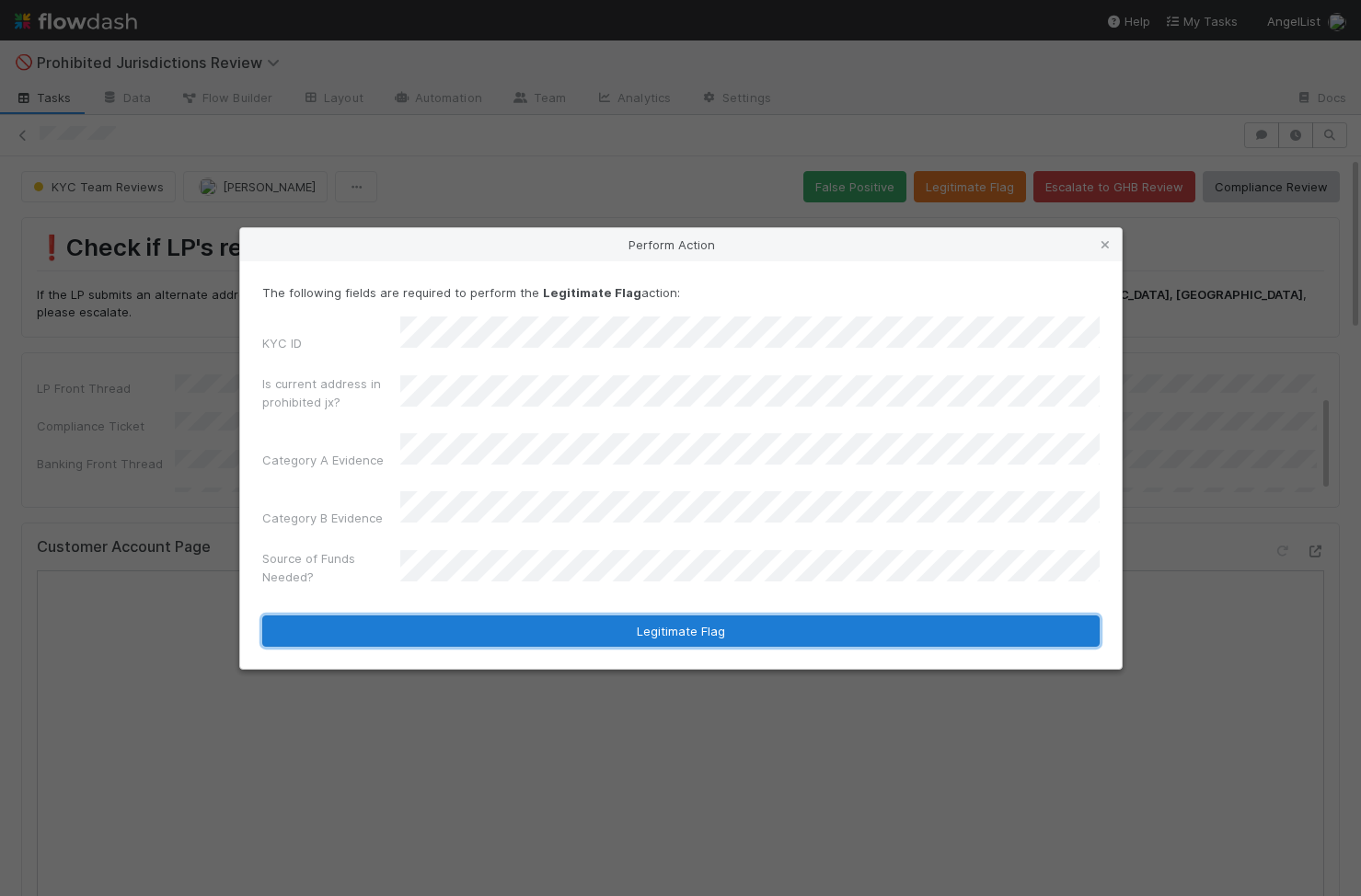
click at [580, 625] on button "Legitimate Flag" at bounding box center [681, 631] width 838 height 31
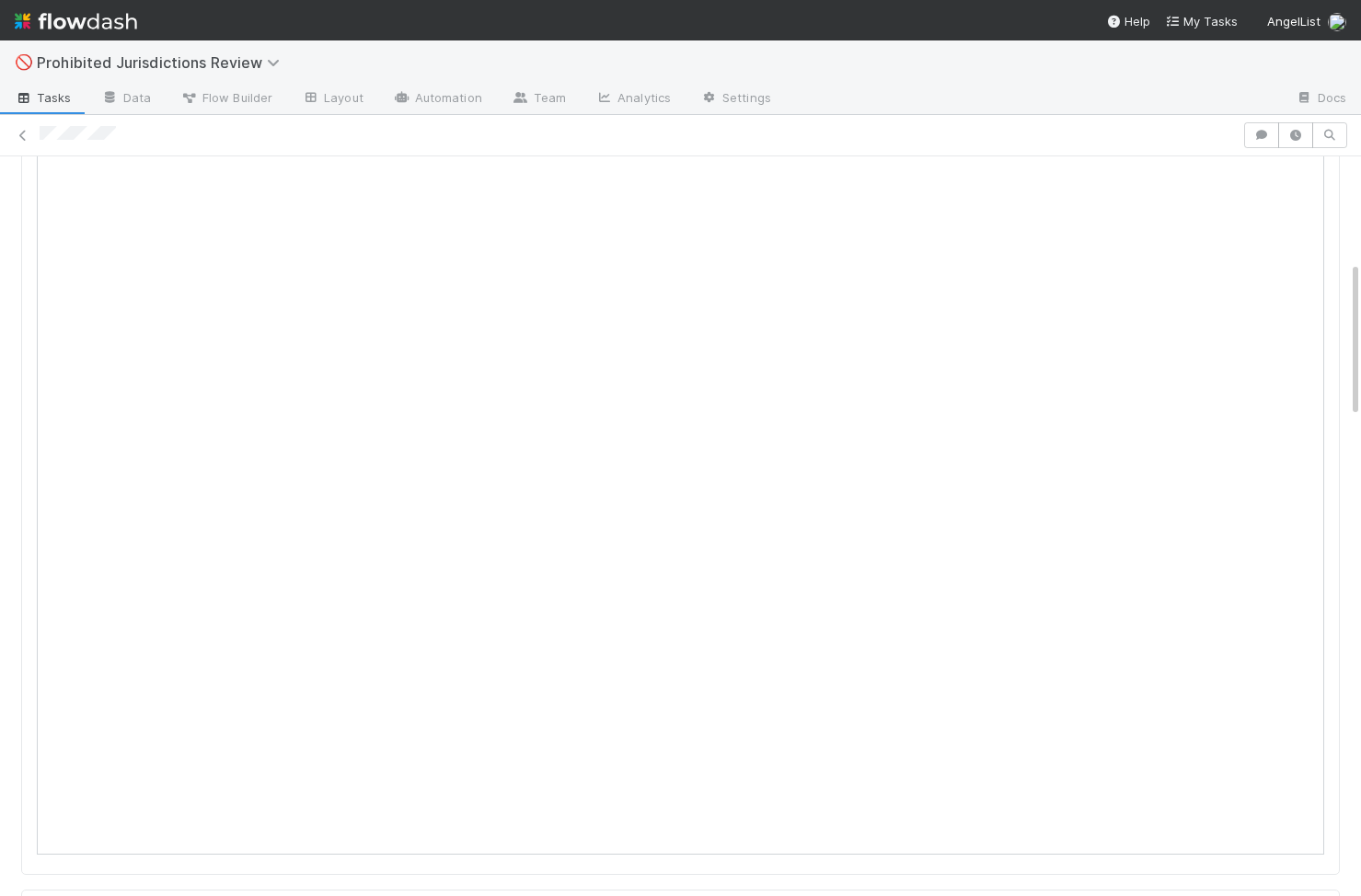
scroll to position [538, 0]
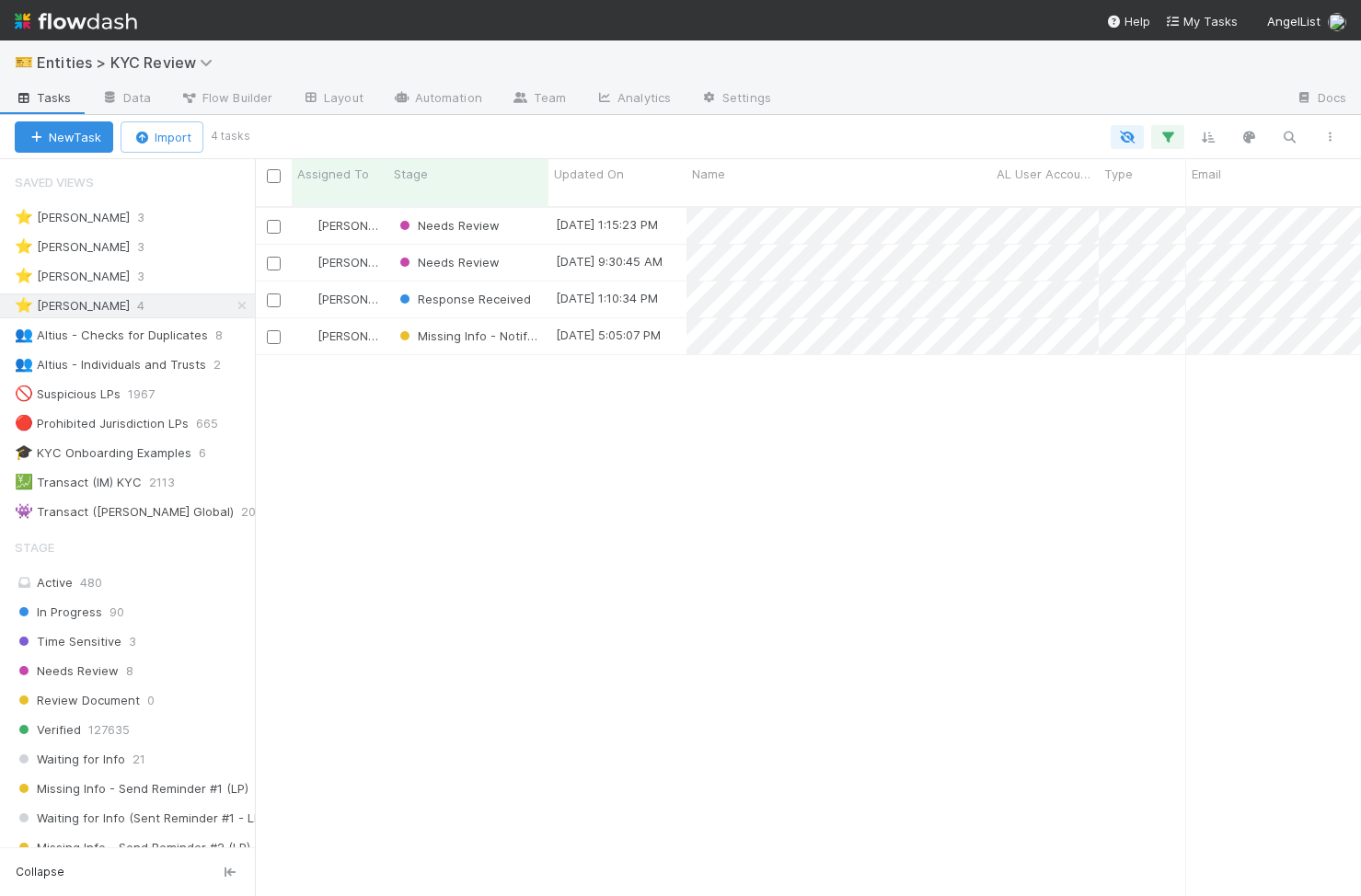
scroll to position [704, 1107]
click at [527, 209] on div "Needs Review" at bounding box center [469, 226] width 160 height 36
